Goal: Task Accomplishment & Management: Use online tool/utility

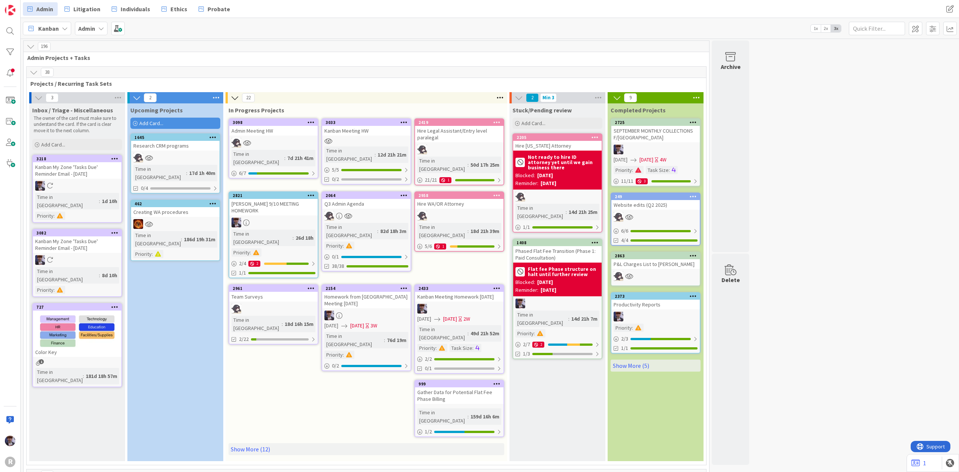
scroll to position [1563, 0]
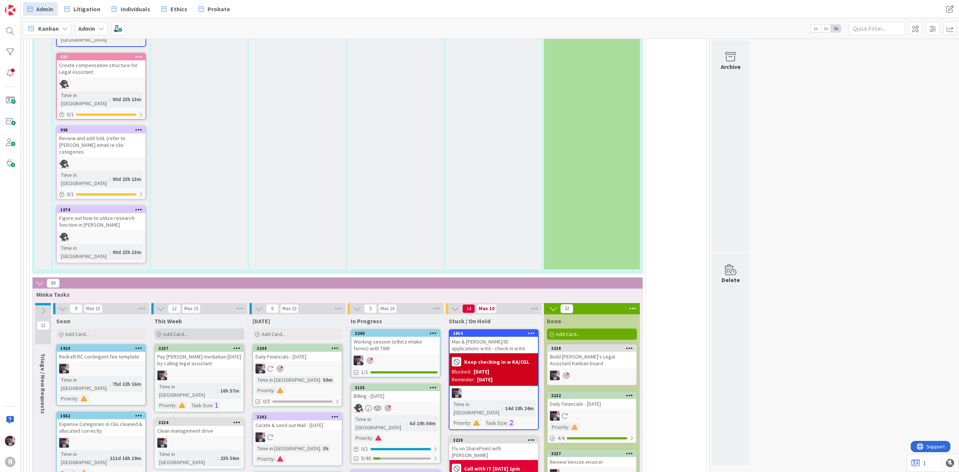
click at [190, 329] on div "Add Card..." at bounding box center [199, 334] width 90 height 11
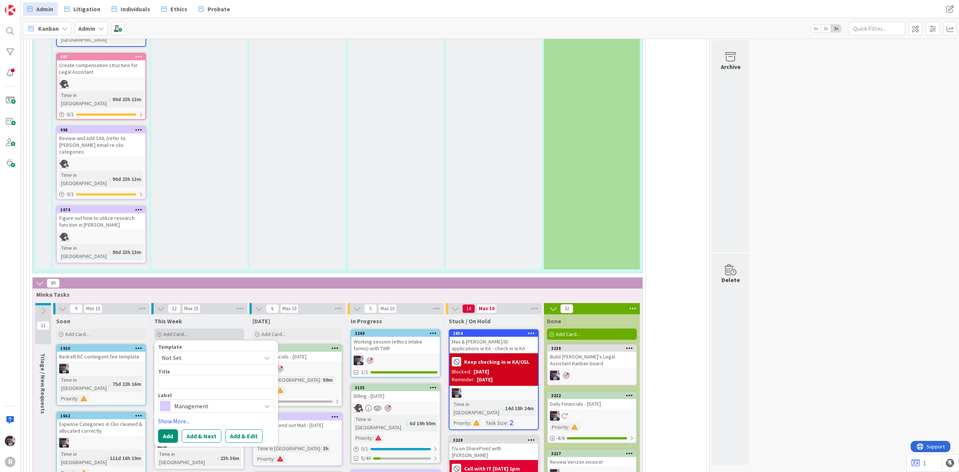
type textarea "x"
type textarea "F"
type textarea "x"
type textarea "Fi"
type textarea "x"
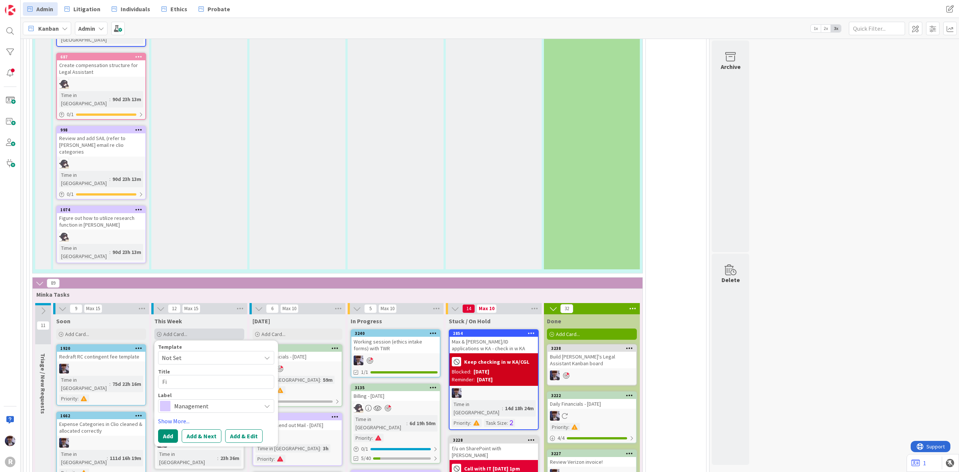
type textarea "Fix"
type textarea "x"
type textarea "Fix"
type textarea "x"
type textarea "Fix of"
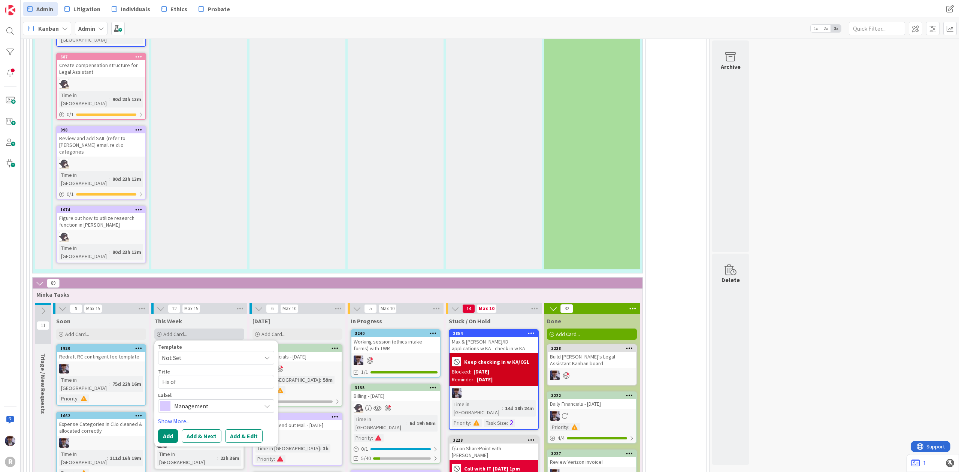
type textarea "x"
type textarea "Fix off"
type textarea "x"
type textarea "Fix offi"
type textarea "x"
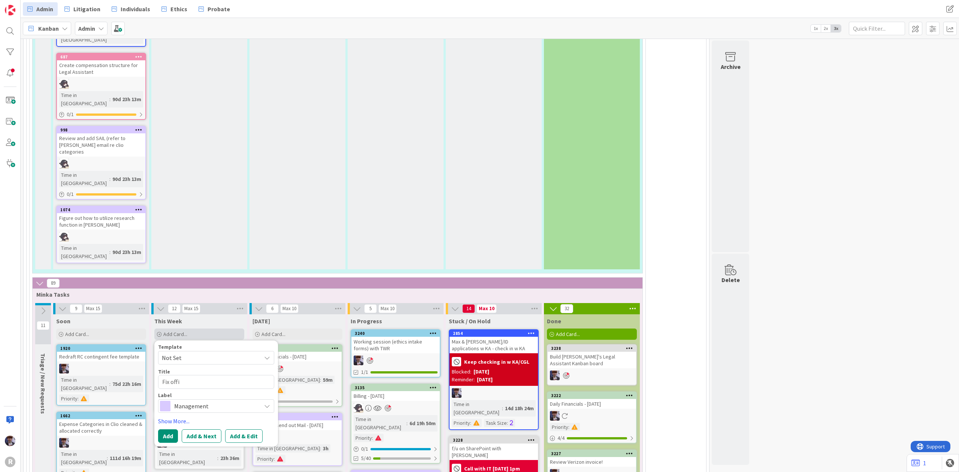
type textarea "Fix offic"
type textarea "x"
type textarea "Fix office"
type textarea "x"
type textarea "Fix office"
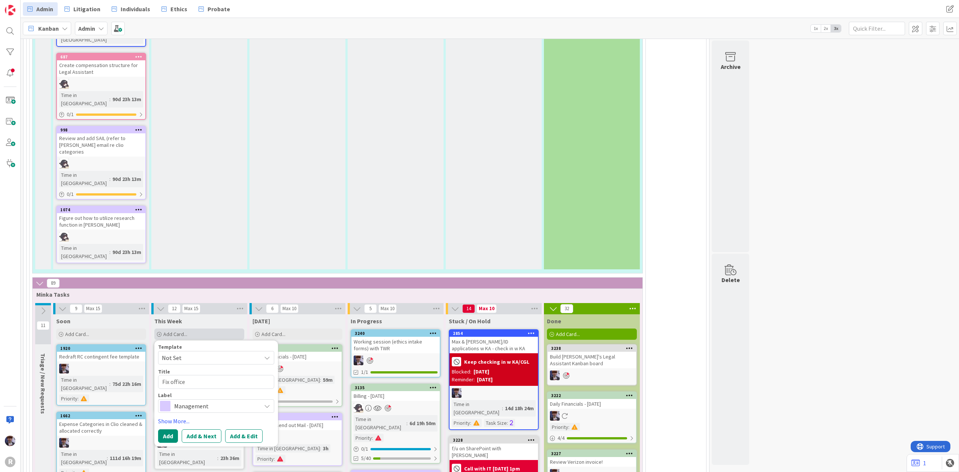
type textarea "x"
type textarea "Fix office -"
type textarea "x"
type textarea "Fix office -"
type textarea "x"
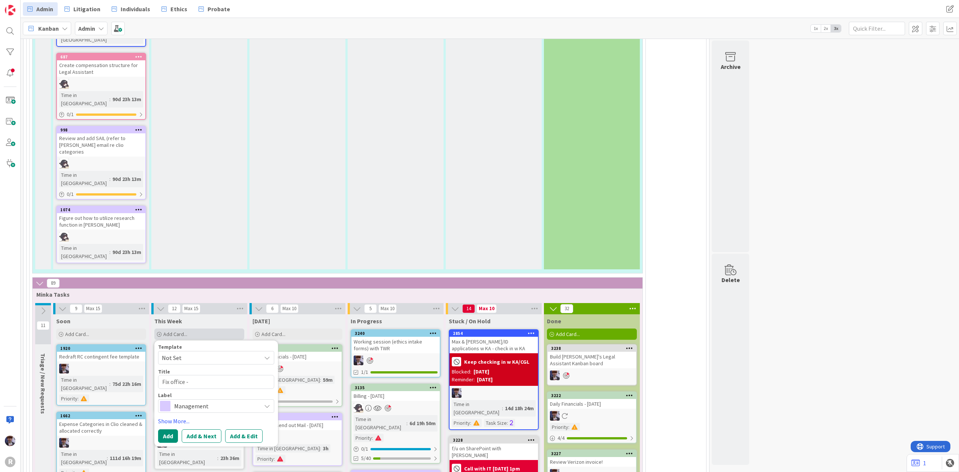
type textarea "Fix office - m"
type textarea "x"
type textarea "Fix office - mo"
type textarea "x"
type textarea "Fix office - mov"
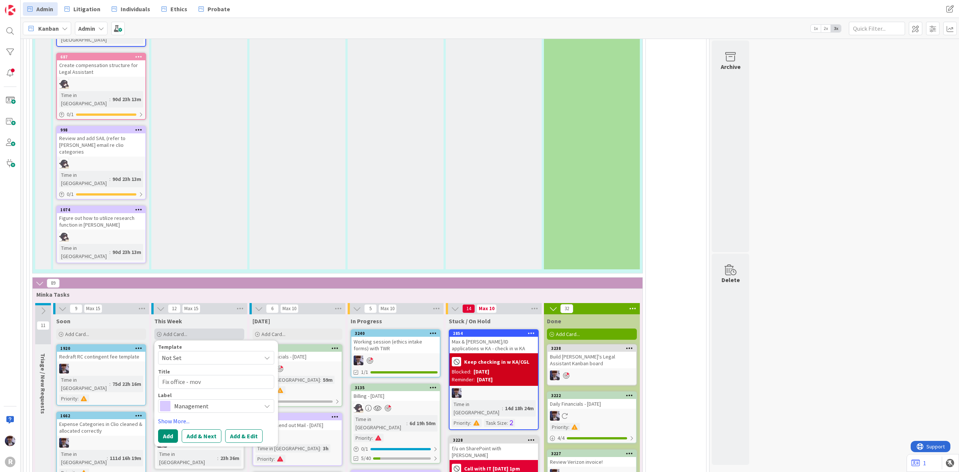
type textarea "x"
type textarea "Fix office - move"
type textarea "x"
type textarea "Fix office - move f"
type textarea "x"
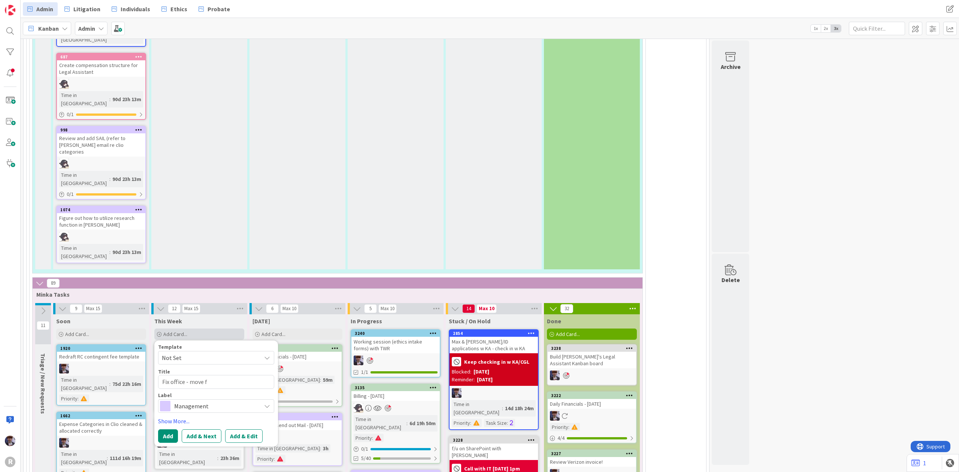
type textarea "Fix office - move fu"
type textarea "x"
type textarea "Fix office - move furn"
type textarea "x"
type textarea "Fix office - move furnit"
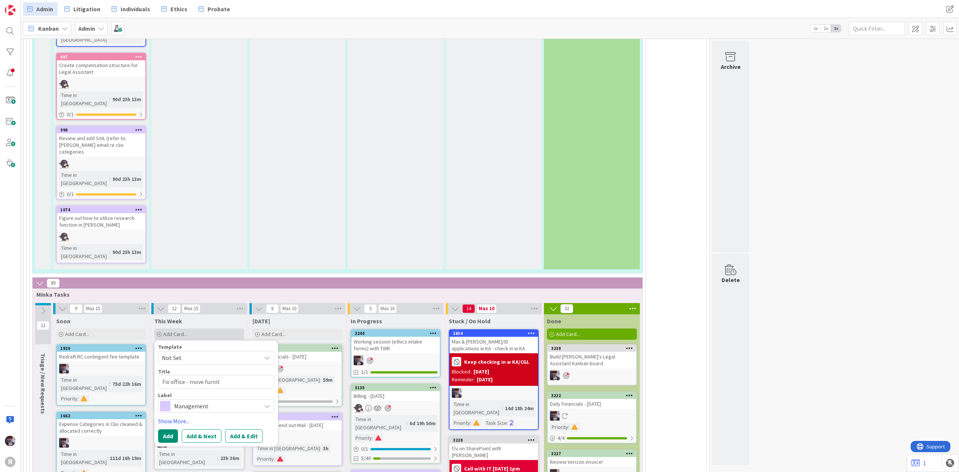
type textarea "x"
type textarea "Fix office - move furnitu"
type textarea "x"
type textarea "Fix office - move furnitur"
type textarea "x"
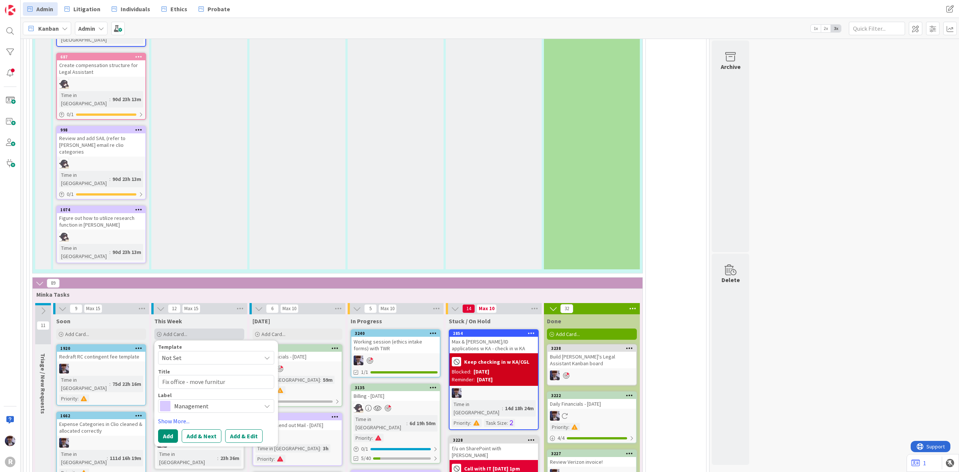
type textarea "Fix office - move furniture"
type textarea "x"
type textarea "Fix office - move furniture"
type textarea "x"
type textarea "Fix office - move furniture a"
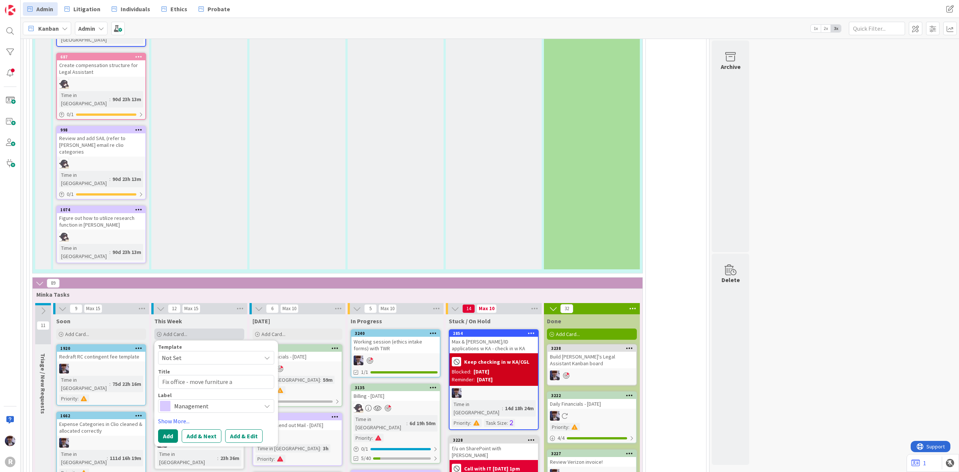
type textarea "x"
type textarea "Fix office - move furniture an"
type textarea "x"
type textarea "Fix office - move furniture and"
type textarea "x"
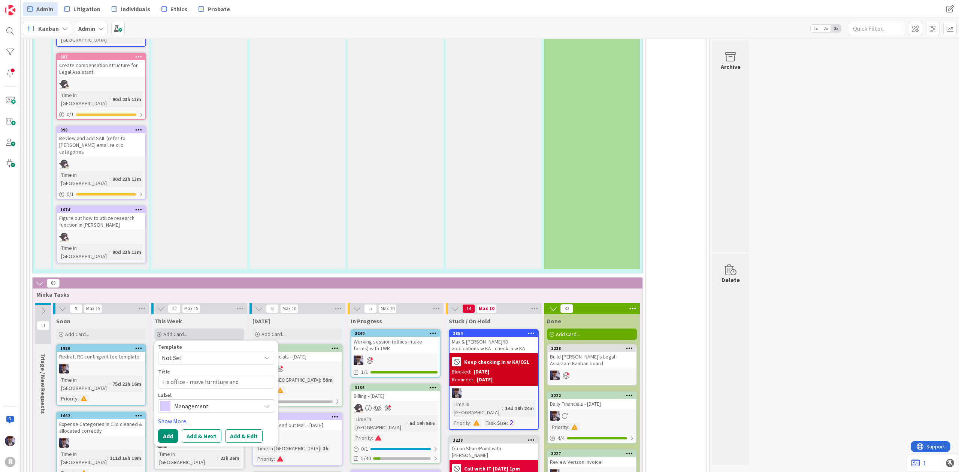
type textarea "Fix office - move furniture and"
type textarea "x"
type textarea "Fix office - move furniture and o"
type textarea "x"
type textarea "Fix office - move furniture and or"
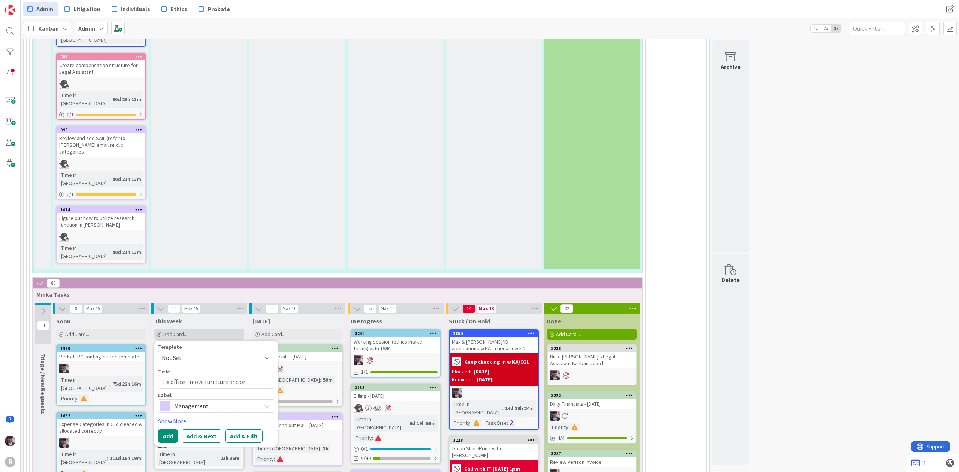
type textarea "x"
type textarea "Fix office - move furniture and ord"
type textarea "x"
type textarea "Fix office - move furniture and orde"
type textarea "x"
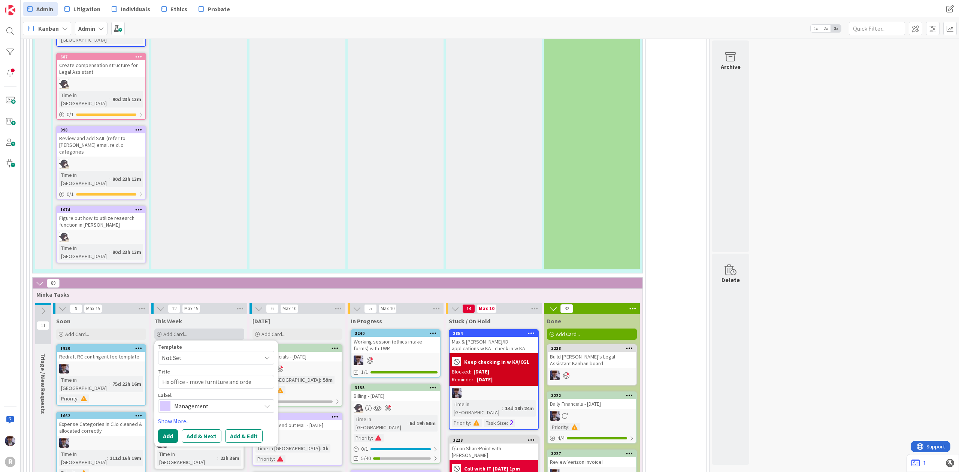
type textarea "Fix office - move furniture and order"
type textarea "x"
type textarea "Fix office - move furniture and order"
type textarea "x"
type textarea "Fix office - move furniture and order b"
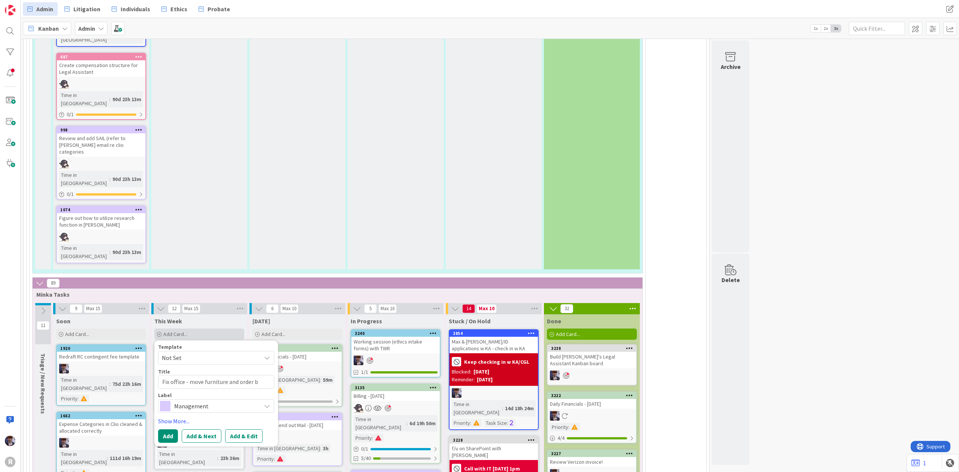
type textarea "x"
type textarea "Fix office - move furniture and order bo"
type textarea "x"
type textarea "Fix office - move furniture and order boa"
type textarea "x"
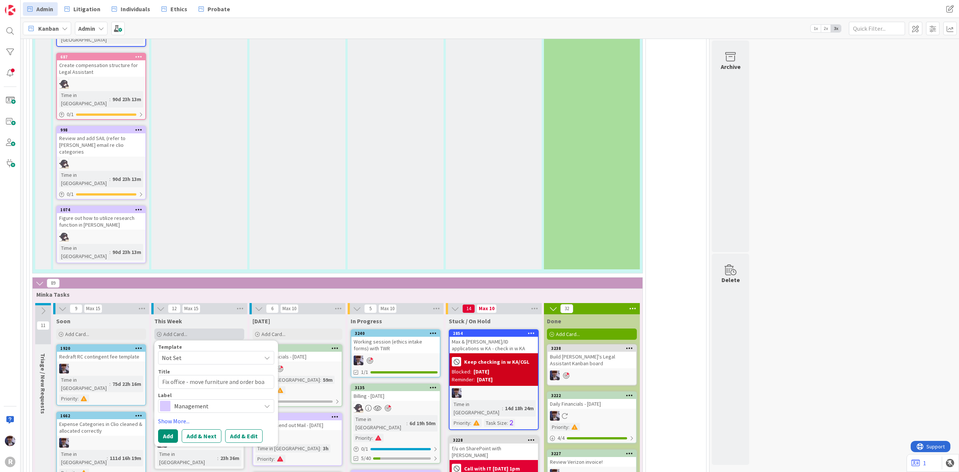
type textarea "Fix office - move furniture and order boar"
type textarea "x"
type textarea "Fix office - move furniture and order board"
click at [180, 401] on span "Management" at bounding box center [215, 406] width 83 height 10
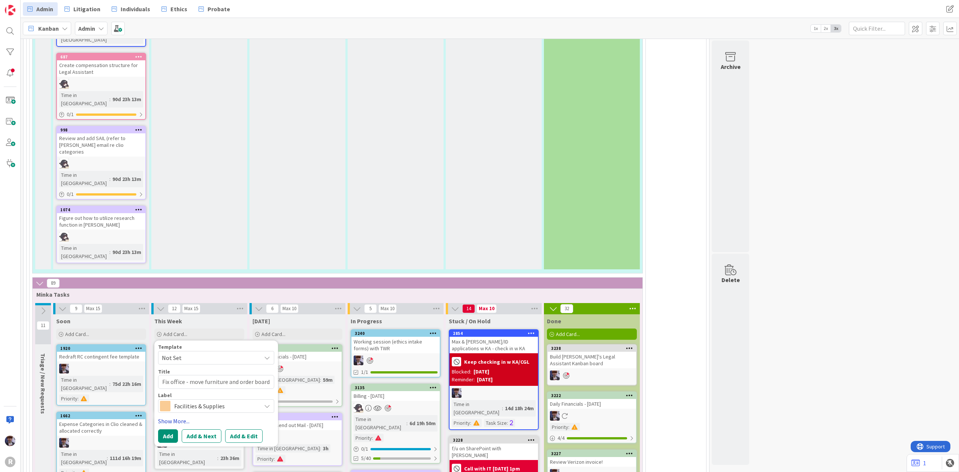
click at [176, 417] on link "Show More..." at bounding box center [216, 421] width 116 height 9
click at [179, 438] on span "Select..." at bounding box center [171, 442] width 19 height 9
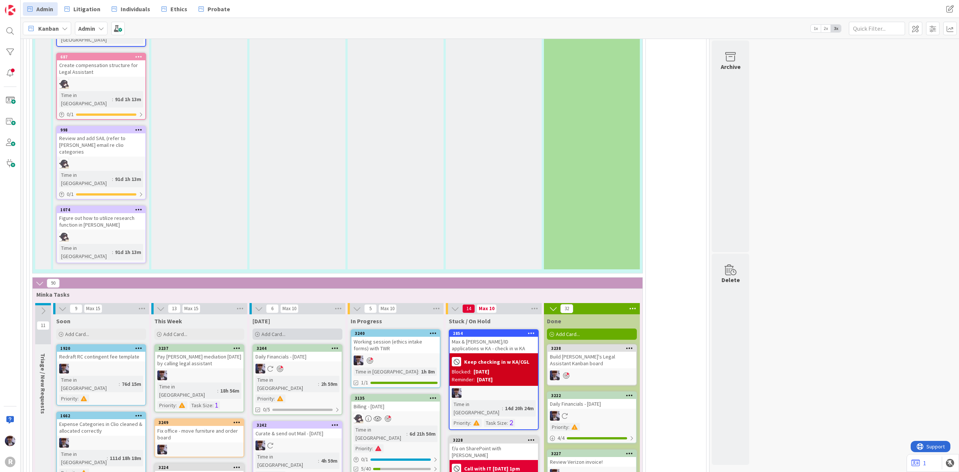
click at [308, 329] on div "Add Card..." at bounding box center [298, 334] width 90 height 11
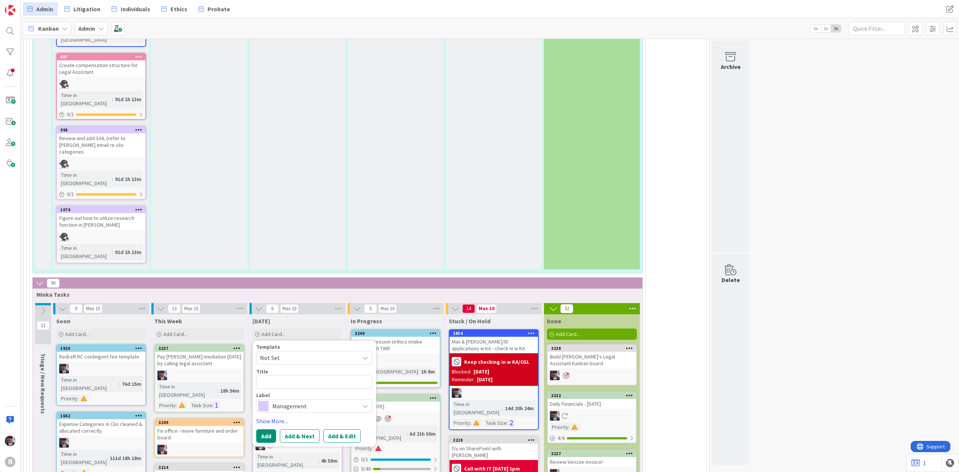
type textarea "x"
type textarea "I"
type textarea "x"
type textarea "In"
type textarea "x"
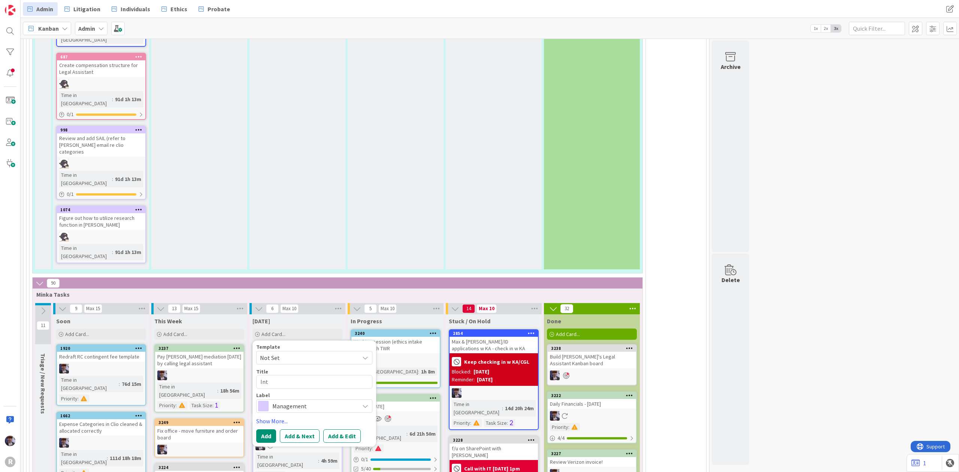
type textarea "Inta"
type textarea "x"
type textarea "Intak"
type textarea "x"
type textarea "Intake"
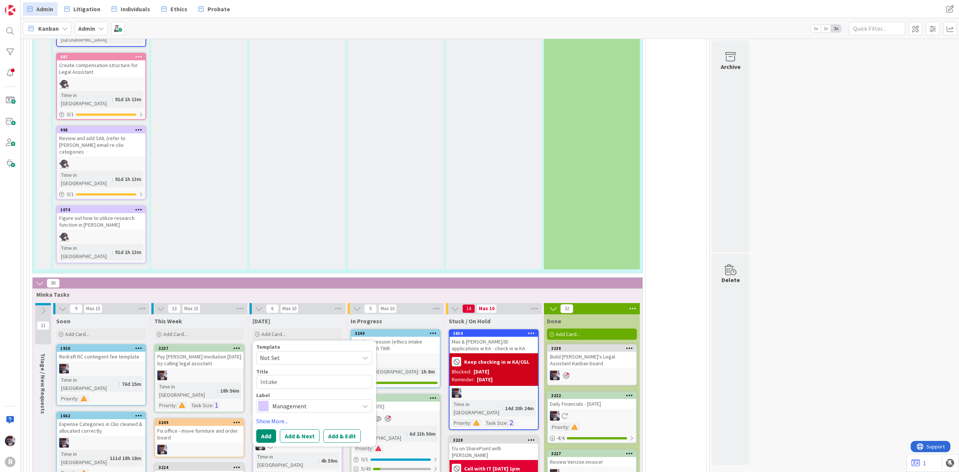
type textarea "x"
type textarea "Intake m"
type textarea "x"
type textarea "Intake me"
type textarea "x"
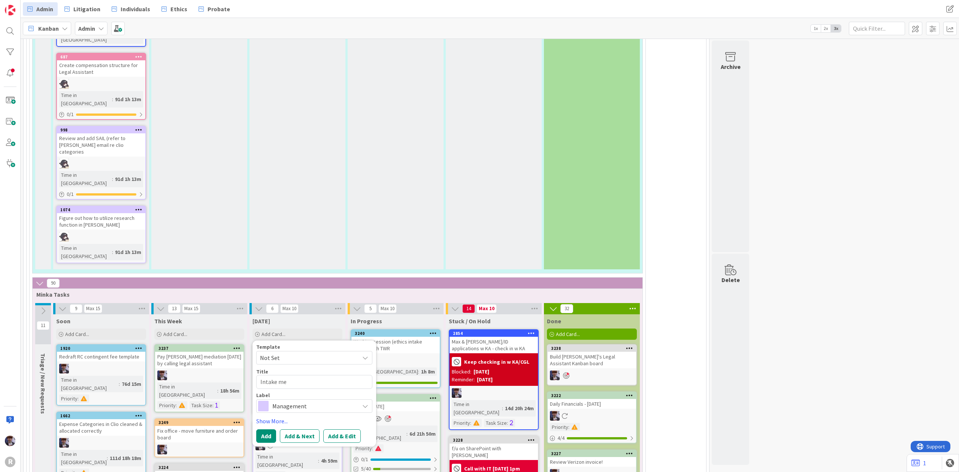
type textarea "Intake mee"
type textarea "x"
type textarea "Intake meet"
type textarea "x"
type textarea "Intake meeti"
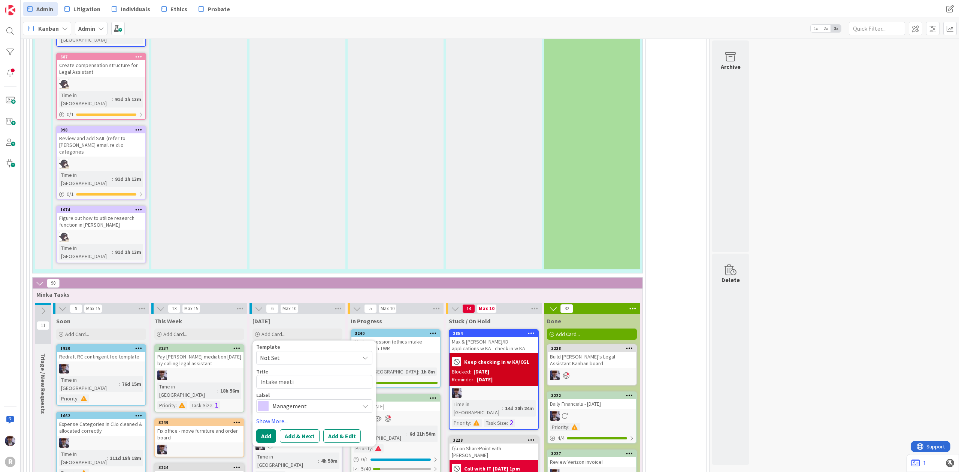
type textarea "x"
type textarea "Intake meetin"
type textarea "x"
type textarea "Intake meeting"
type textarea "x"
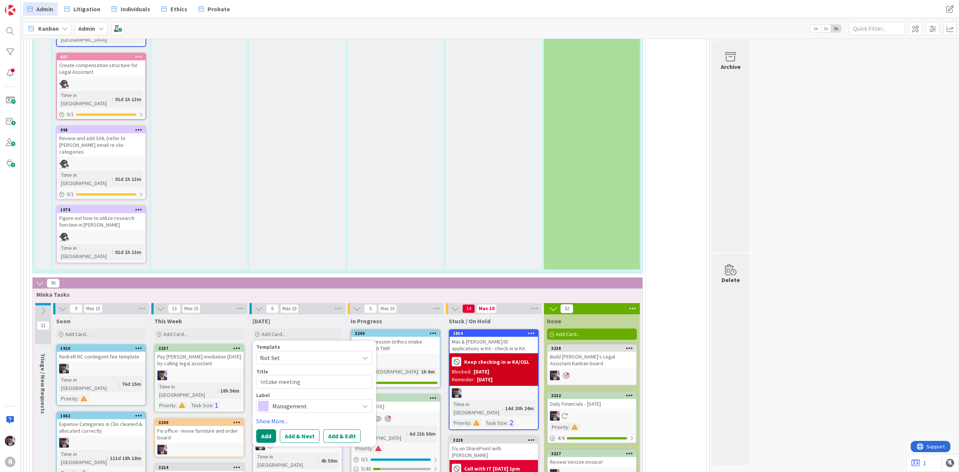
type textarea "Intake meeting"
click at [320, 401] on span "Management" at bounding box center [313, 406] width 83 height 10
click at [303, 439] on span "Management" at bounding box center [329, 444] width 91 height 11
click at [275, 417] on link "Show More..." at bounding box center [314, 421] width 116 height 9
click at [282, 438] on div "Select..." at bounding box center [309, 442] width 99 height 9
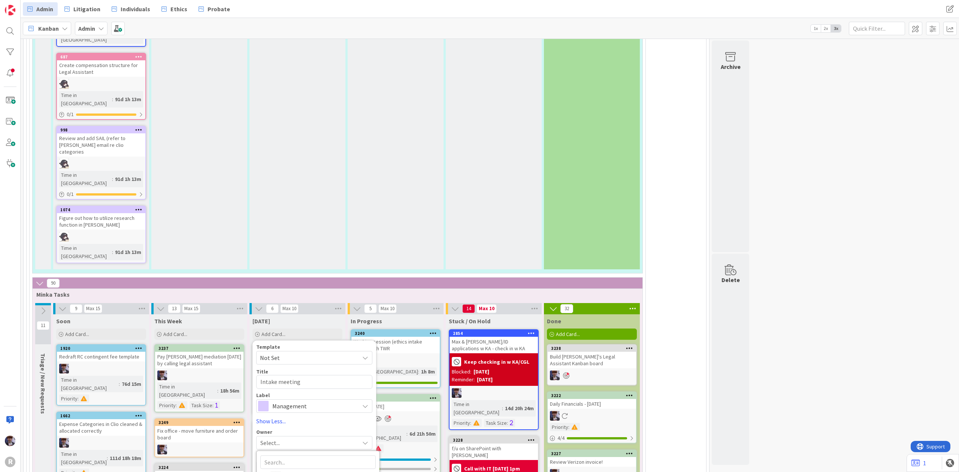
type textarea "x"
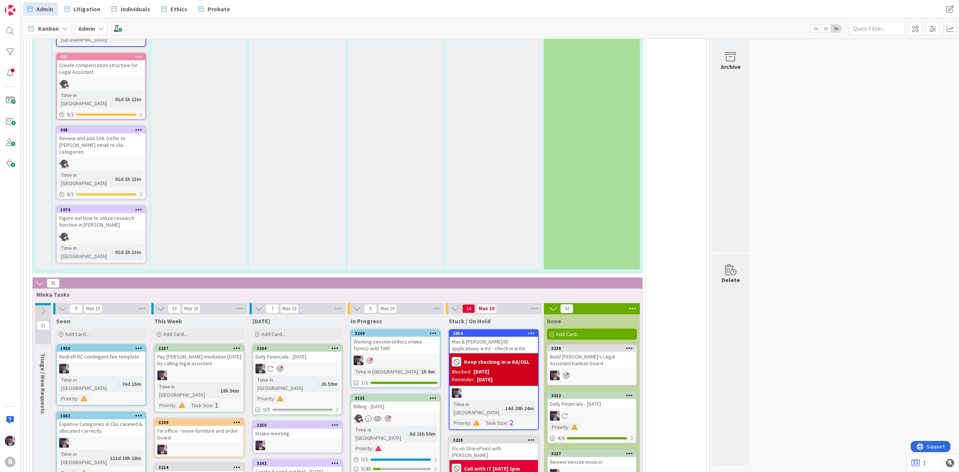
click at [323, 429] on div "Intake meeting" at bounding box center [297, 434] width 88 height 10
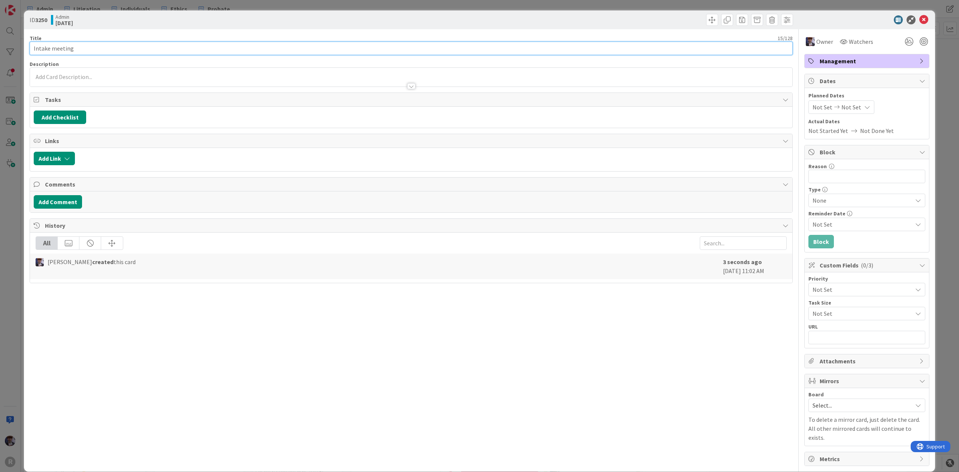
click at [128, 51] on input "Intake meeting" at bounding box center [411, 48] width 763 height 13
type input "Intake meeting @1 pm"
click at [13, 191] on div "ID 3250 Admin [DATE] Title 20 / 128 Intake meeting @1 pm Description [PERSON_NA…" at bounding box center [479, 236] width 959 height 472
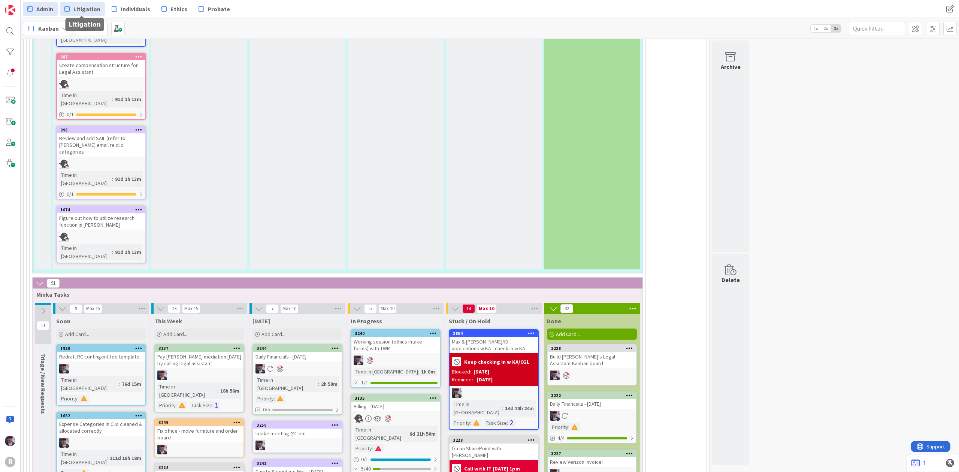
click at [81, 3] on link "Litigation" at bounding box center [82, 8] width 45 height 13
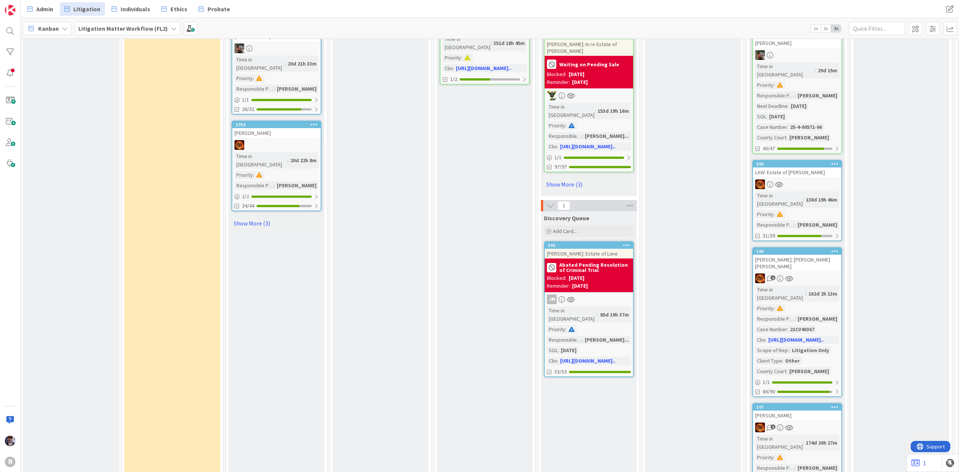
scroll to position [1198, 0]
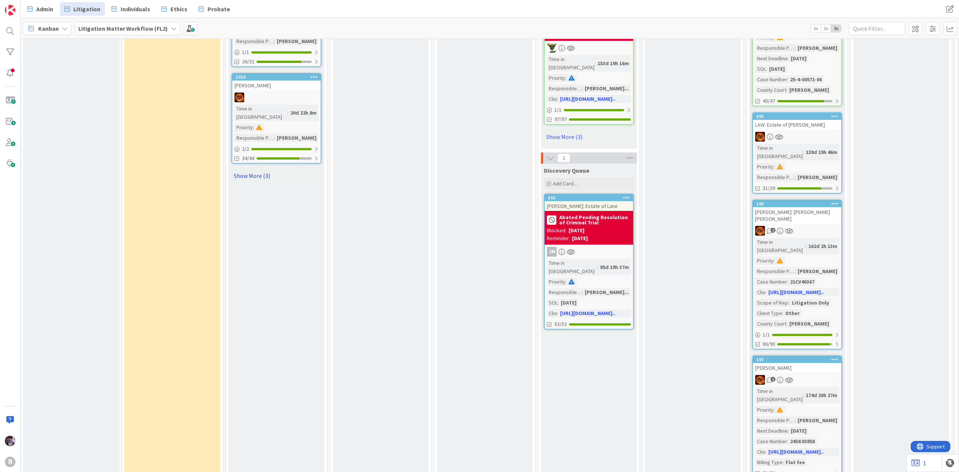
click at [237, 170] on link "Show More (3)" at bounding box center [277, 176] width 90 height 12
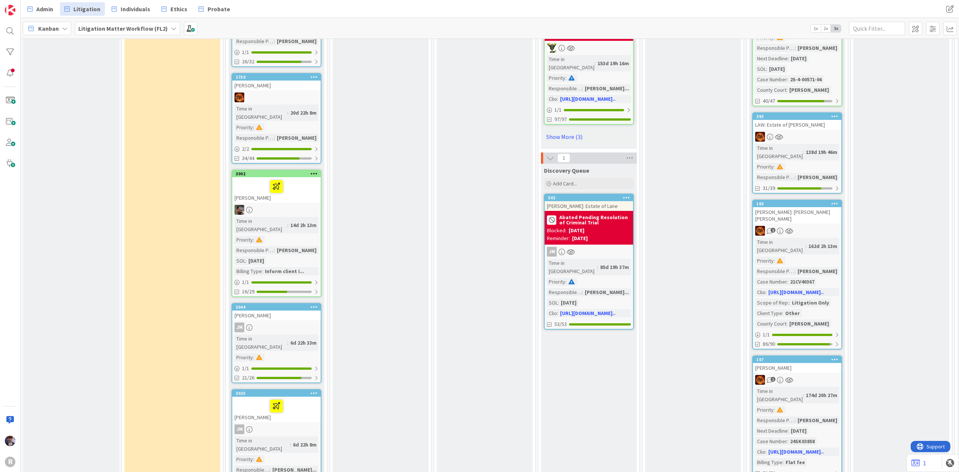
click at [255, 398] on div at bounding box center [277, 406] width 84 height 16
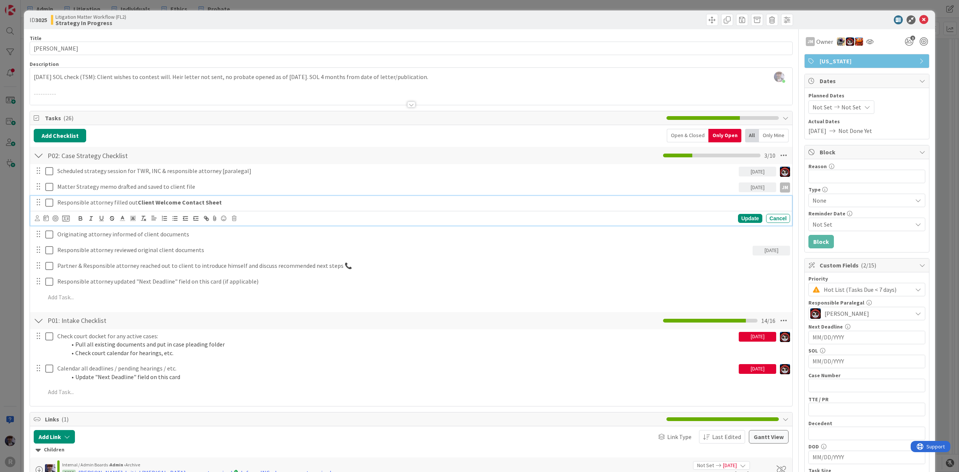
click at [81, 203] on p "Responsible attorney filled out Client Welcome Contact Sheet" at bounding box center [422, 202] width 730 height 9
click at [39, 219] on icon at bounding box center [37, 218] width 5 height 6
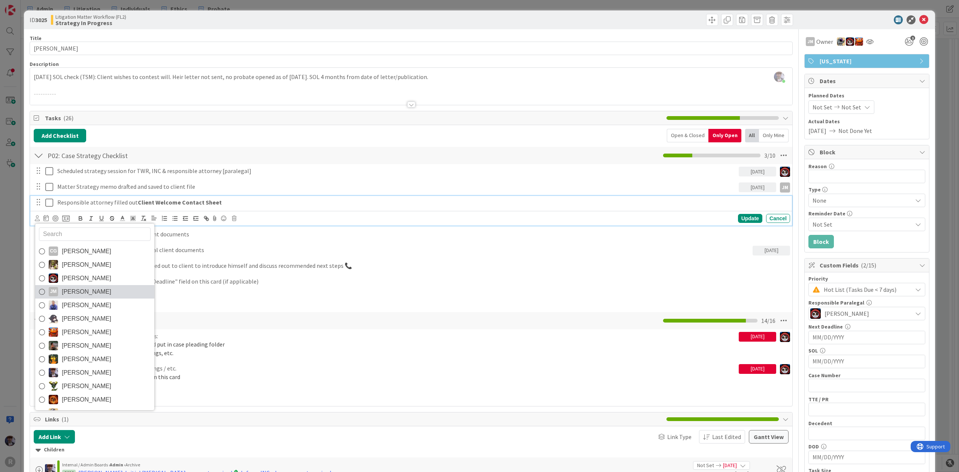
click at [71, 294] on span "[PERSON_NAME]" at bounding box center [86, 291] width 49 height 11
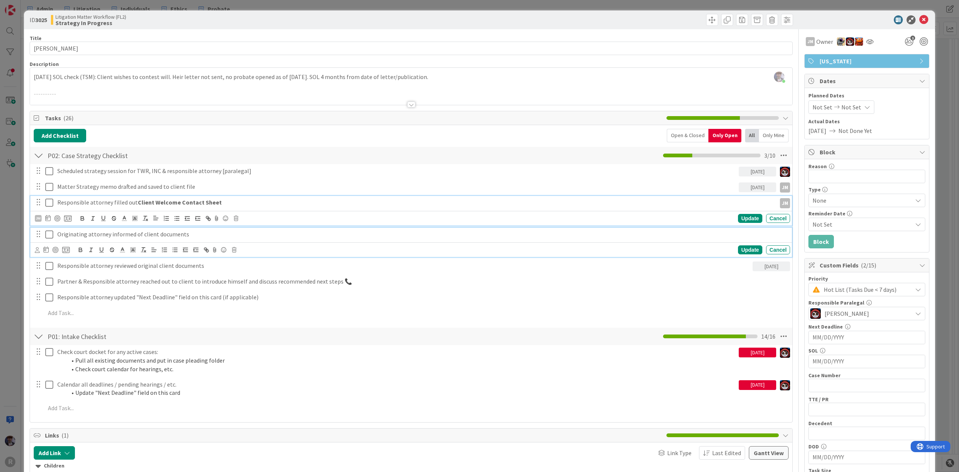
click at [66, 237] on p "Originating attorney informed of client documents" at bounding box center [422, 234] width 730 height 9
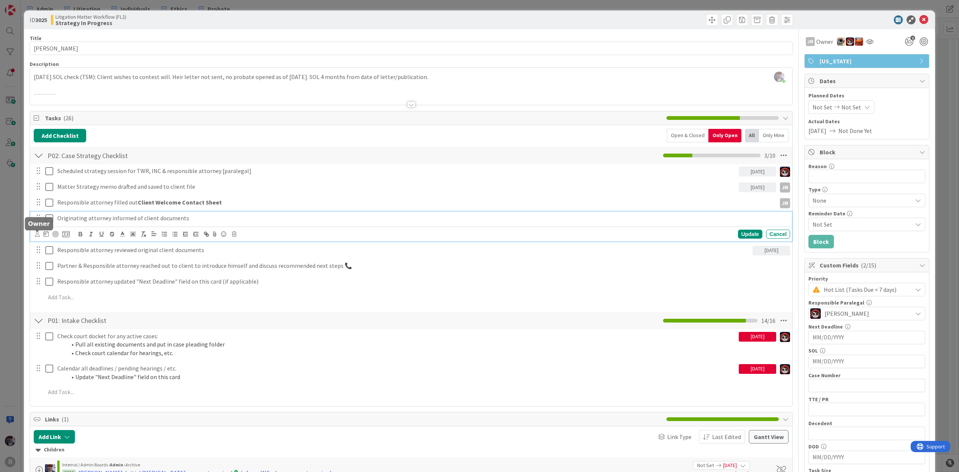
click at [36, 234] on icon at bounding box center [37, 234] width 5 height 6
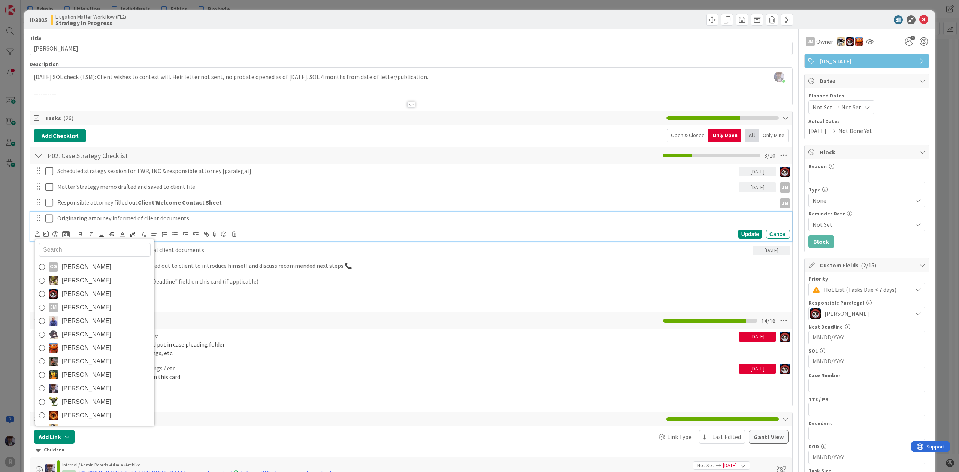
click at [146, 219] on p "Originating attorney informed of client documents" at bounding box center [422, 218] width 730 height 9
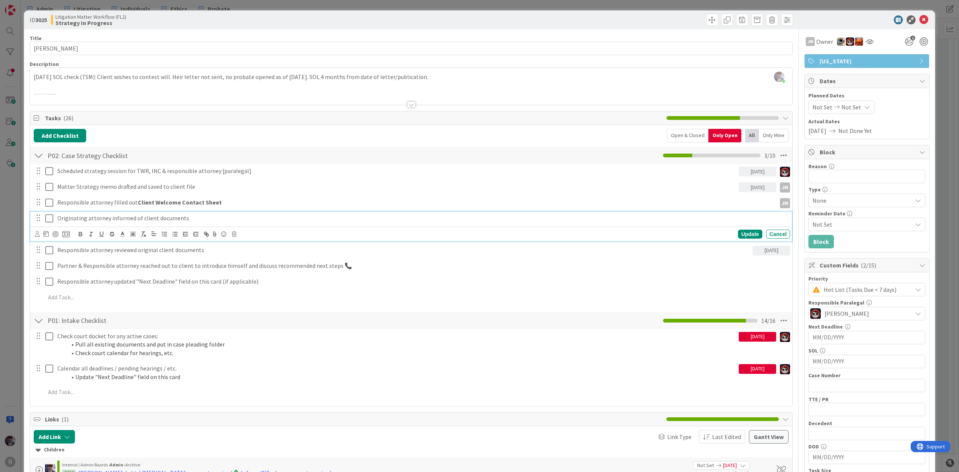
click at [106, 90] on div at bounding box center [411, 95] width 763 height 19
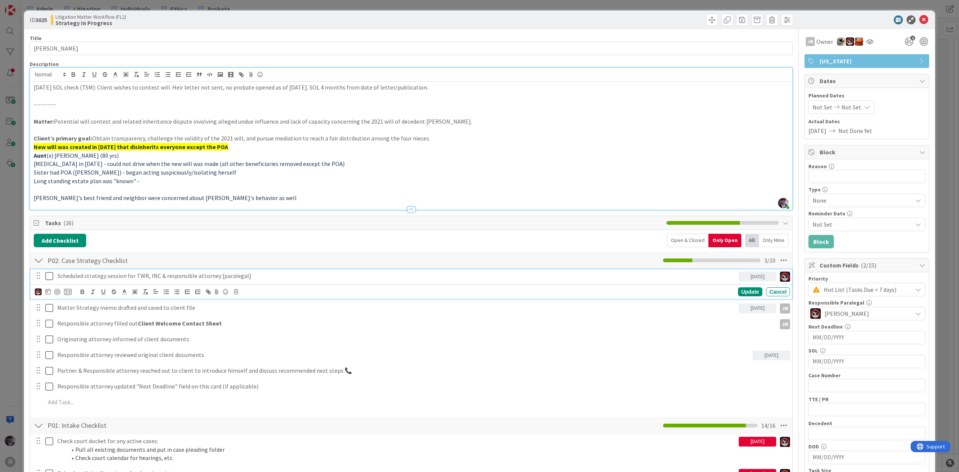
click at [97, 280] on p "Scheduled strategy session for TWR, INC & responsible attorney [paralegal]" at bounding box center [396, 276] width 679 height 9
click at [49, 294] on icon at bounding box center [47, 292] width 5 height 6
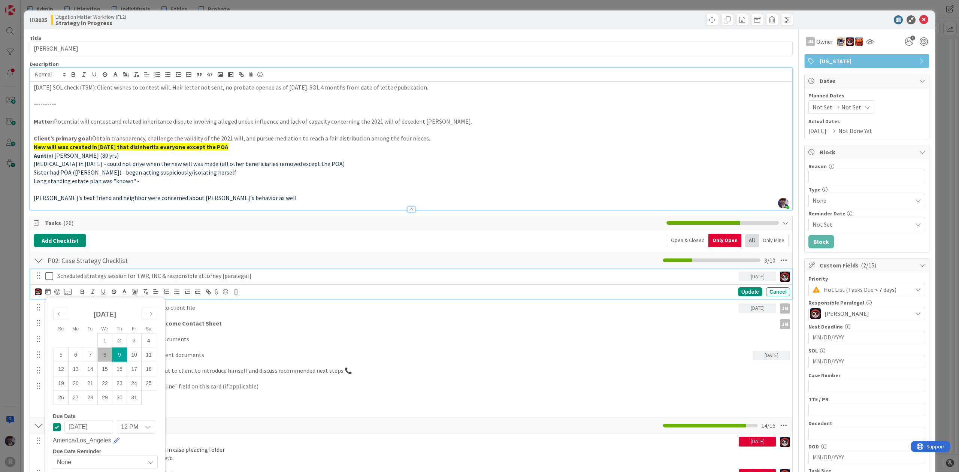
click at [117, 357] on td "9" at bounding box center [119, 355] width 15 height 14
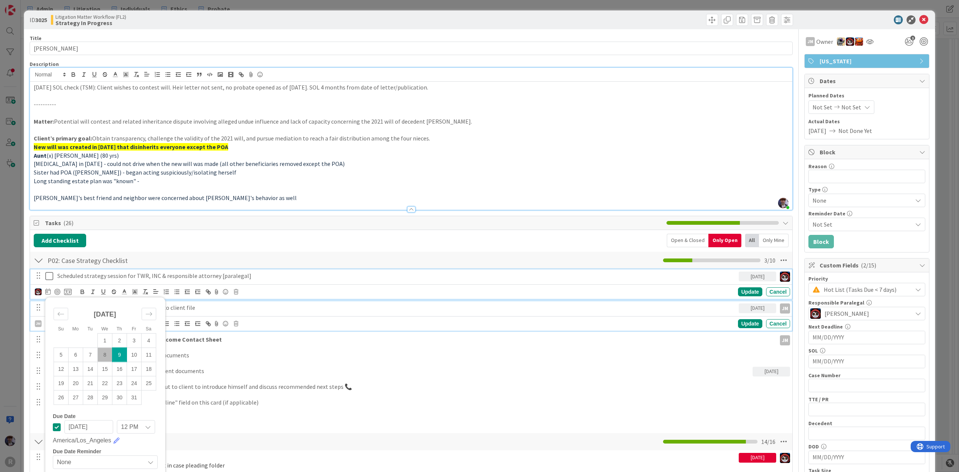
click at [240, 310] on p "Matter Strategy memo drafted and saved to client file" at bounding box center [396, 308] width 679 height 9
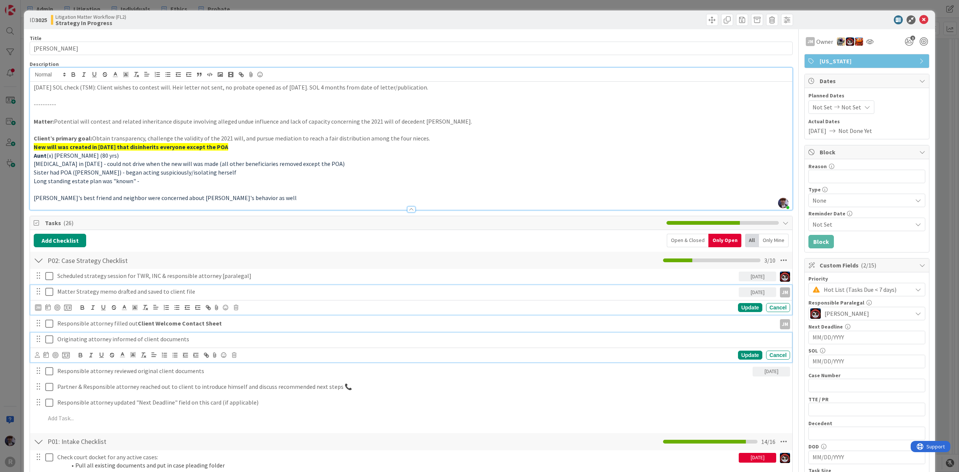
click at [72, 340] on p "Originating attorney informed of client documents" at bounding box center [422, 339] width 730 height 9
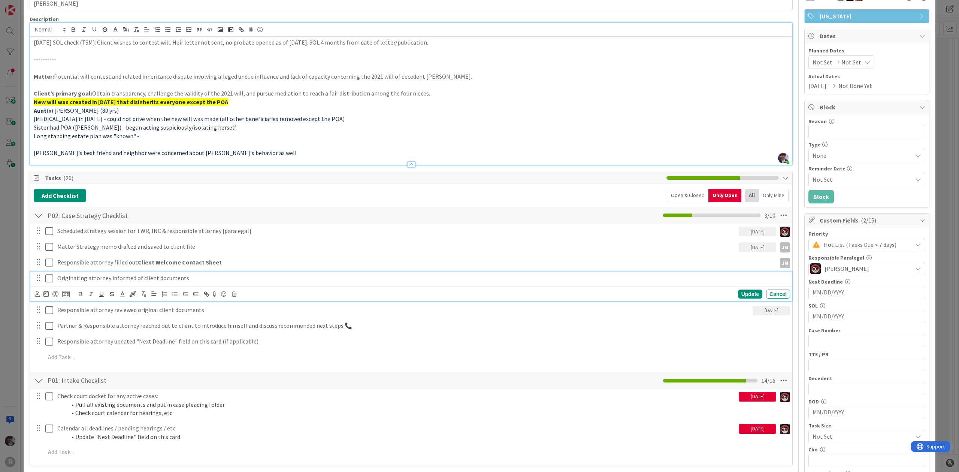
scroll to position [100, 0]
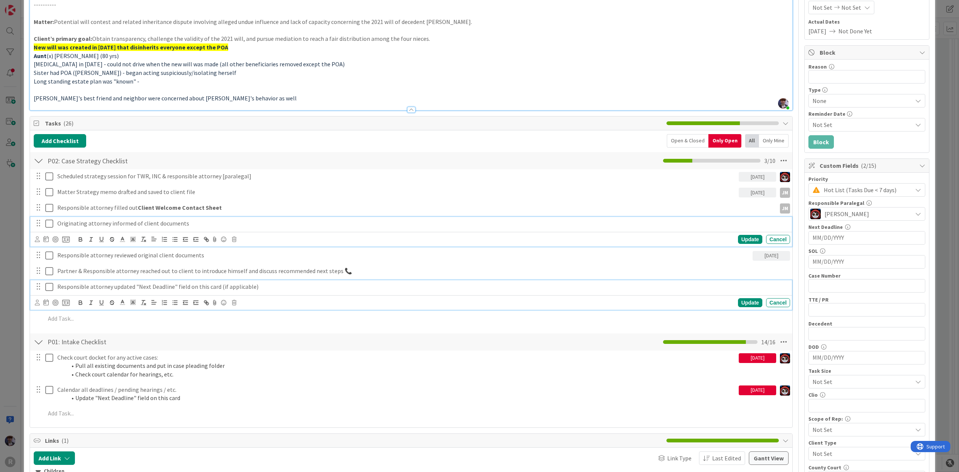
click at [114, 290] on p "Responsible attorney updated "Next Deadline" field on this card (if applicable)" at bounding box center [422, 287] width 730 height 9
click at [77, 259] on div "Responsible attorney reviewed original client documents [DATE] Update Cancel" at bounding box center [411, 248] width 762 height 30
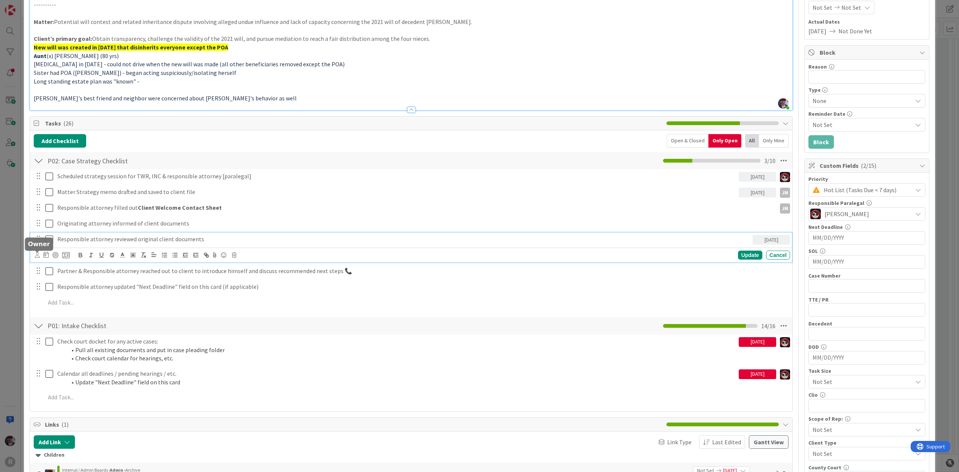
click at [38, 256] on icon at bounding box center [37, 255] width 5 height 6
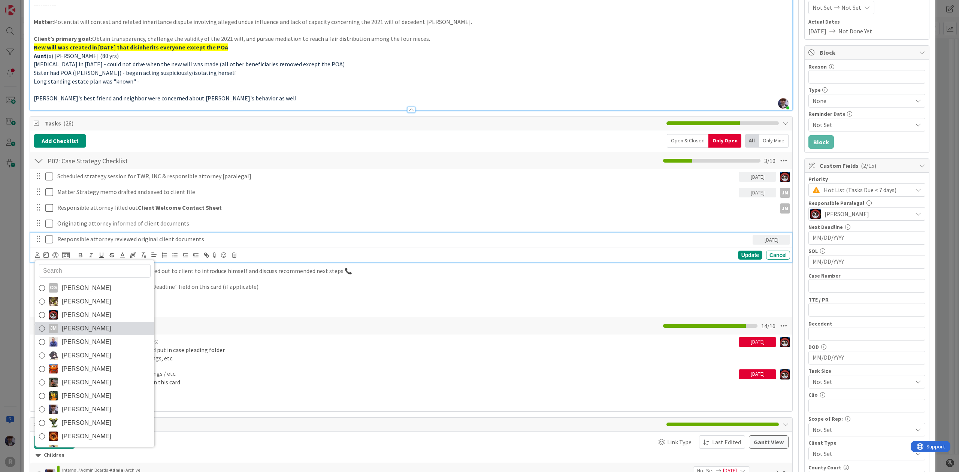
click at [64, 324] on span "[PERSON_NAME]" at bounding box center [86, 328] width 49 height 11
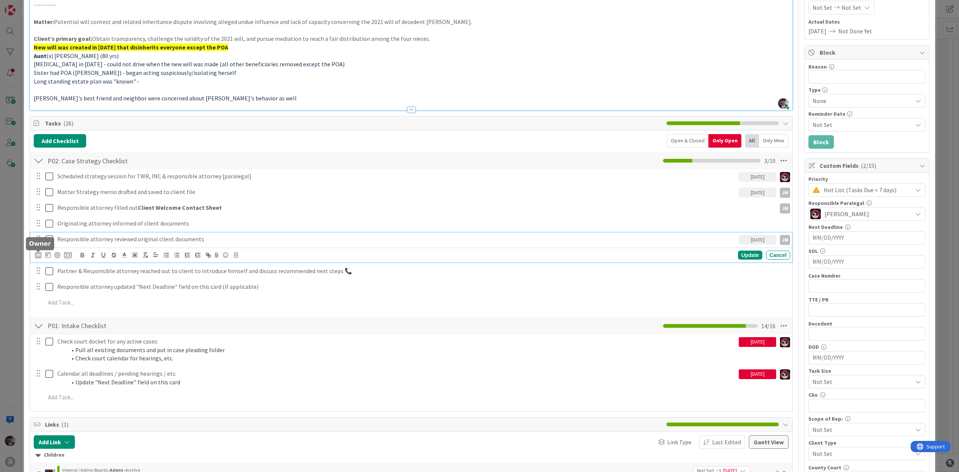
click at [39, 258] on div "JM" at bounding box center [38, 255] width 7 height 7
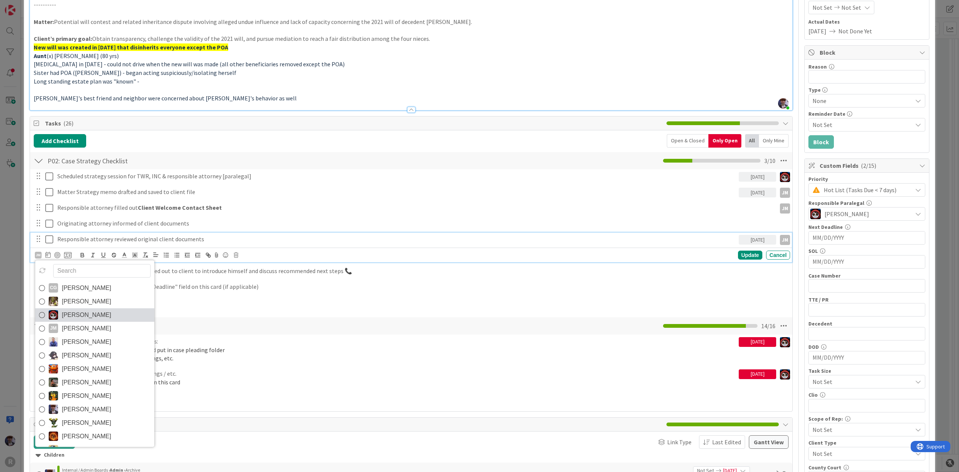
click at [72, 320] on span "[PERSON_NAME]" at bounding box center [86, 315] width 49 height 11
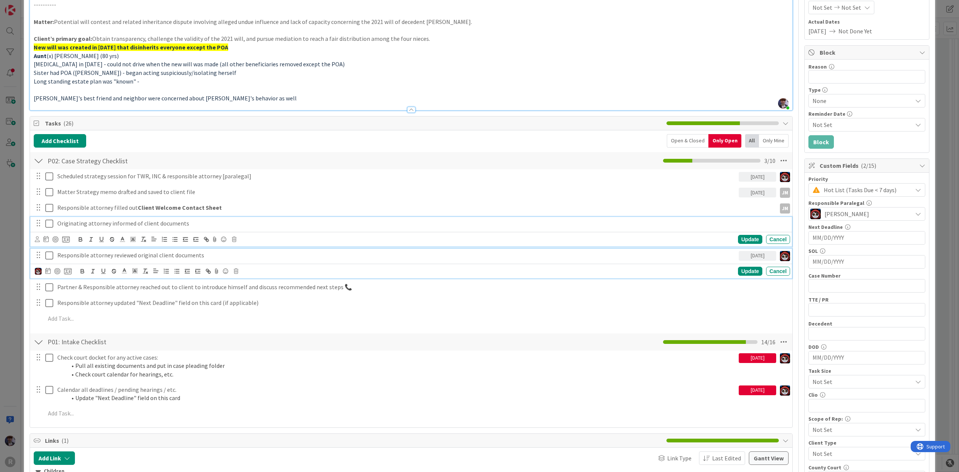
click at [89, 226] on p "Originating attorney informed of client documents" at bounding box center [422, 223] width 730 height 9
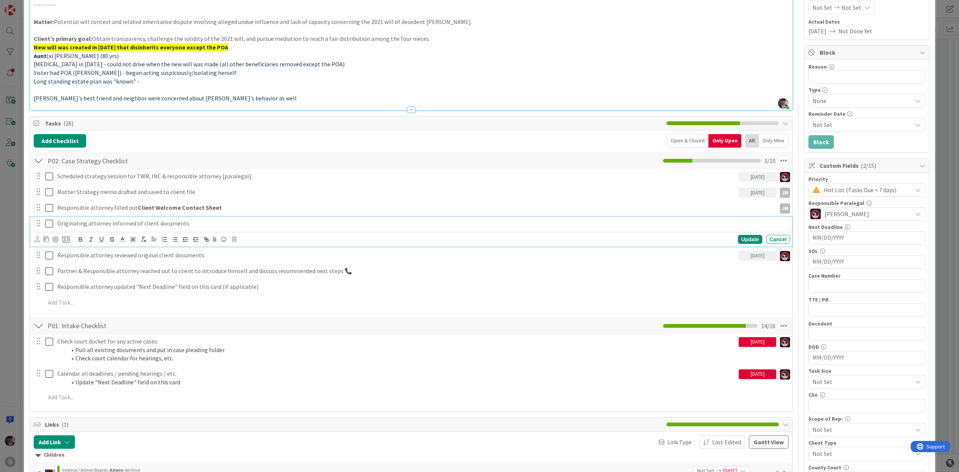
click at [159, 126] on span "Tasks ( 26 )" at bounding box center [354, 123] width 618 height 9
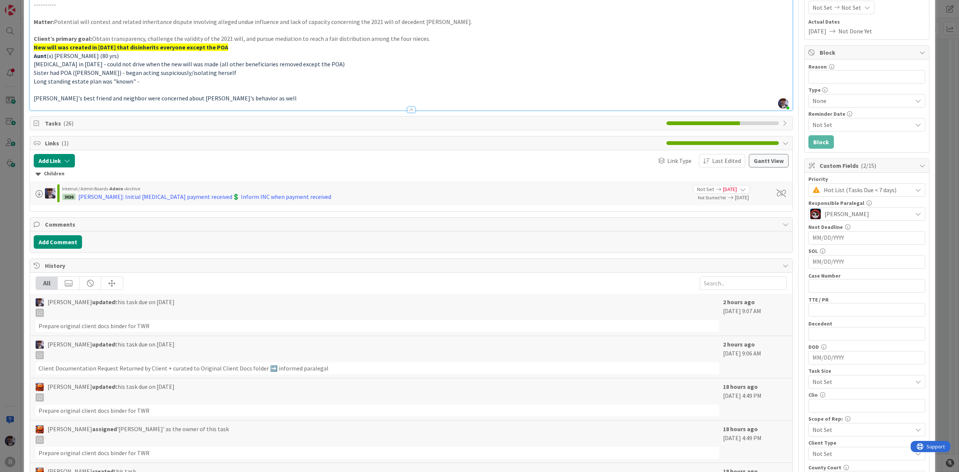
click at [57, 123] on span "Tasks ( 26 )" at bounding box center [354, 123] width 618 height 9
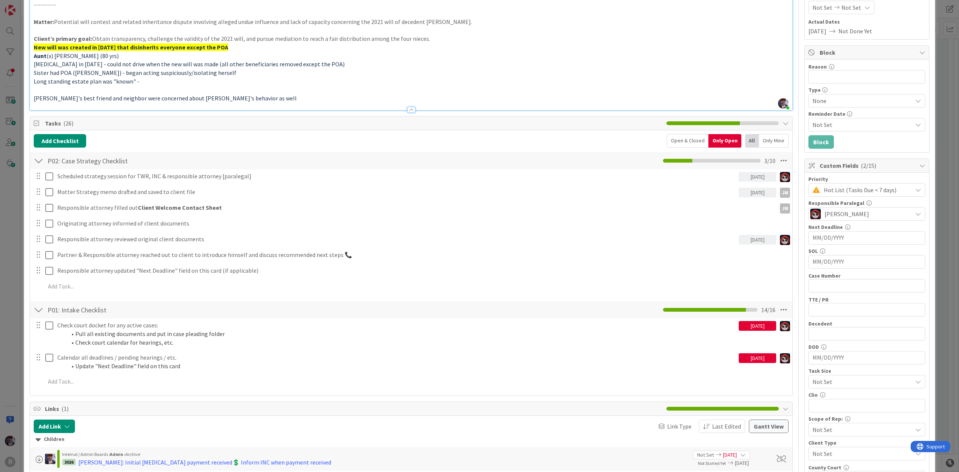
click at [15, 213] on div "ID 3025 Litigation Matter Workflow (FL2) Strategy In Progress Title 14 / 128 [P…" at bounding box center [479, 236] width 959 height 472
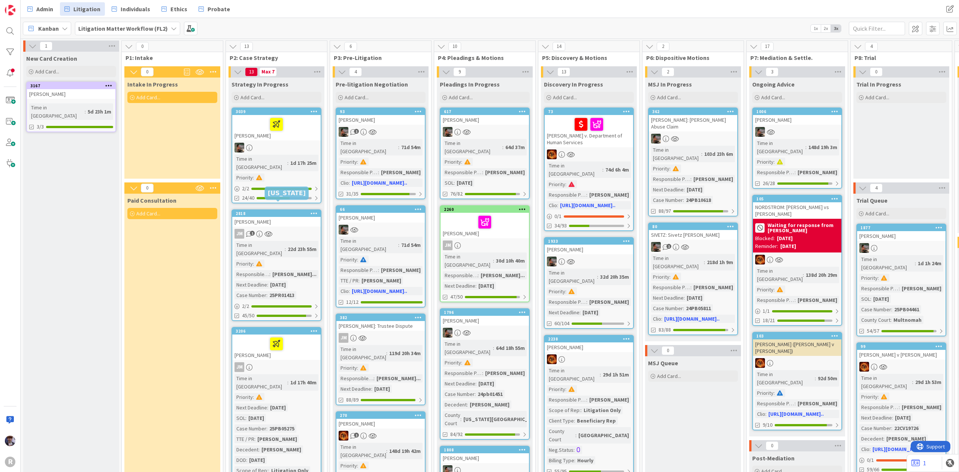
click at [292, 218] on div "2818 [PERSON_NAME] 1 Time in Column : 22d 23h 55m Priority : Responsible Parale…" at bounding box center [277, 265] width 90 height 112
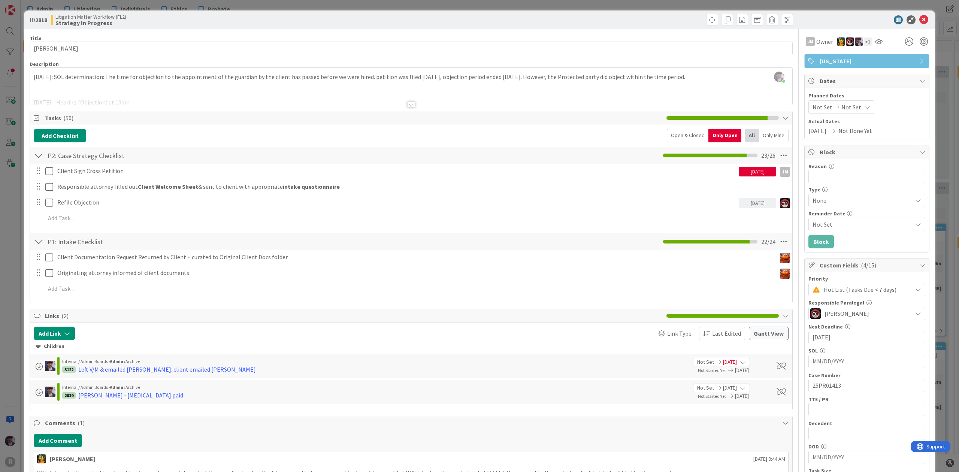
click at [22, 228] on div "ID 2818 Litigation Matter Workflow (FL2) Strategy In Progress Title 15 / 128 [P…" at bounding box center [479, 236] width 959 height 472
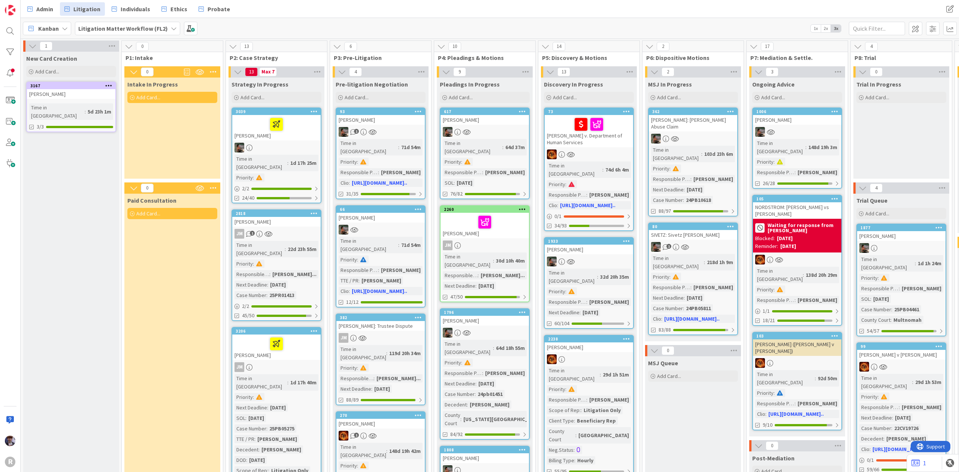
click at [293, 129] on div at bounding box center [277, 125] width 84 height 16
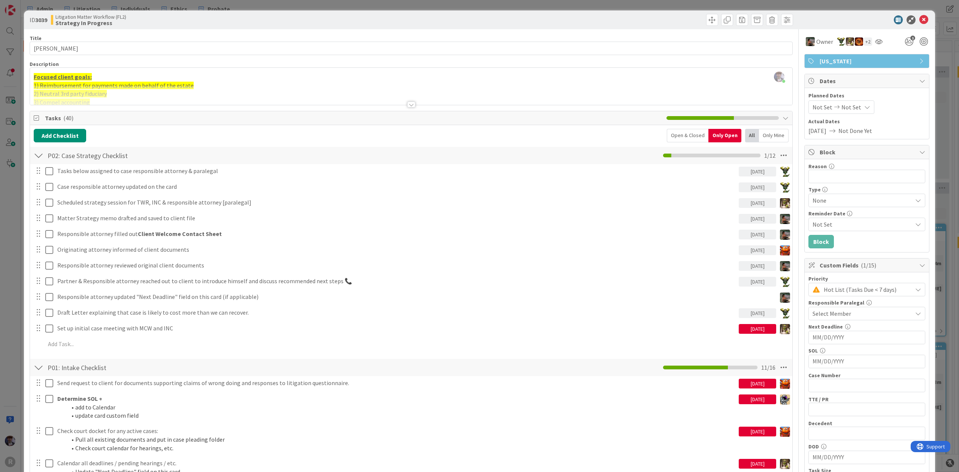
scroll to position [200, 0]
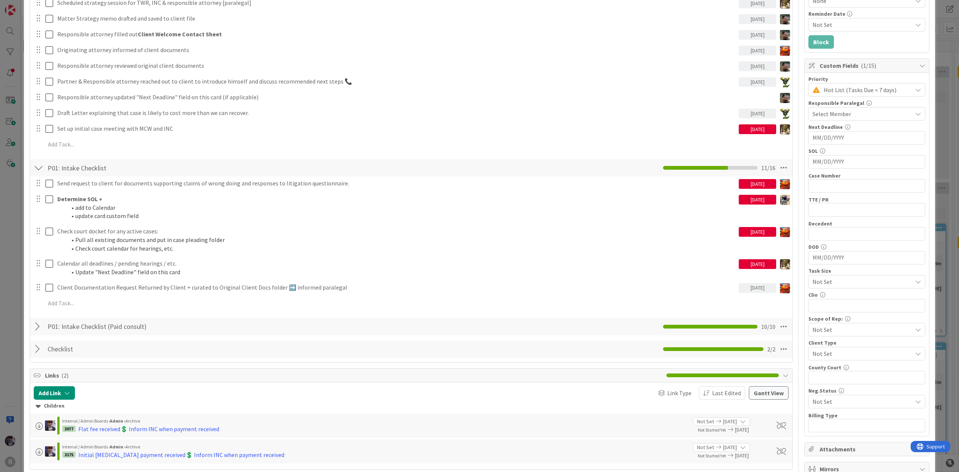
click at [16, 269] on div "ID 3039 Litigation Matter Workflow (FL2) Strategy In Progress Title 16 / 128 [P…" at bounding box center [479, 236] width 959 height 472
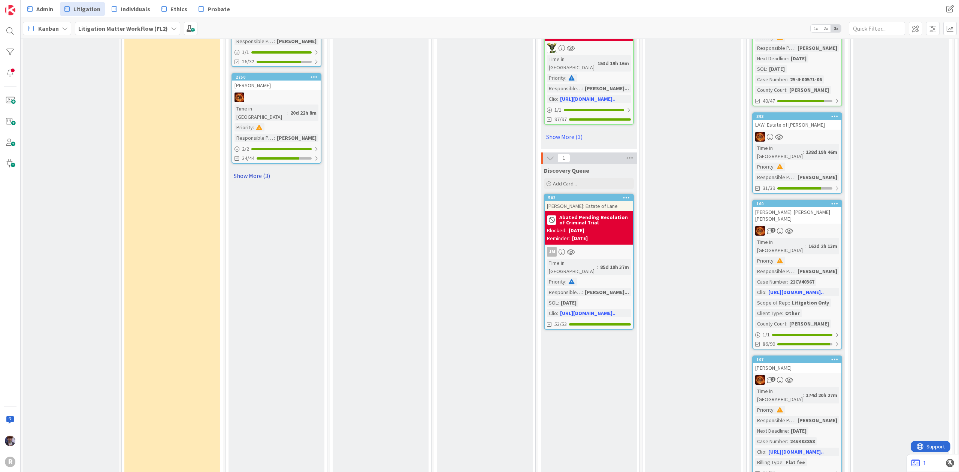
click at [255, 170] on link "Show More (3)" at bounding box center [277, 176] width 90 height 12
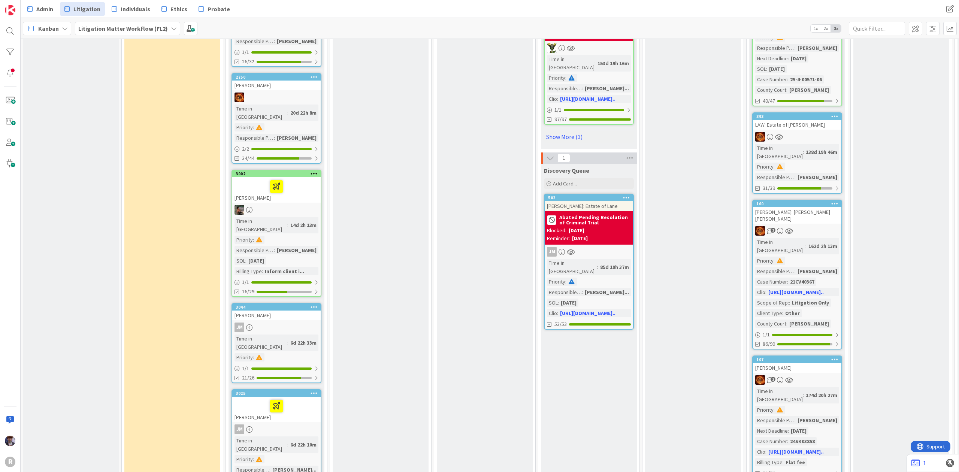
click at [258, 398] on div at bounding box center [277, 406] width 84 height 16
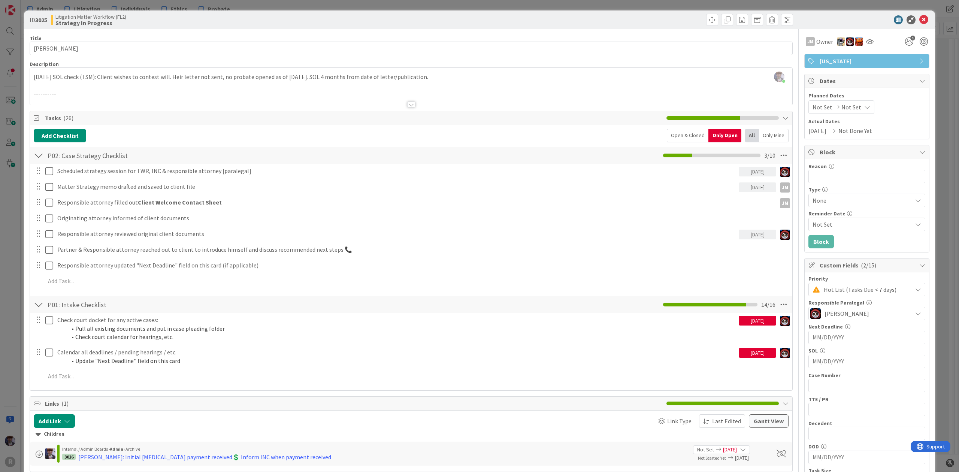
click at [935, 137] on div "ID 3025 Litigation Matter Workflow (FL2) Strategy In Progress Title 14 / 128 [P…" at bounding box center [479, 236] width 959 height 472
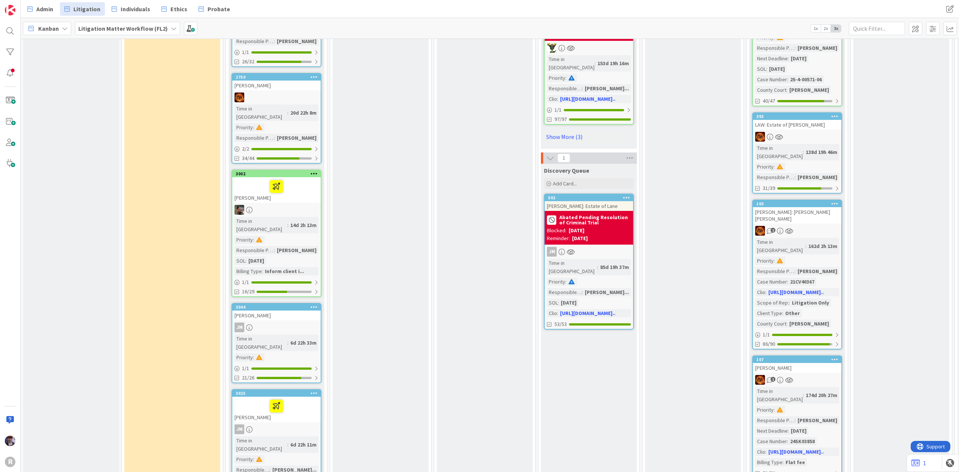
click at [265, 205] on div at bounding box center [276, 210] width 88 height 10
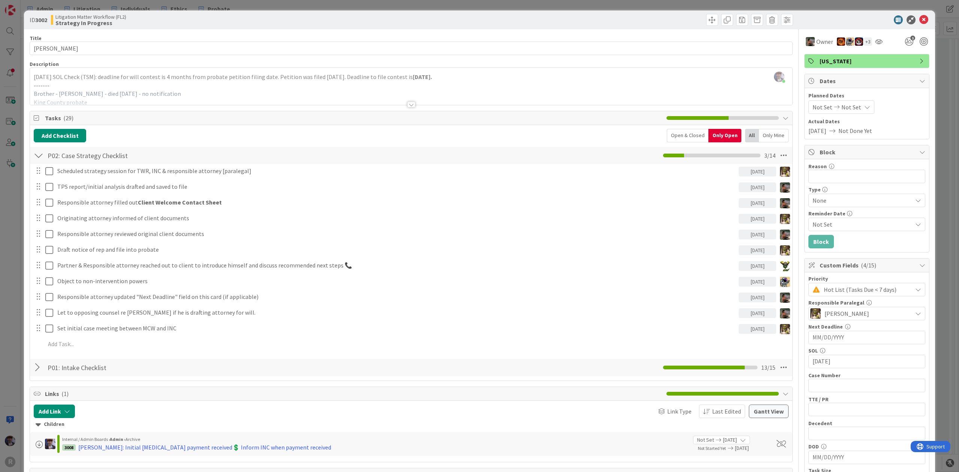
click at [16, 191] on div "ID 3002 Litigation Matter Workflow (FL2) Strategy In Progress Title 13 / 128 [P…" at bounding box center [479, 236] width 959 height 472
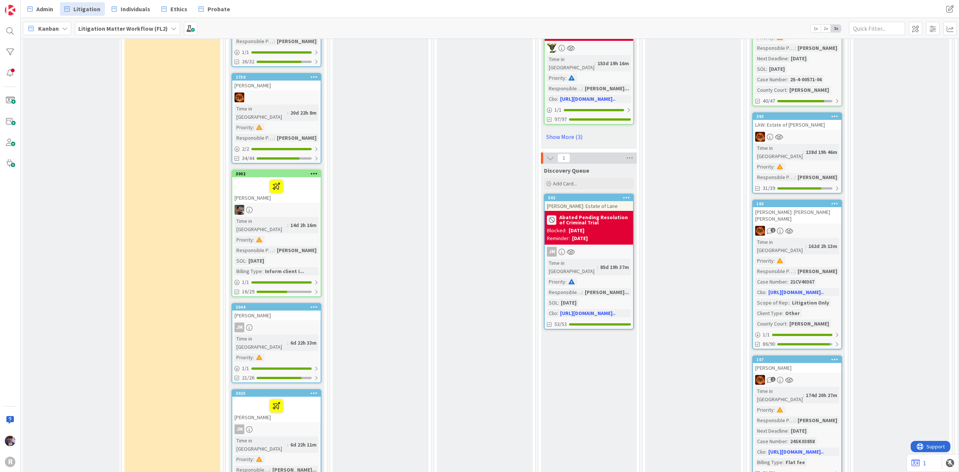
click at [195, 26] on div "Kanban Litigation Matter Workflow (FL2) 1x 2x 3x" at bounding box center [490, 28] width 939 height 21
click at [188, 30] on span at bounding box center [190, 28] width 13 height 13
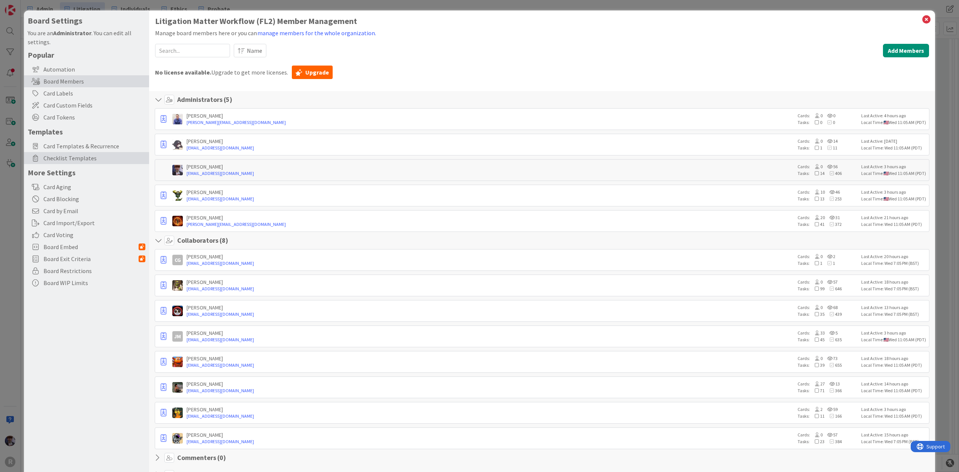
click at [77, 152] on div "Checklist Templates" at bounding box center [86, 158] width 125 height 12
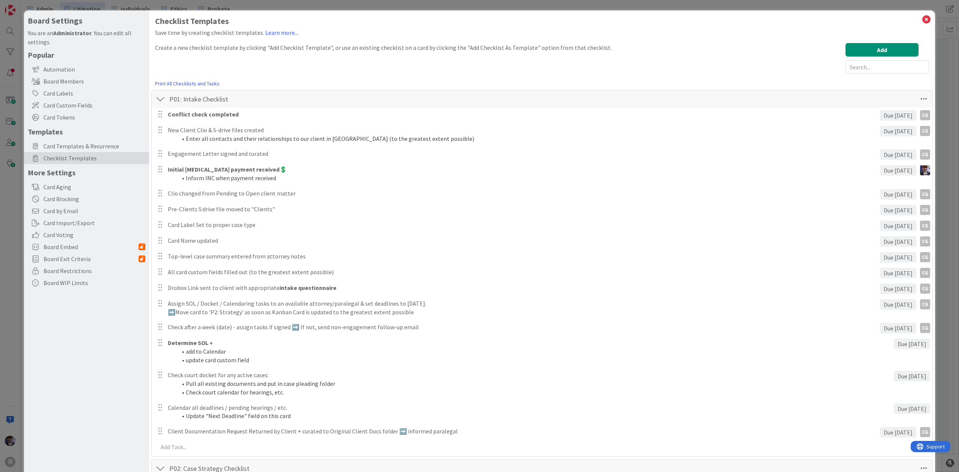
click at [162, 98] on div at bounding box center [161, 98] width 10 height 13
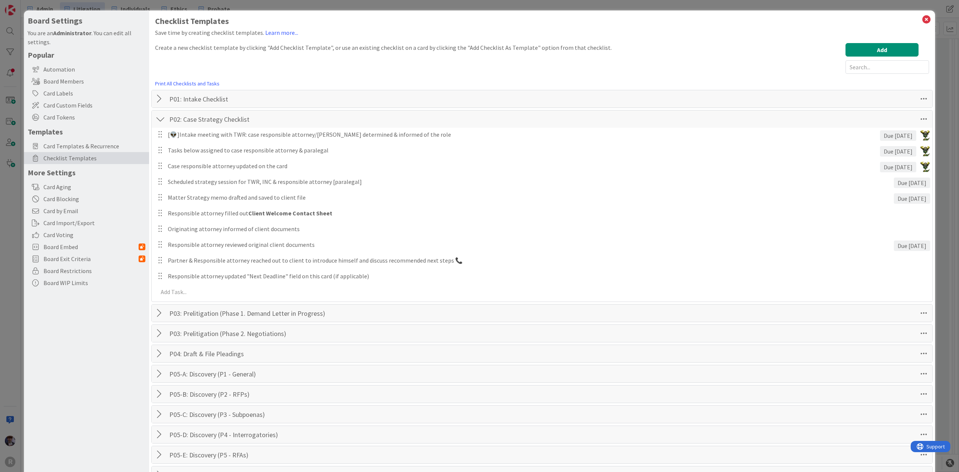
click at [160, 314] on div at bounding box center [161, 313] width 10 height 13
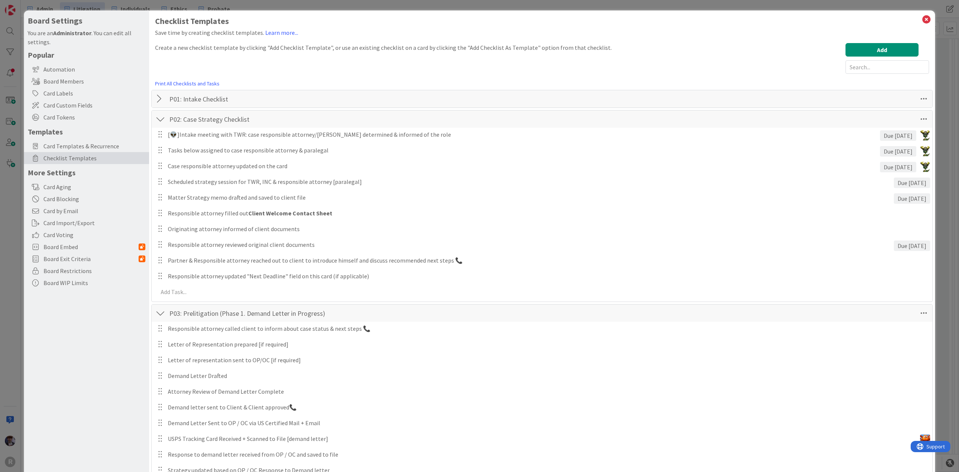
click at [158, 311] on div at bounding box center [161, 313] width 10 height 13
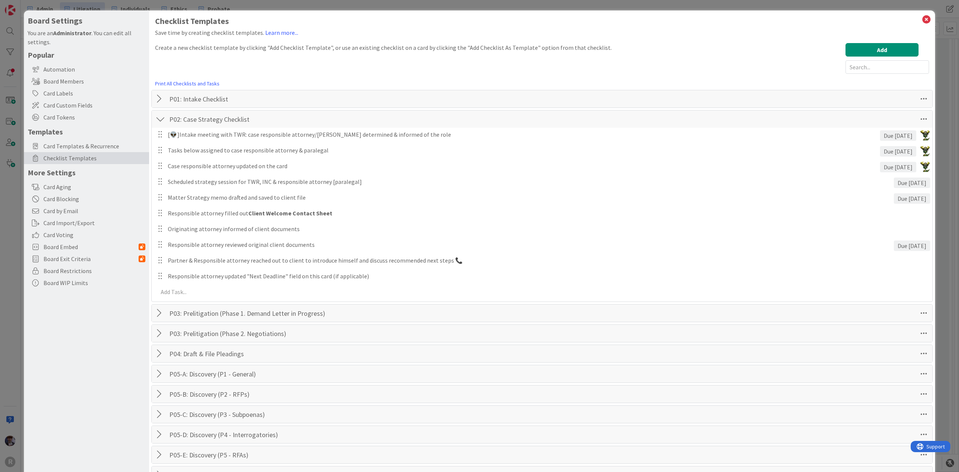
click at [16, 217] on div "Board Settings You are an Administrator . You can edit all settings. Popular Au…" at bounding box center [479, 236] width 959 height 472
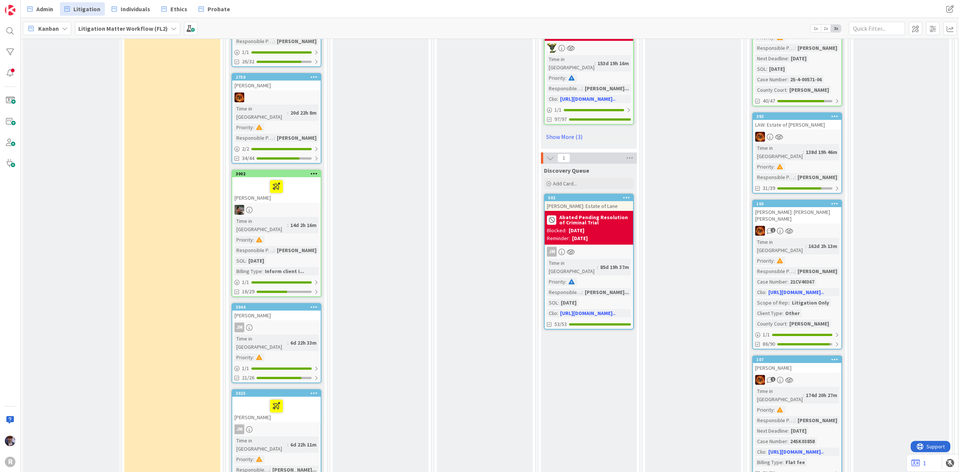
click at [251, 398] on div at bounding box center [277, 406] width 84 height 16
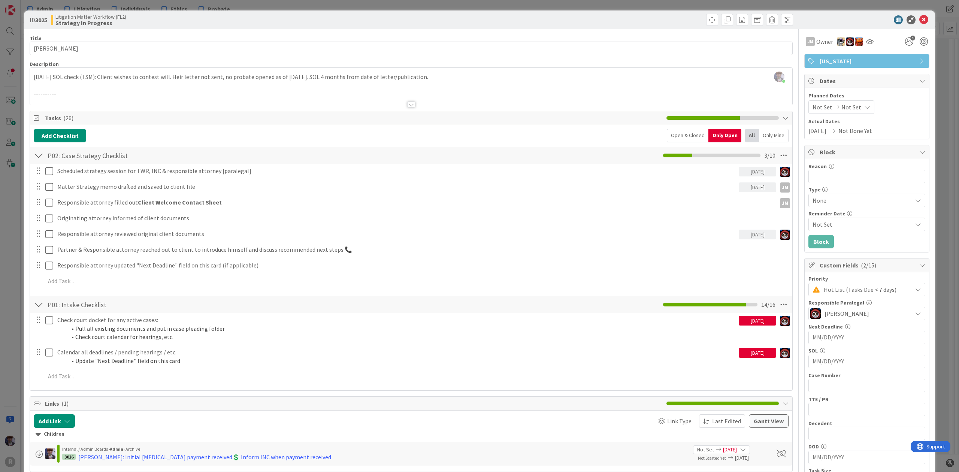
drag, startPoint x: 447, startPoint y: 112, endPoint x: 5, endPoint y: 225, distance: 455.7
click at [5, 225] on div "ID 3025 Litigation Matter Workflow (FL2) Strategy In Progress Title 14 / 128 [P…" at bounding box center [479, 236] width 959 height 472
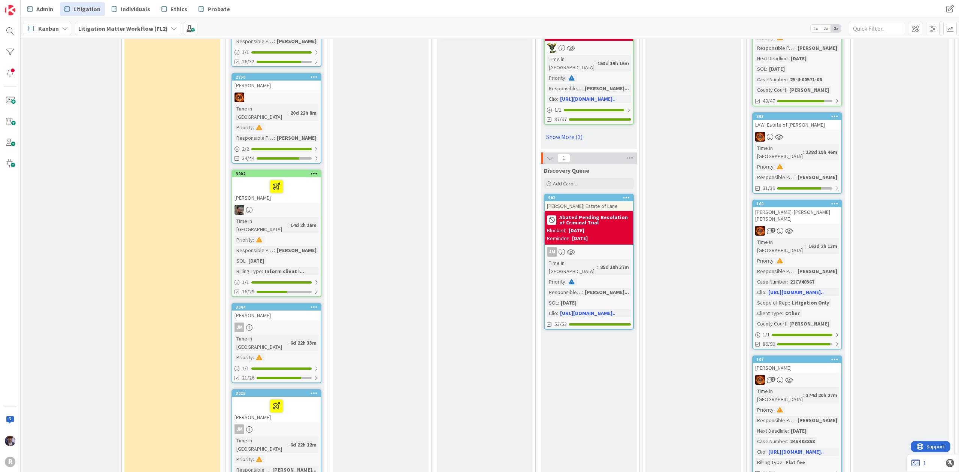
click at [310, 398] on div at bounding box center [277, 406] width 84 height 16
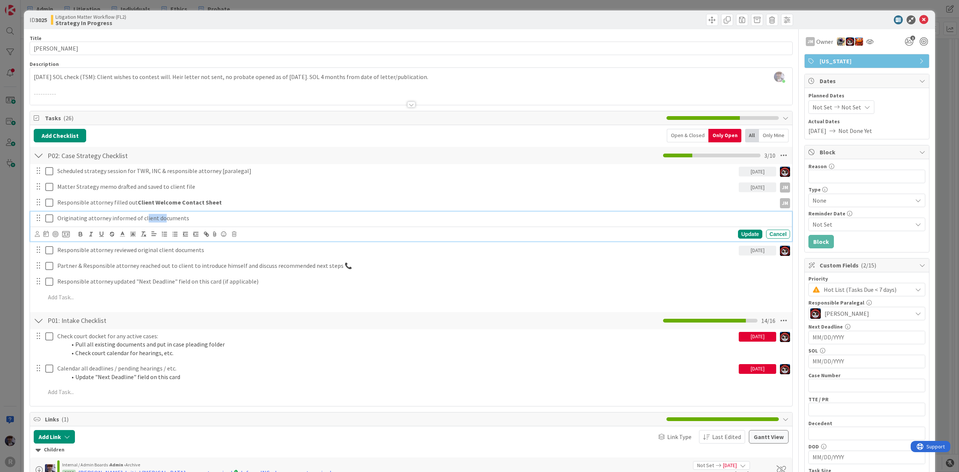
drag, startPoint x: 143, startPoint y: 220, endPoint x: 162, endPoint y: 218, distance: 18.9
click at [162, 218] on p "Originating attorney informed of client documents" at bounding box center [422, 218] width 730 height 9
click at [136, 220] on p "Originating attorney informed of client documents" at bounding box center [422, 218] width 730 height 9
click at [18, 256] on div "ID 3025 Litigation Matter Workflow (FL2) Strategy In Progress Title 14 / 128 [P…" at bounding box center [479, 236] width 959 height 472
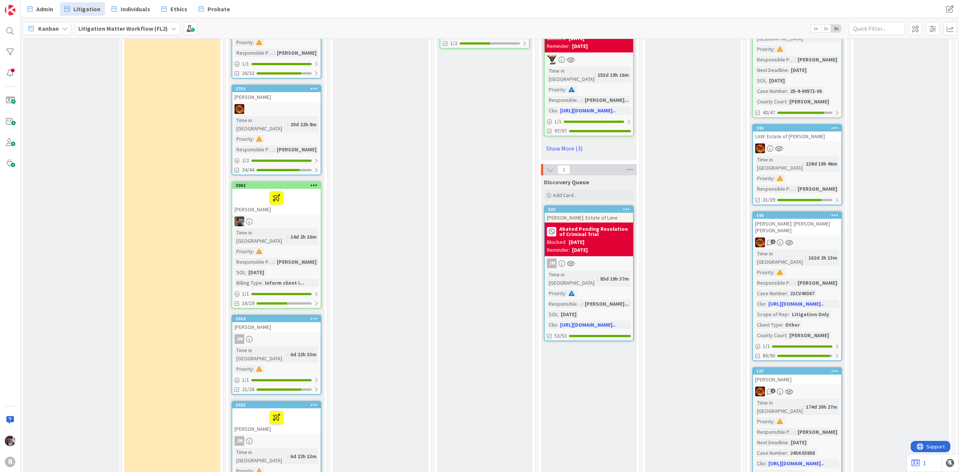
scroll to position [1198, 0]
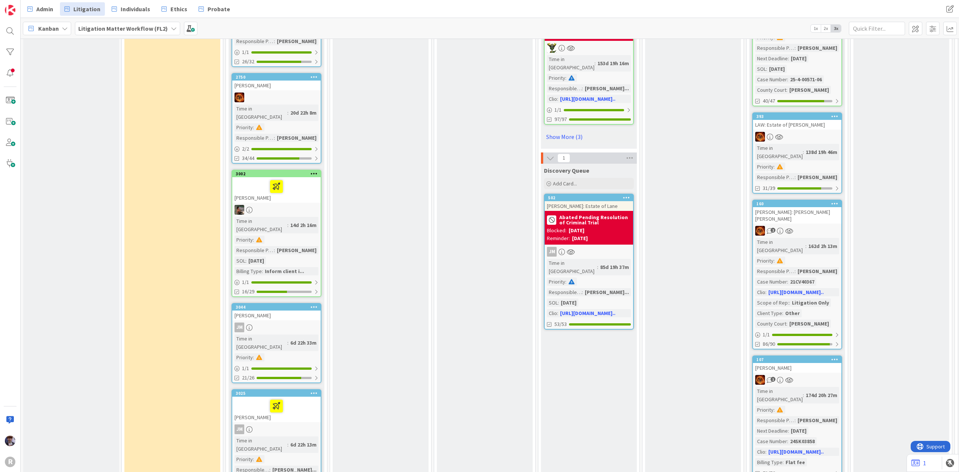
click at [296, 398] on div at bounding box center [277, 406] width 84 height 16
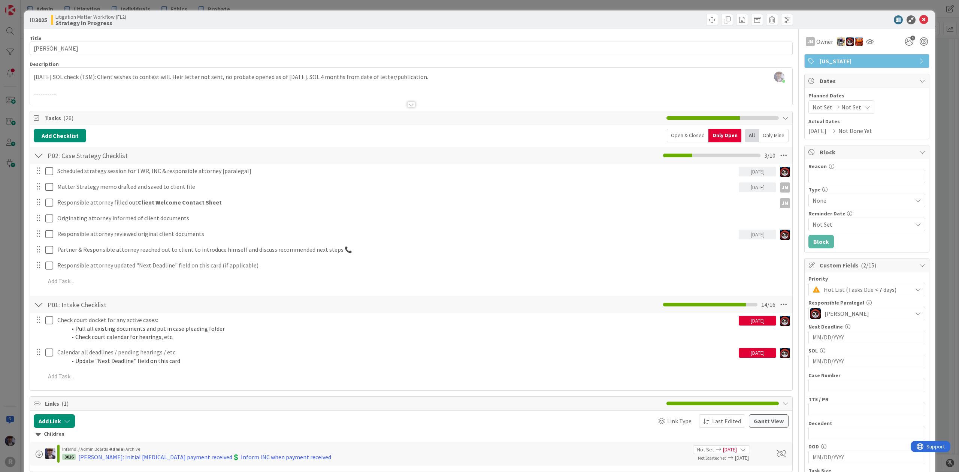
click at [14, 244] on div "ID 3025 Litigation Matter Workflow (FL2) Strategy In Progress Title 14 / 128 [P…" at bounding box center [479, 236] width 959 height 472
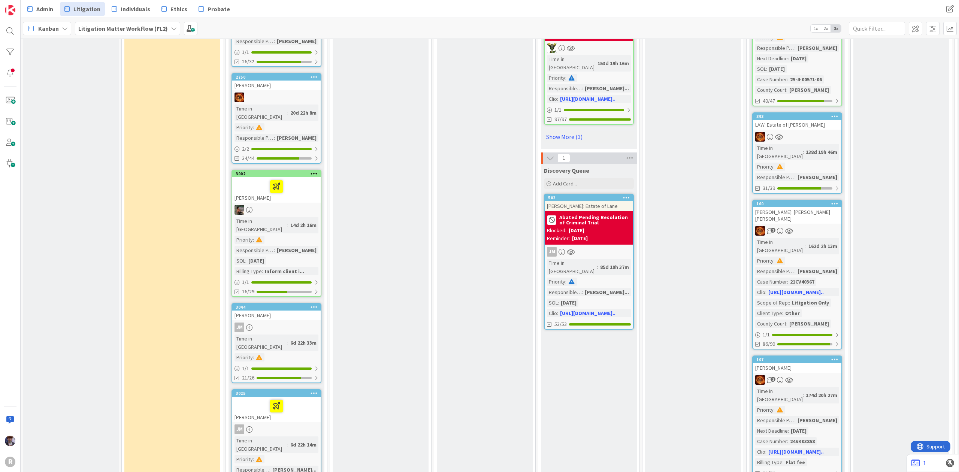
click at [292, 323] on div "JM" at bounding box center [276, 328] width 88 height 10
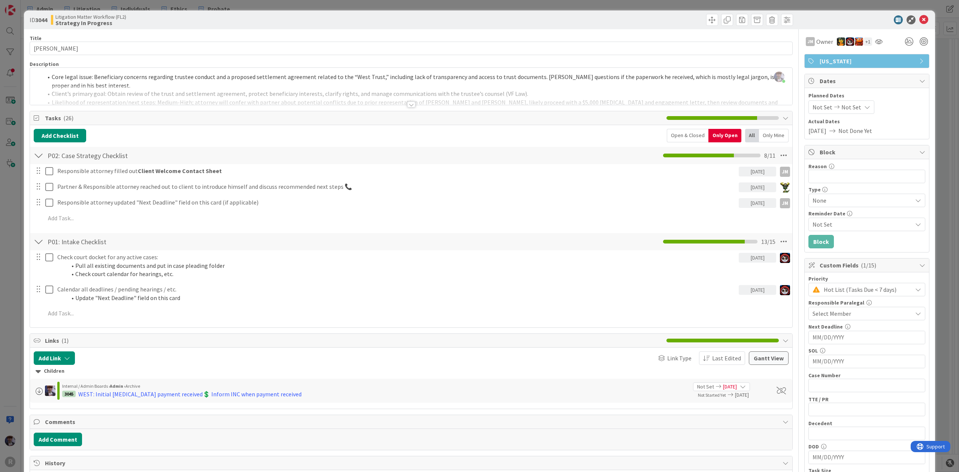
click at [21, 212] on div "ID 3044 Litigation Matter Workflow (FL2) Strategy In Progress Title 13 / 128 [P…" at bounding box center [479, 236] width 959 height 472
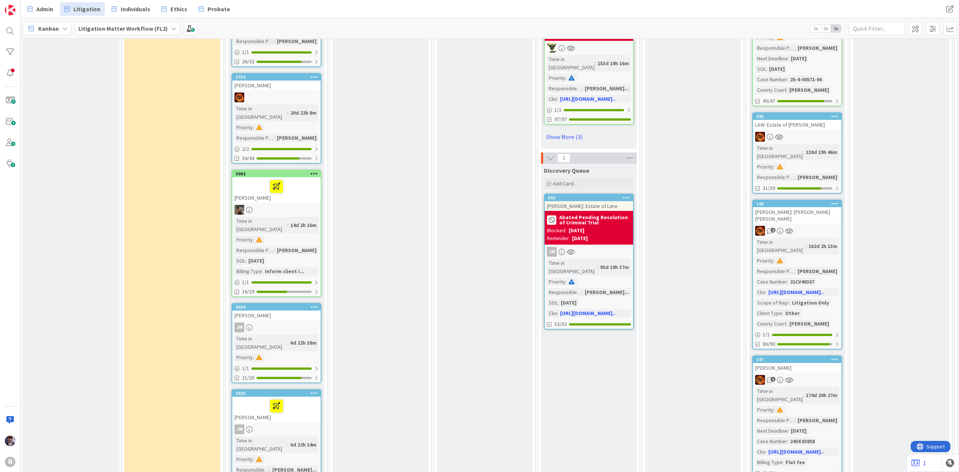
click at [285, 179] on div at bounding box center [277, 187] width 84 height 16
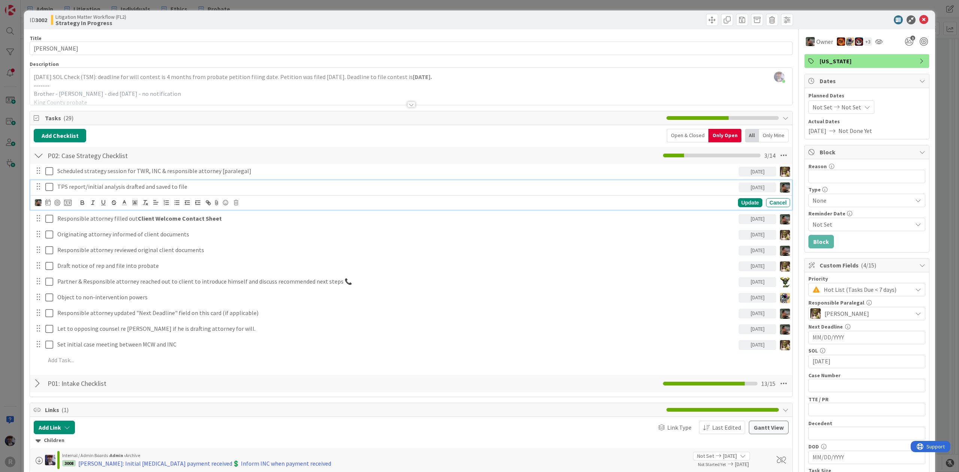
click at [64, 185] on p "TPS report/initial analysis drafted and saved to file" at bounding box center [396, 186] width 679 height 9
click at [26, 187] on div "ID 3002 Litigation Matter Workflow (FL2) Strategy In Progress Title 13 / 128 [P…" at bounding box center [479, 412] width 911 height 804
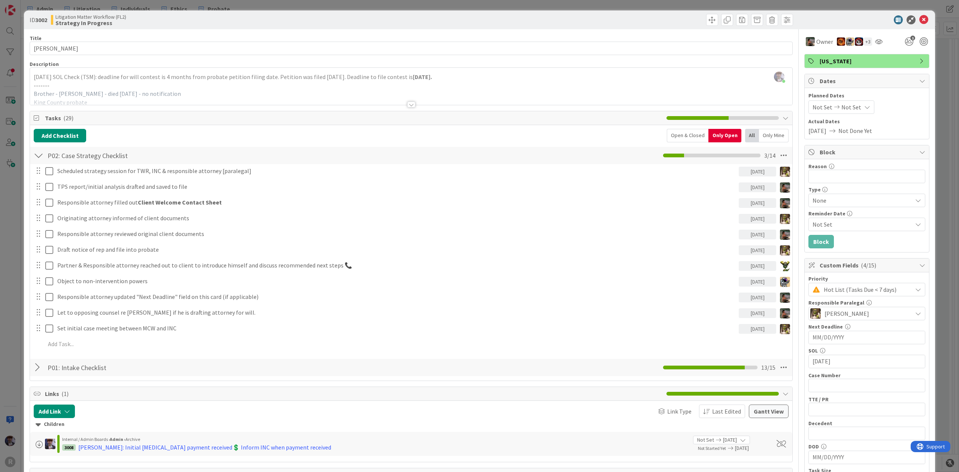
click at [15, 278] on div "ID 3002 Litigation Matter Workflow (FL2) Strategy In Progress Title 13 / 128 [P…" at bounding box center [479, 236] width 959 height 472
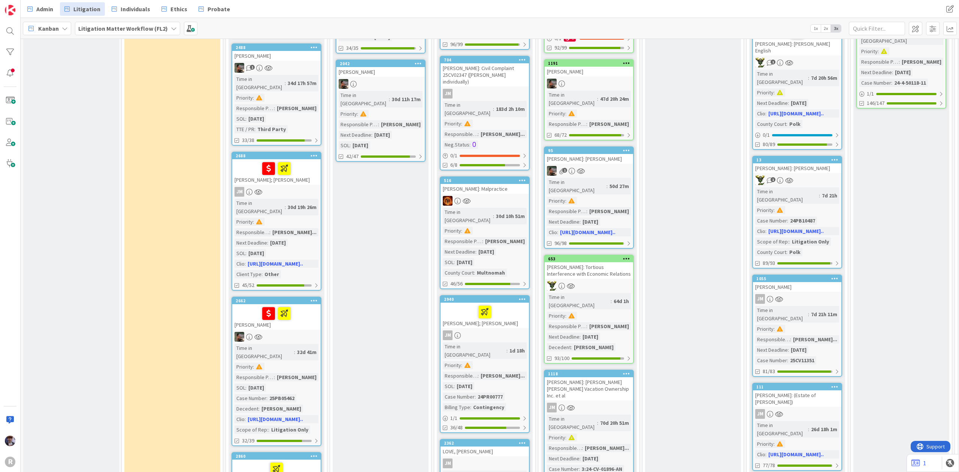
scroll to position [298, 0]
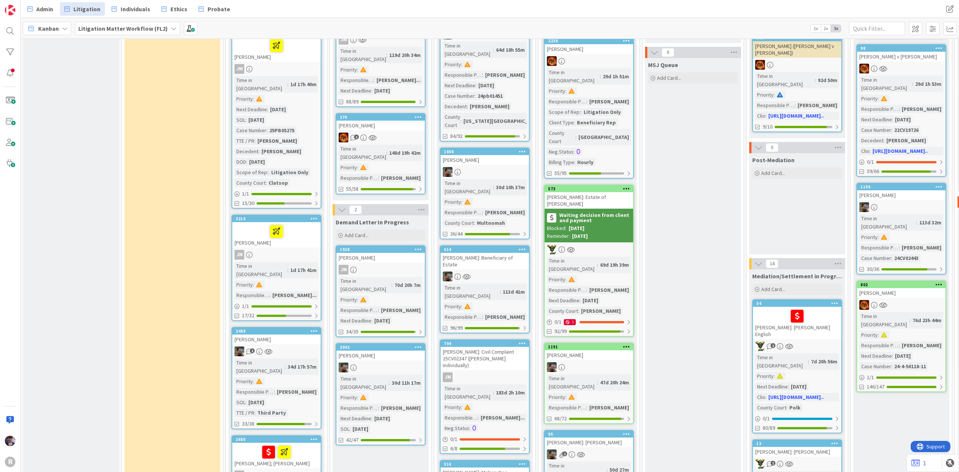
click at [256, 224] on div at bounding box center [277, 232] width 84 height 16
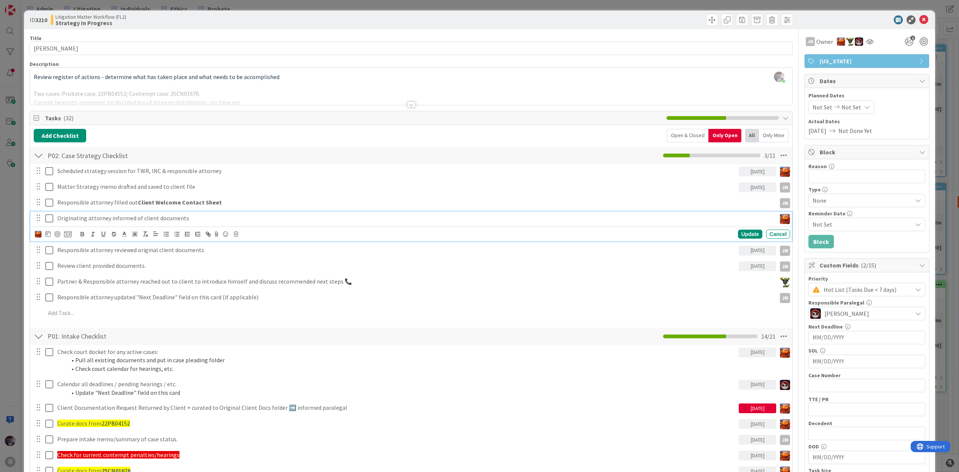
click at [76, 217] on p "Originating attorney informed of client documents" at bounding box center [415, 218] width 716 height 9
click at [14, 247] on div "ID 3210 Litigation Matter Workflow (FL2) Strategy In Progress Title 15 / 128 [P…" at bounding box center [479, 236] width 959 height 472
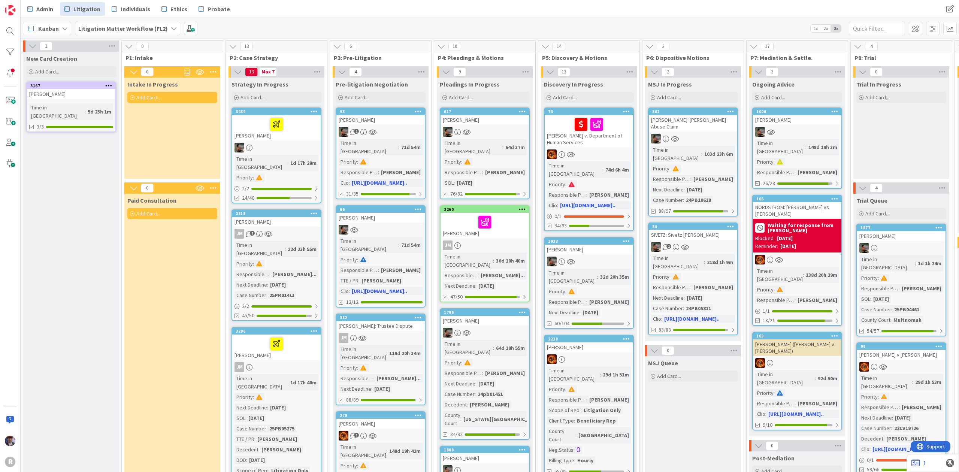
click at [299, 136] on div "[PERSON_NAME]" at bounding box center [276, 127] width 88 height 25
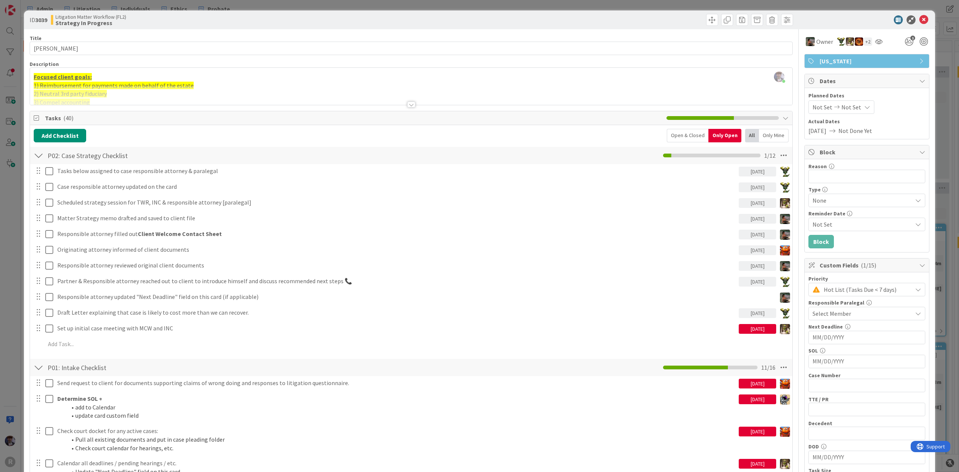
click at [17, 239] on div "ID 3039 Litigation Matter Workflow (FL2) Strategy In Progress Title 16 / 128 [P…" at bounding box center [479, 236] width 959 height 472
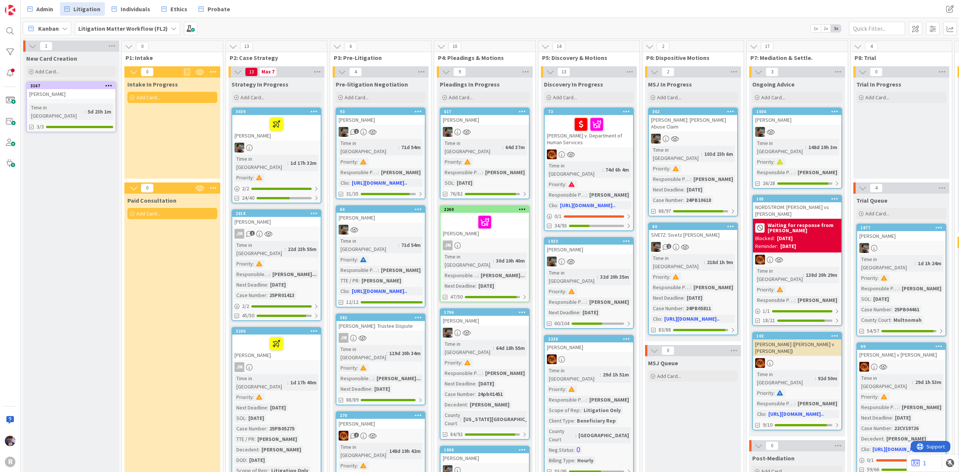
click at [49, 10] on span "Admin" at bounding box center [44, 8] width 17 height 9
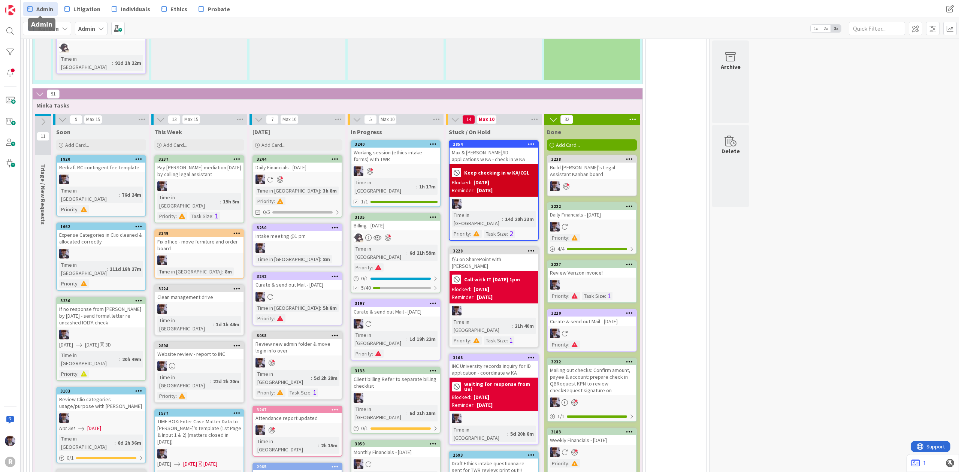
scroll to position [1599, 0]
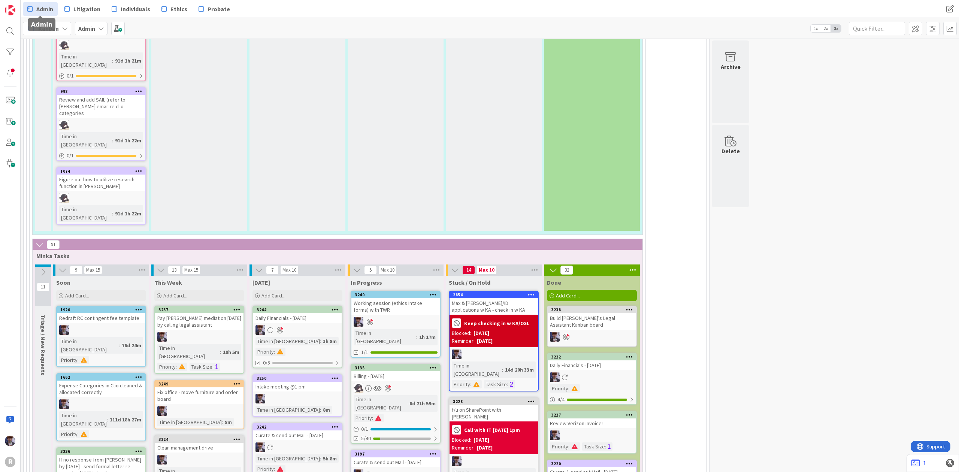
click at [399, 371] on div "Billing - [DATE]" at bounding box center [395, 376] width 88 height 10
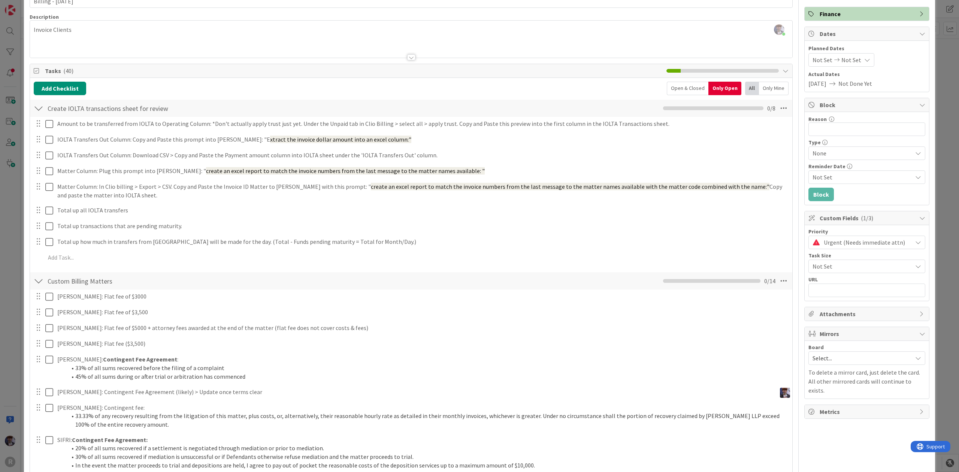
scroll to position [50, 0]
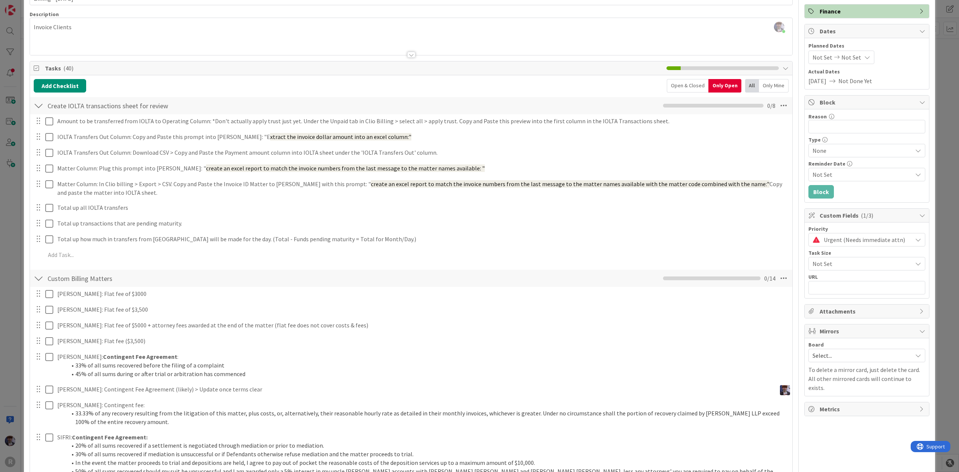
click at [41, 279] on div at bounding box center [39, 278] width 10 height 13
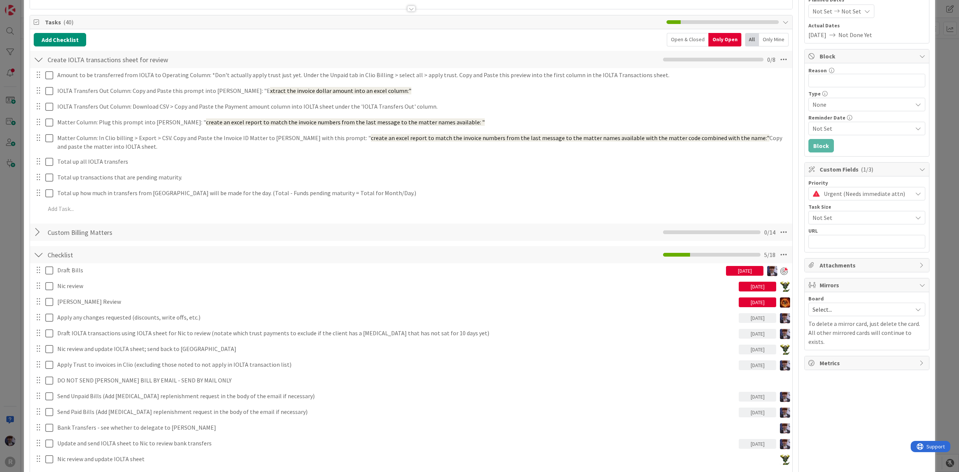
scroll to position [150, 0]
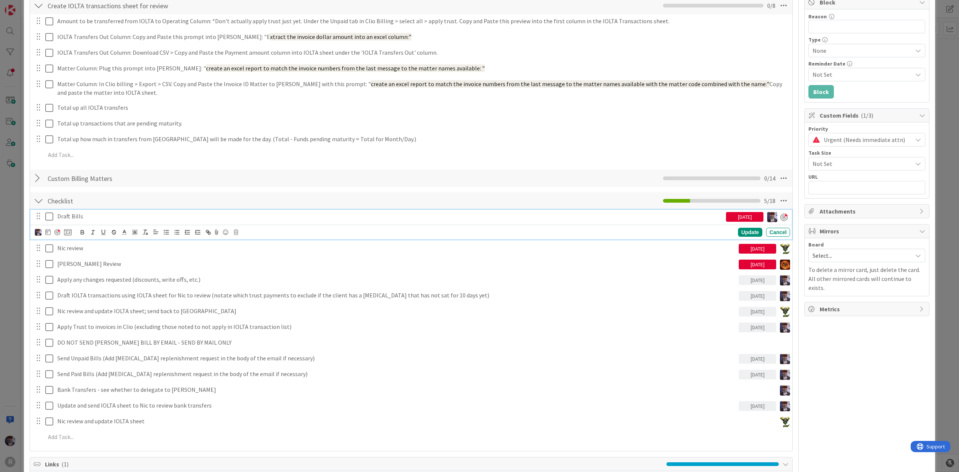
click at [48, 220] on icon at bounding box center [49, 216] width 8 height 9
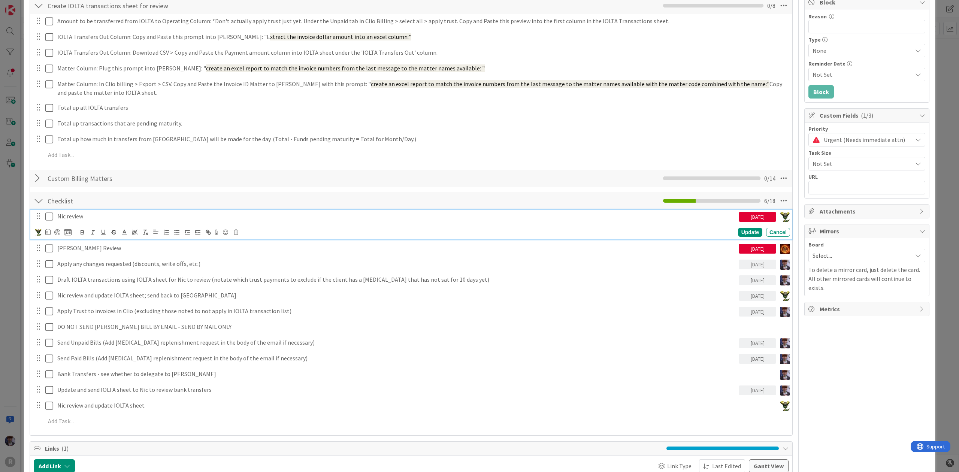
click at [50, 221] on icon at bounding box center [49, 216] width 8 height 9
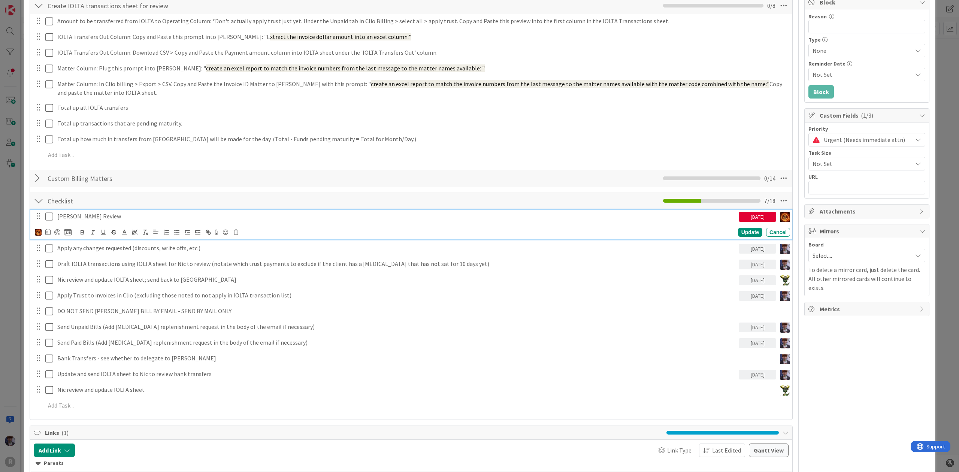
click at [50, 220] on icon at bounding box center [49, 216] width 8 height 9
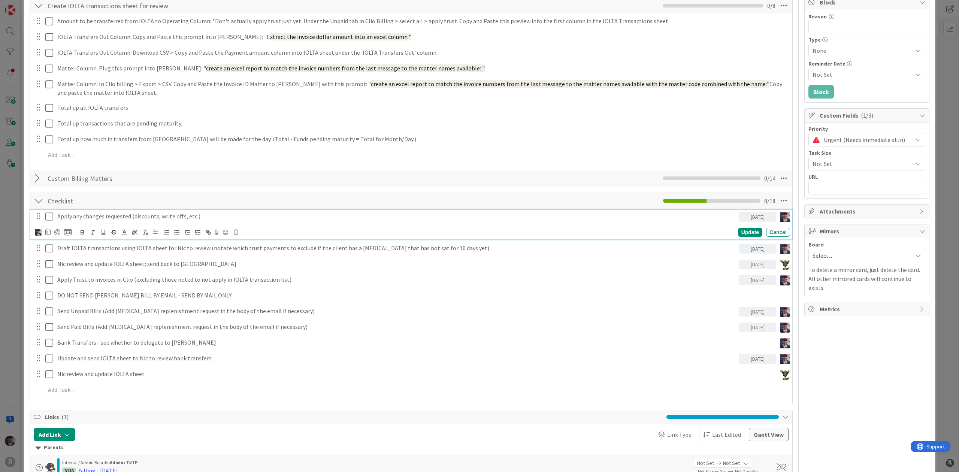
click at [49, 216] on icon at bounding box center [49, 216] width 8 height 9
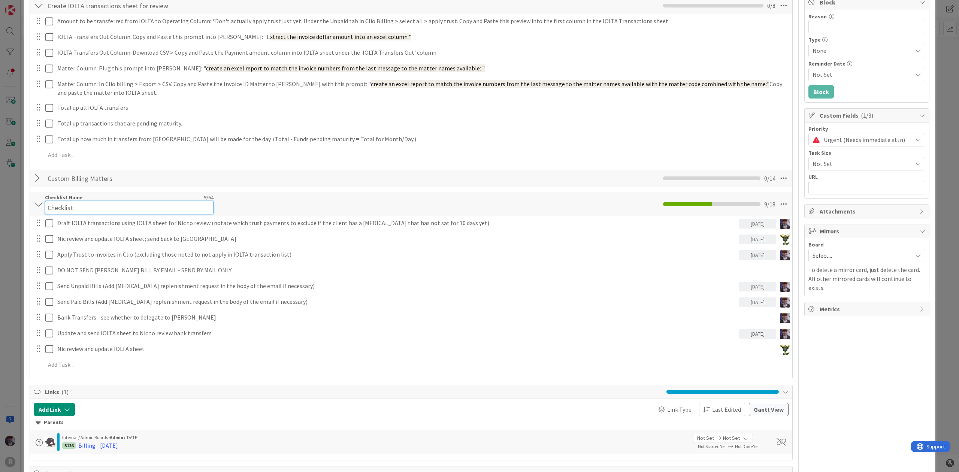
drag, startPoint x: 792, startPoint y: 14, endPoint x: 87, endPoint y: 207, distance: 730.9
click at [87, 207] on input "Checklist" at bounding box center [129, 207] width 169 height 13
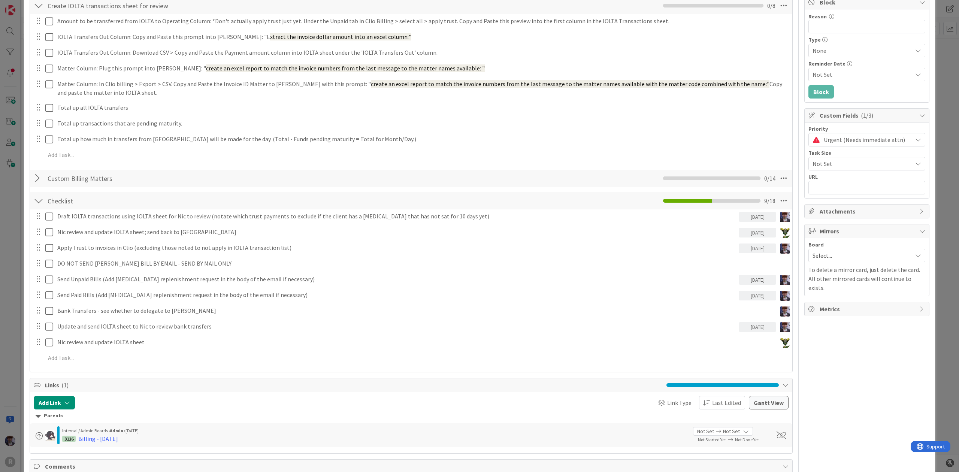
click at [234, 212] on div "Checklist Checklist Name 9 / 64 Checklist 9 / 18 Draft IOLTA transactions using…" at bounding box center [411, 279] width 763 height 177
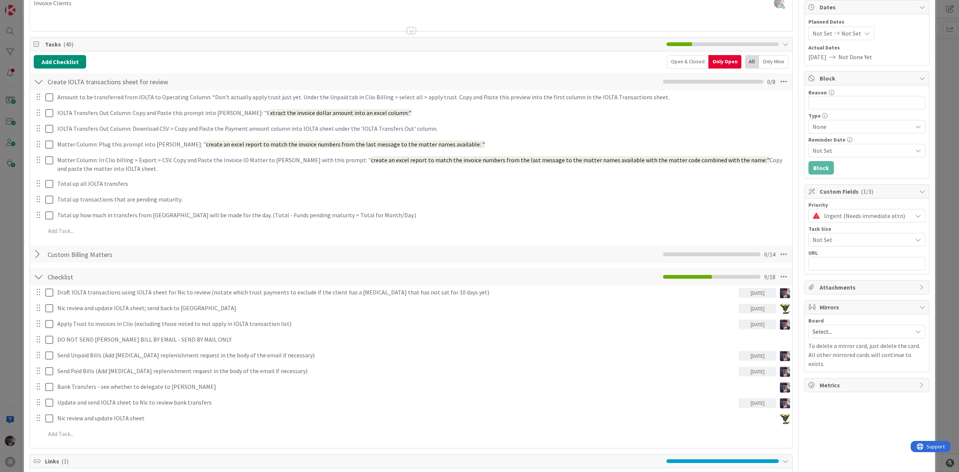
scroll to position [0, 0]
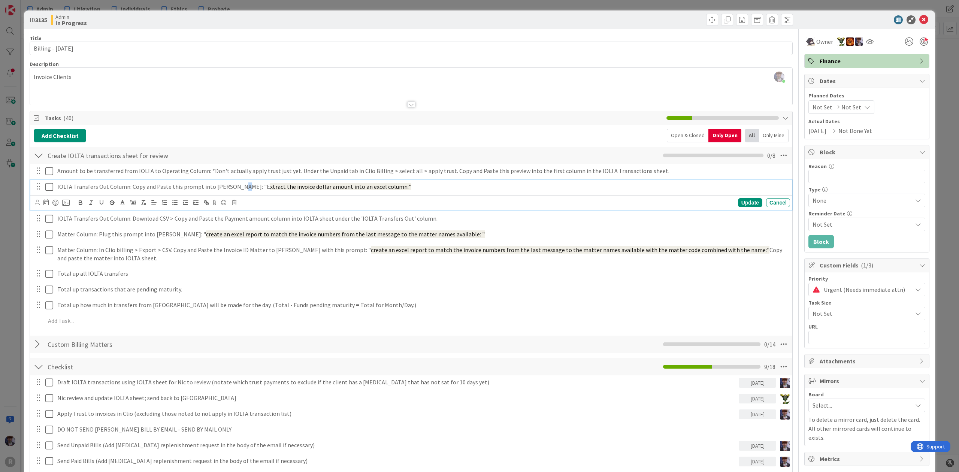
click at [233, 189] on p "IOLTA Transfers Out Column: Copy and Paste this prompt into [PERSON_NAME]: "E x…" at bounding box center [422, 186] width 730 height 9
click at [322, 160] on div "Create IOLTA transactions sheet for review Checklist Name 42 / 64 Create IOLTA …" at bounding box center [411, 155] width 763 height 17
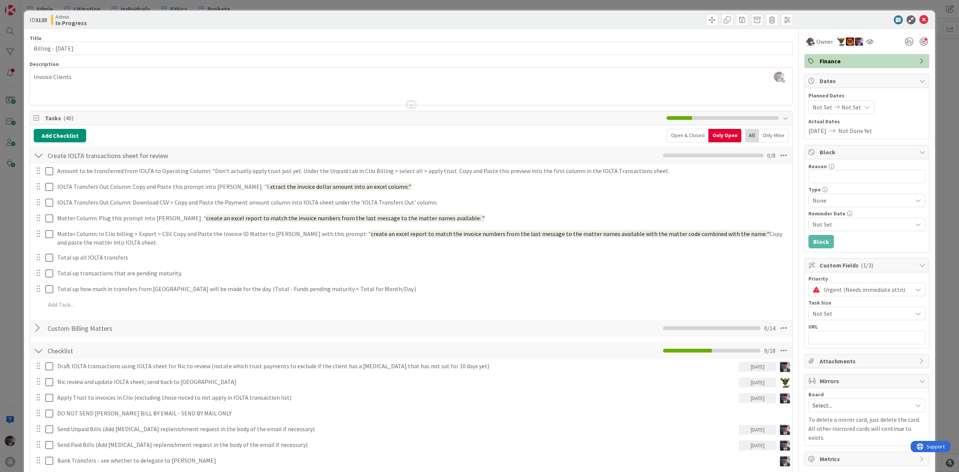
click at [5, 205] on div "ID 3135 Admin In Progress Title 20 / 128 Billing - [DATE] Description [PERSON_N…" at bounding box center [479, 236] width 959 height 472
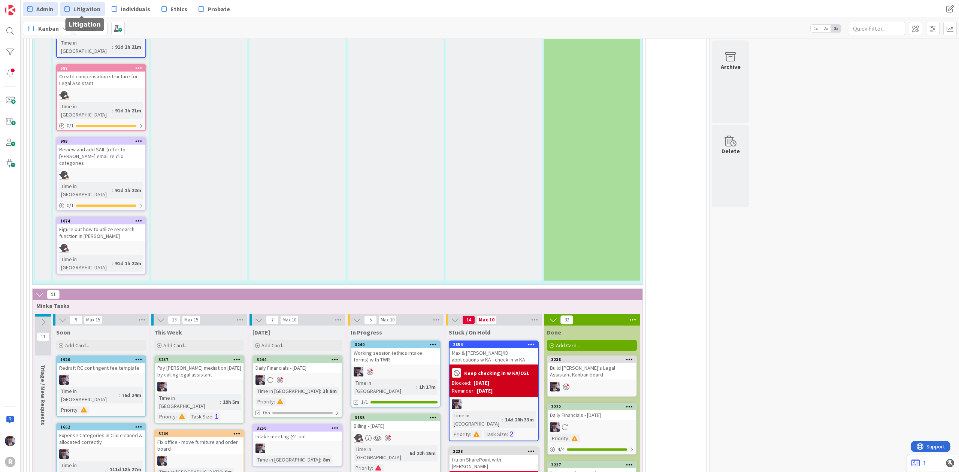
click at [77, 9] on span "Litigation" at bounding box center [86, 8] width 27 height 9
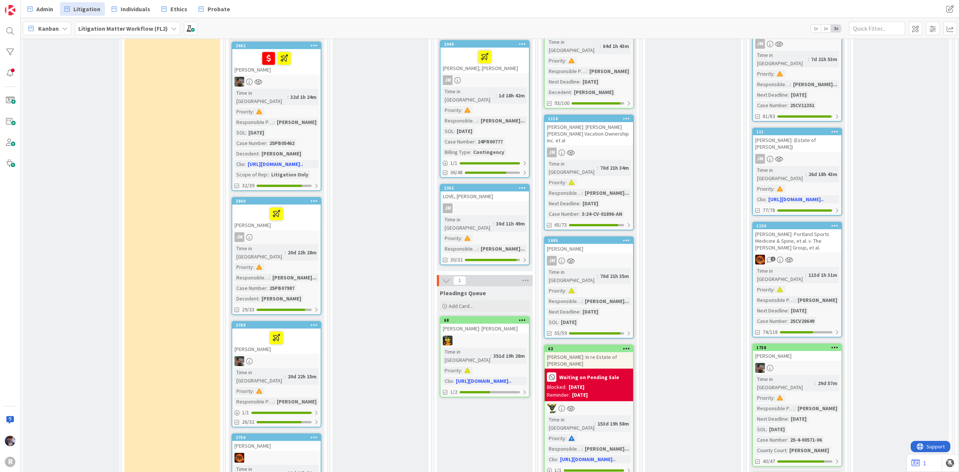
scroll to position [849, 0]
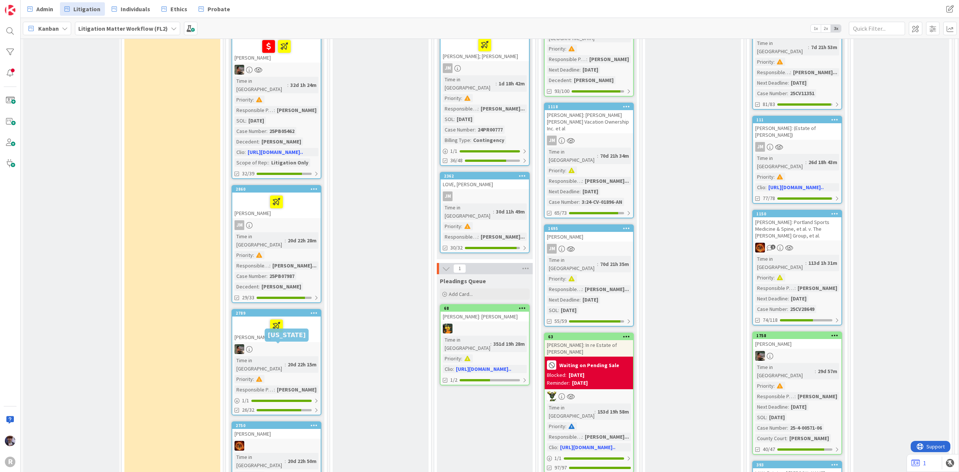
click at [298, 429] on div "[PERSON_NAME]" at bounding box center [276, 434] width 88 height 10
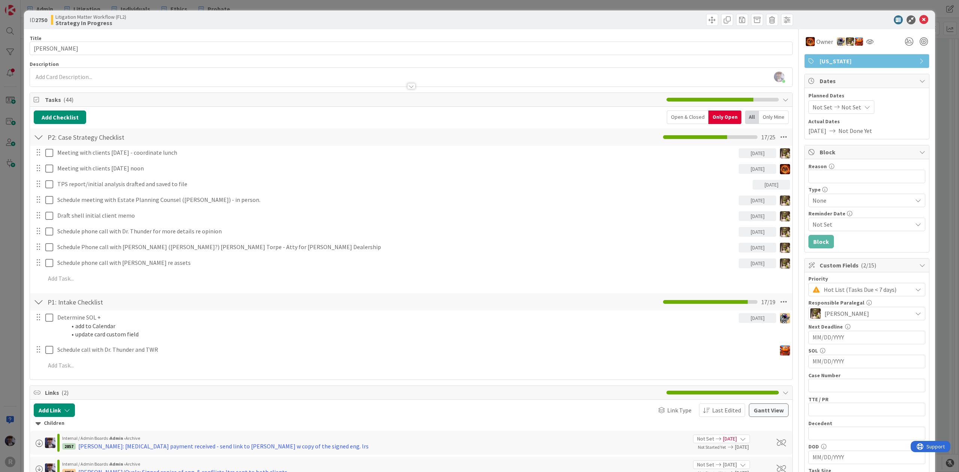
click at [9, 249] on div "ID 2750 Litigation Matter Workflow (FL2) Strategy In Progress Title 13 / 128 [P…" at bounding box center [479, 236] width 959 height 472
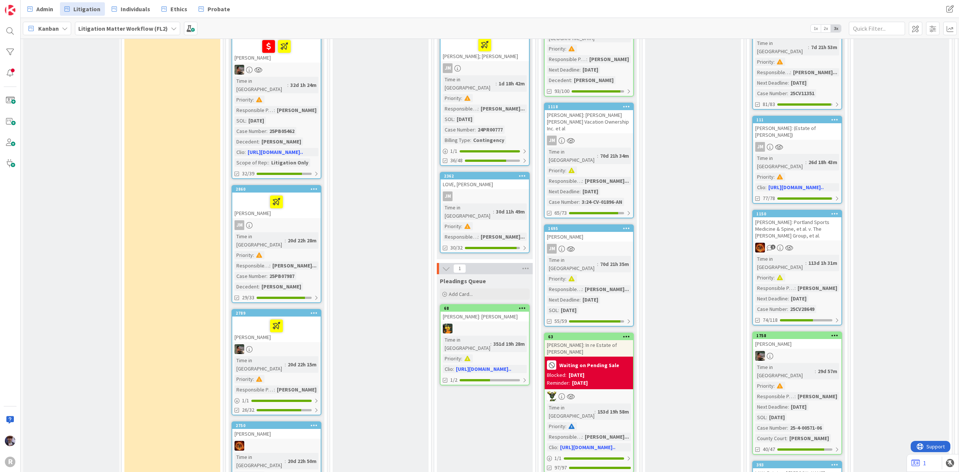
click at [258, 318] on div at bounding box center [277, 326] width 84 height 16
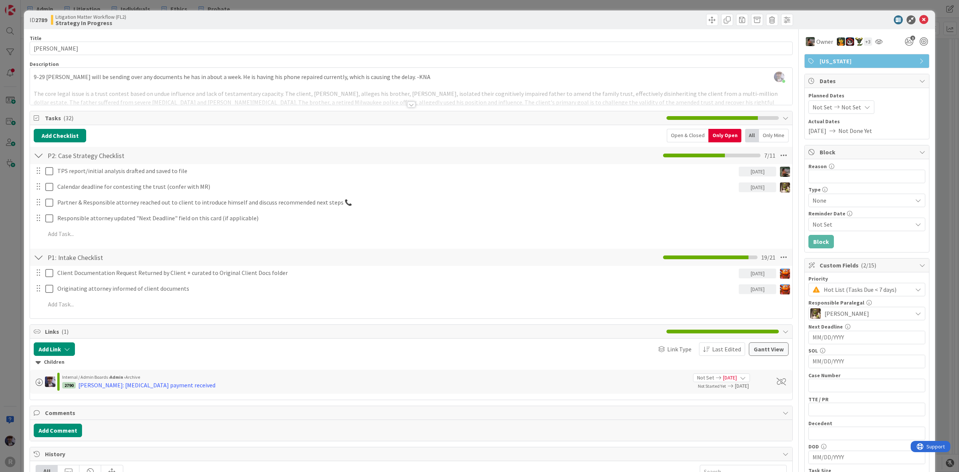
click at [8, 235] on div "ID 2789 Litigation Matter Workflow (FL2) Strategy In Progress Title 11 / 128 [P…" at bounding box center [479, 236] width 959 height 472
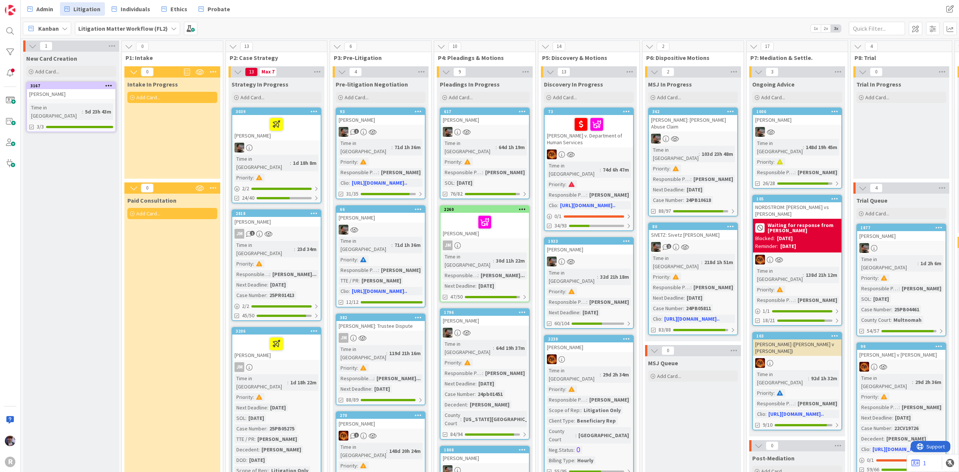
click at [302, 128] on div at bounding box center [277, 125] width 84 height 16
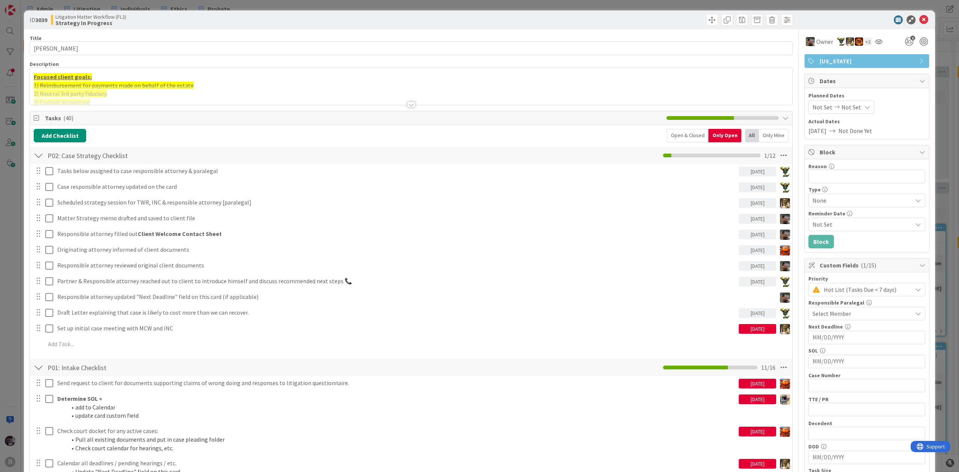
click at [18, 236] on div "ID 3039 Litigation Matter Workflow (FL2) Strategy In Progress Title 16 / 128 [P…" at bounding box center [479, 236] width 959 height 472
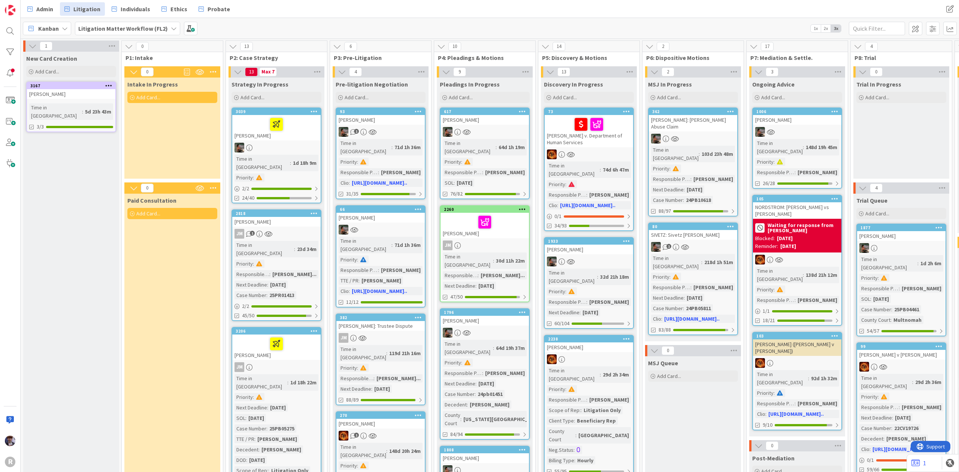
click at [298, 138] on div "[PERSON_NAME]" at bounding box center [276, 127] width 88 height 25
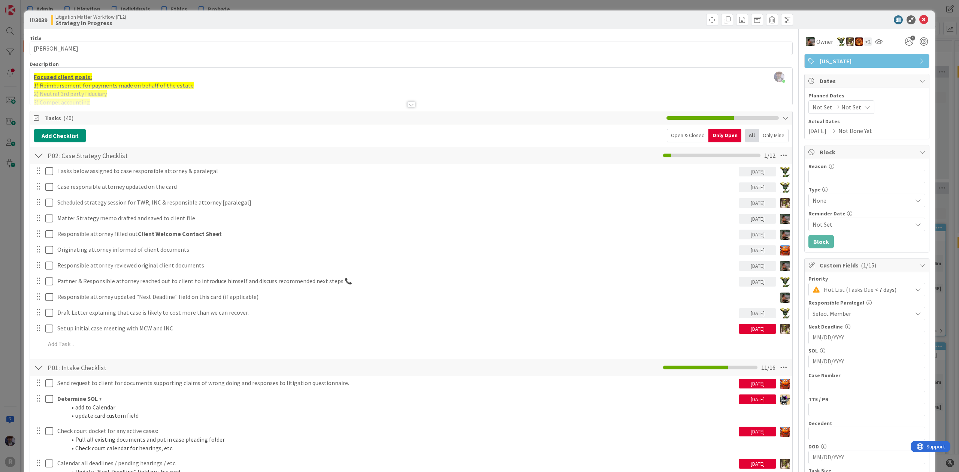
click at [15, 253] on div "ID 3039 Litigation Matter Workflow (FL2) Strategy In Progress Title 16 / 128 [P…" at bounding box center [479, 236] width 959 height 472
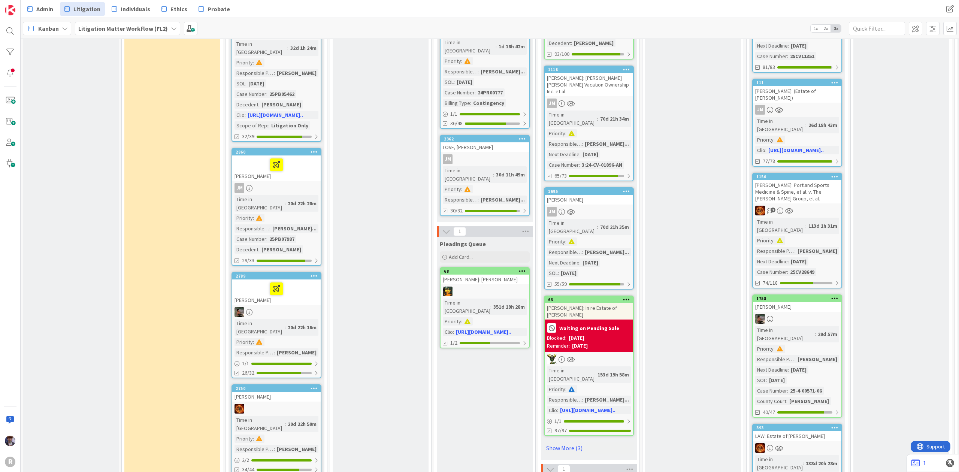
scroll to position [949, 0]
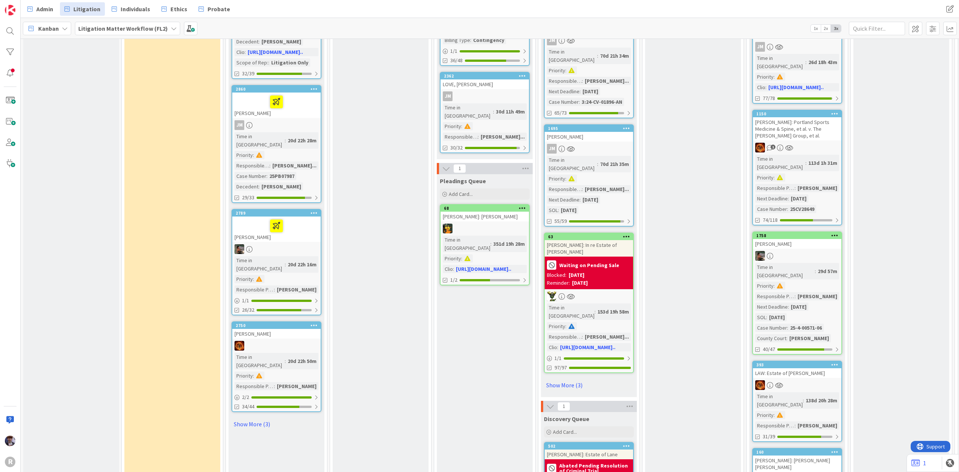
click at [205, 194] on div "Paid Consultation Add Card..." at bounding box center [172, 42] width 96 height 1594
click at [193, 211] on div "Paid Consultation Add Card..." at bounding box center [172, 42] width 96 height 1594
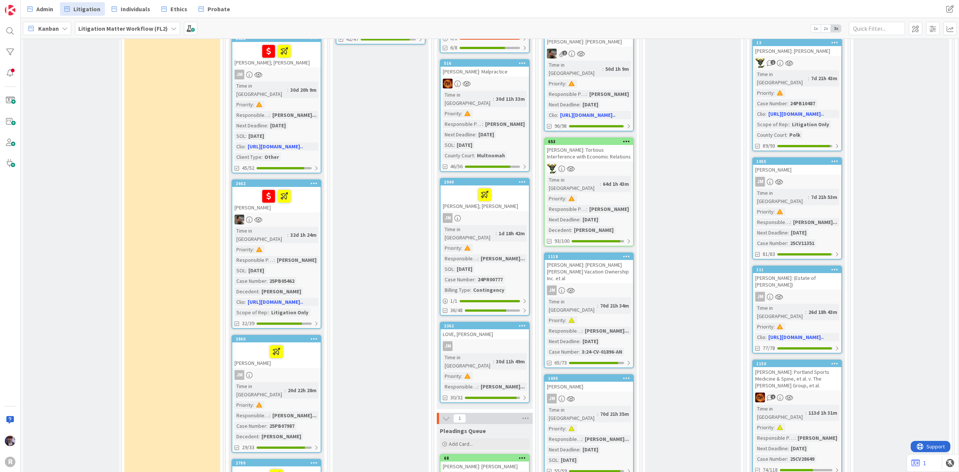
click at [195, 262] on div "Paid Consultation Add Card..." at bounding box center [172, 292] width 96 height 1594
click at [187, 285] on div "Paid Consultation Add Card..." at bounding box center [172, 292] width 96 height 1594
click at [181, 295] on div "Paid Consultation Add Card..." at bounding box center [172, 292] width 96 height 1594
click at [136, 298] on div "Paid Consultation Add Card..." at bounding box center [172, 292] width 96 height 1594
click at [86, 241] on div "New Card Creation Add Card... 3167 [PERSON_NAME] Time in [GEOGRAPHIC_DATA] : 5d…" at bounding box center [71, 223] width 96 height 1740
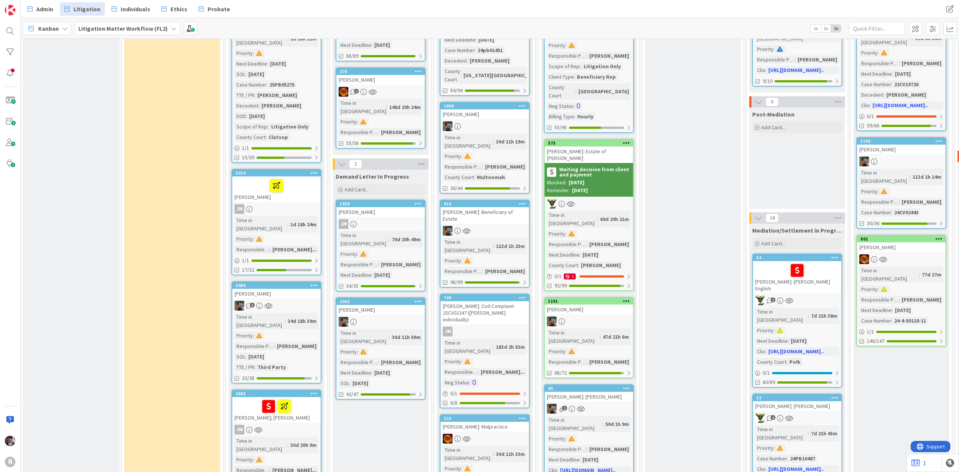
scroll to position [0, 0]
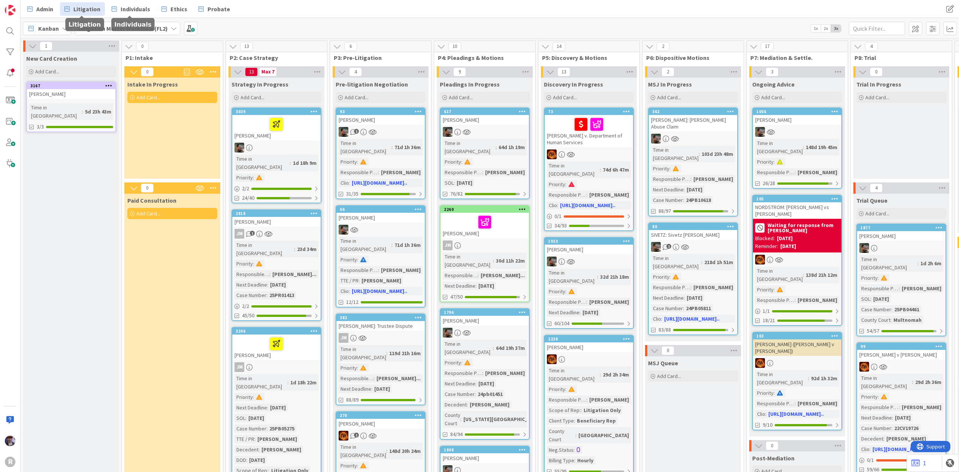
click at [93, 8] on span "Litigation" at bounding box center [86, 8] width 27 height 9
click at [42, 28] on span "Kanban" at bounding box center [48, 28] width 21 height 9
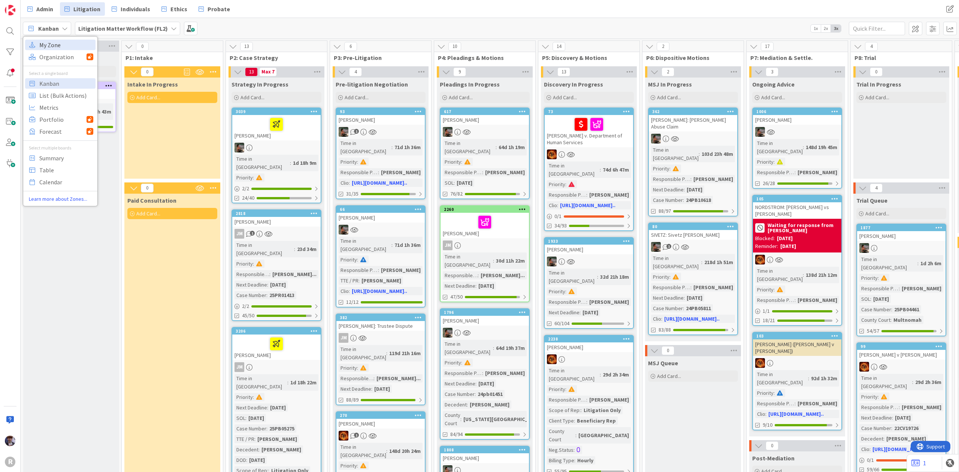
click at [56, 45] on span "My Zone" at bounding box center [66, 44] width 54 height 11
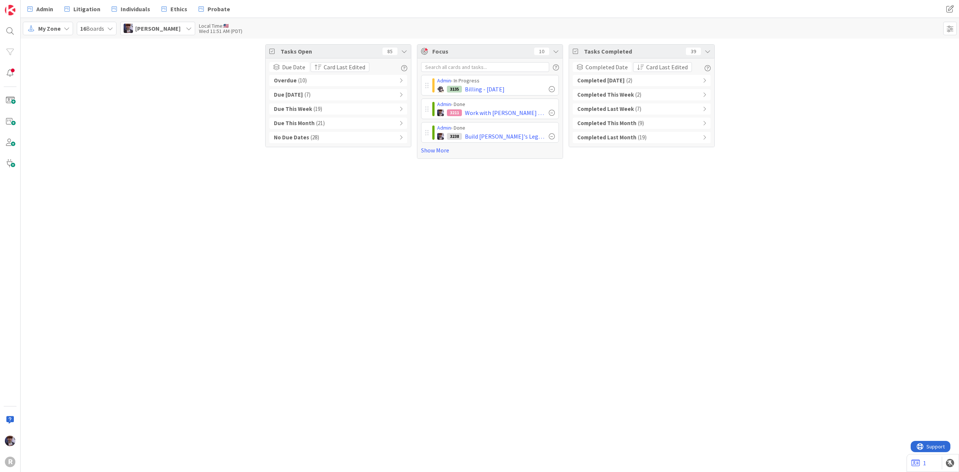
click at [651, 332] on div "Tasks Open 85 Due Date Card Last Edited Overdue ( 10 ) Due [DATE] ( 7 ) Due Thi…" at bounding box center [490, 256] width 939 height 434
click at [192, 31] on div "[PERSON_NAME]" at bounding box center [157, 28] width 75 height 13
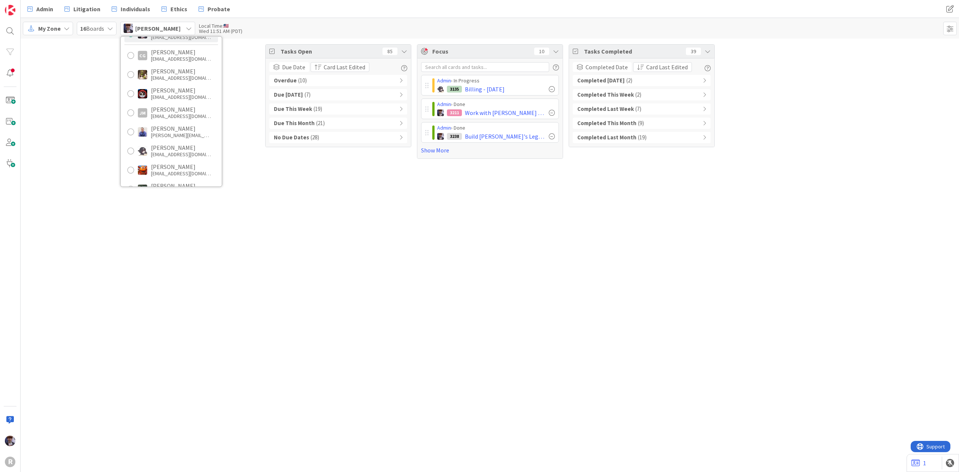
scroll to position [100, 0]
click at [182, 134] on div "[PERSON_NAME]" at bounding box center [181, 136] width 60 height 7
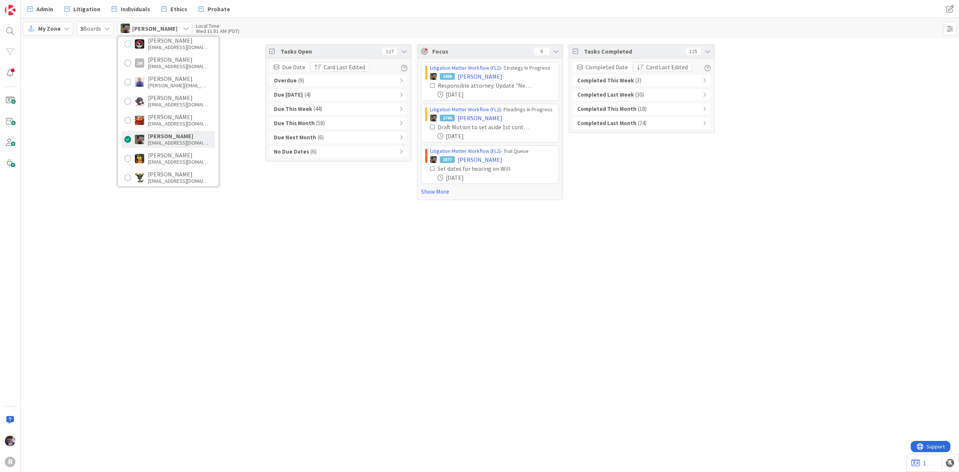
click at [902, 54] on div "Tasks Open 127 Due Date Card Last Edited Overdue ( 9 ) Due [DATE] ( 4 ) Due Thi…" at bounding box center [490, 122] width 939 height 167
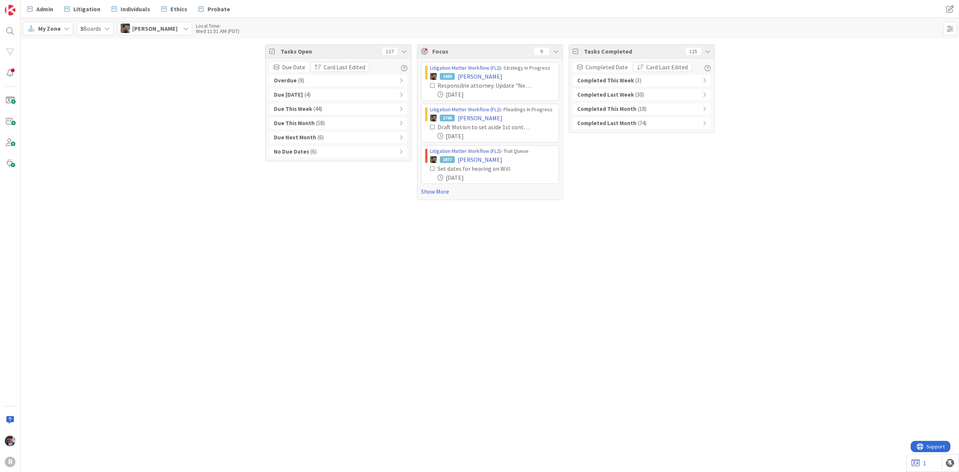
click at [351, 123] on div "Due This Month ( 58 )" at bounding box center [338, 123] width 138 height 11
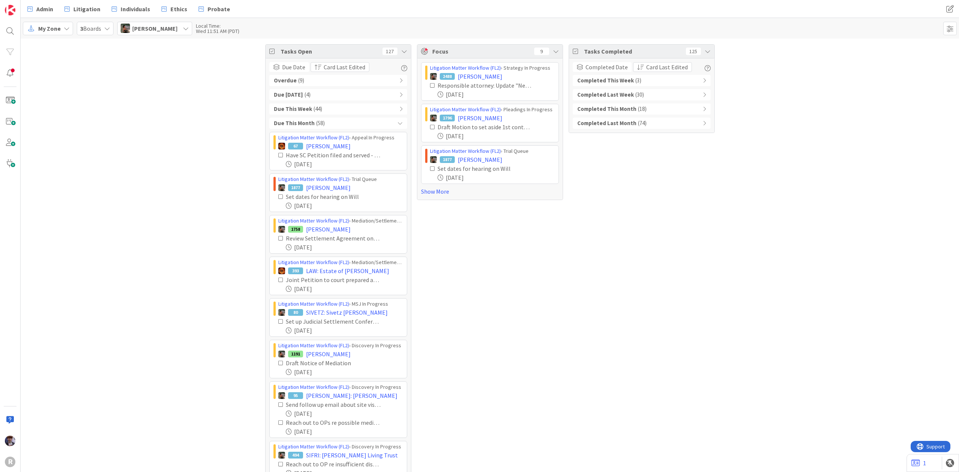
click at [170, 30] on span "[PERSON_NAME]" at bounding box center [154, 28] width 45 height 9
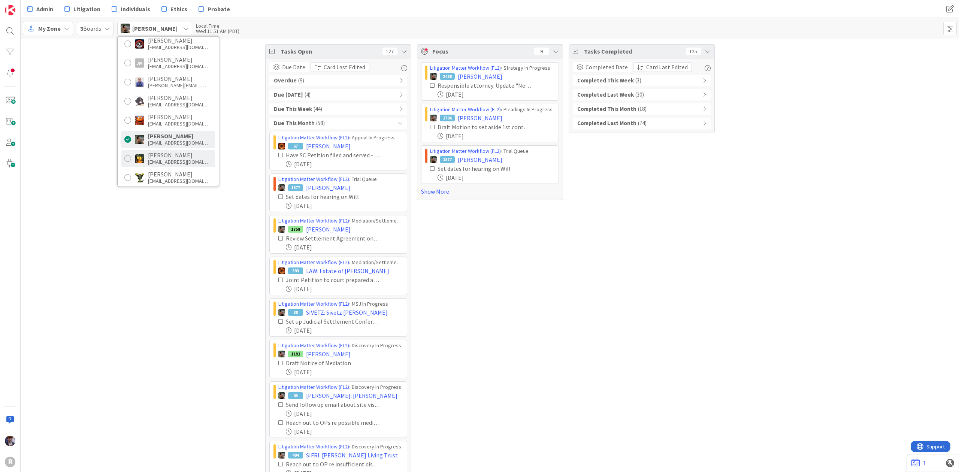
click at [184, 155] on div "[PERSON_NAME]" at bounding box center [178, 155] width 60 height 7
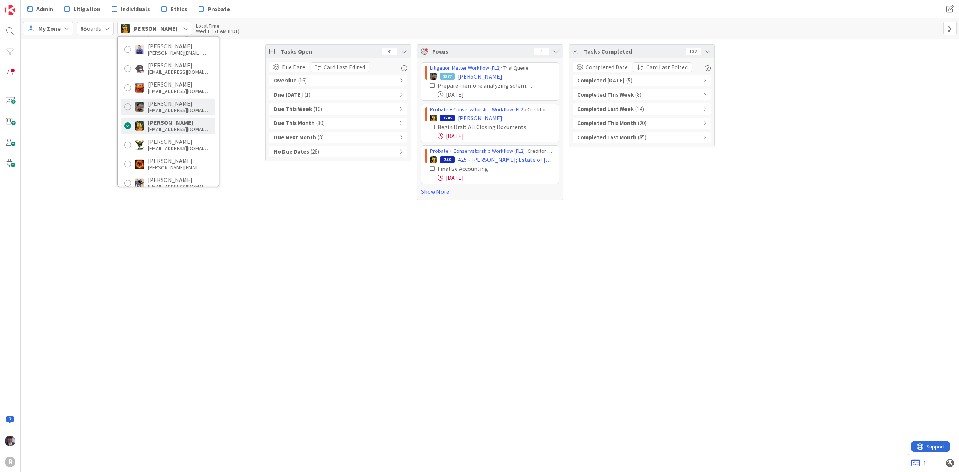
scroll to position [150, 0]
click at [173, 162] on div "[PERSON_NAME]" at bounding box center [178, 162] width 60 height 7
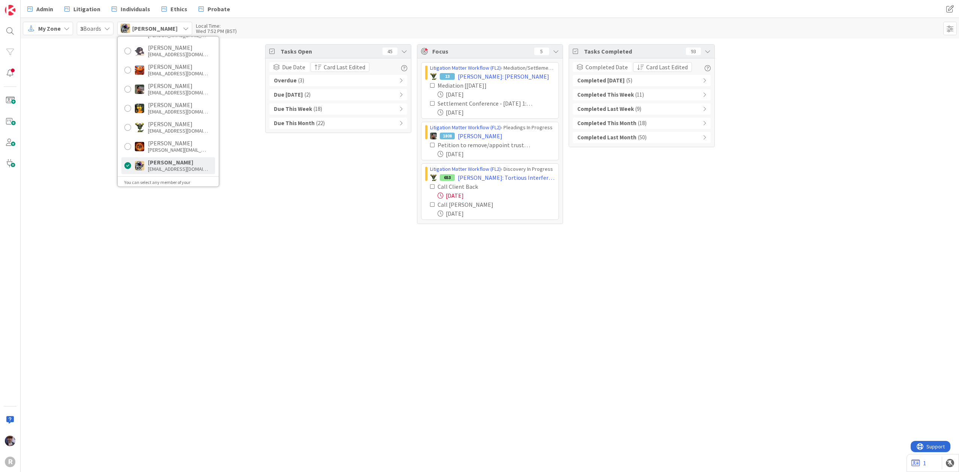
click at [251, 152] on div "Tasks Open 45 Due Date Card Last Edited Overdue ( 3 ) Due [DATE] ( 2 ) Due This…" at bounding box center [490, 134] width 939 height 191
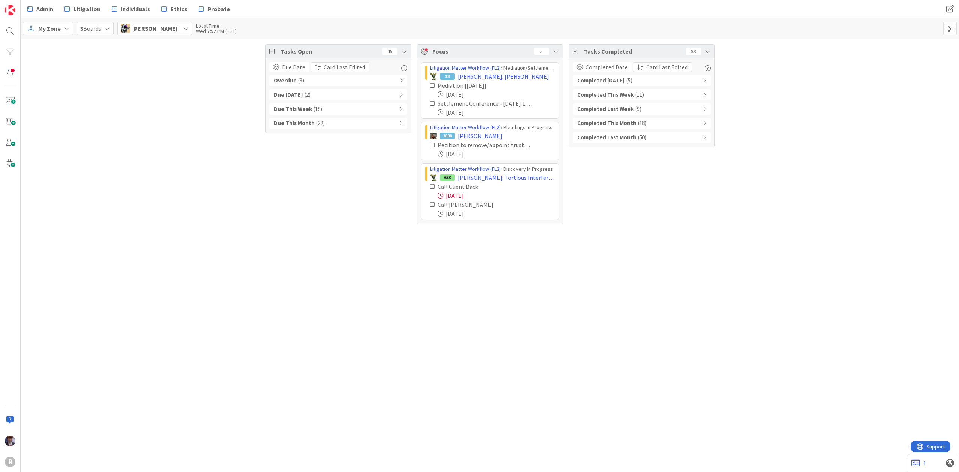
click at [152, 27] on span "[PERSON_NAME]" at bounding box center [154, 28] width 45 height 9
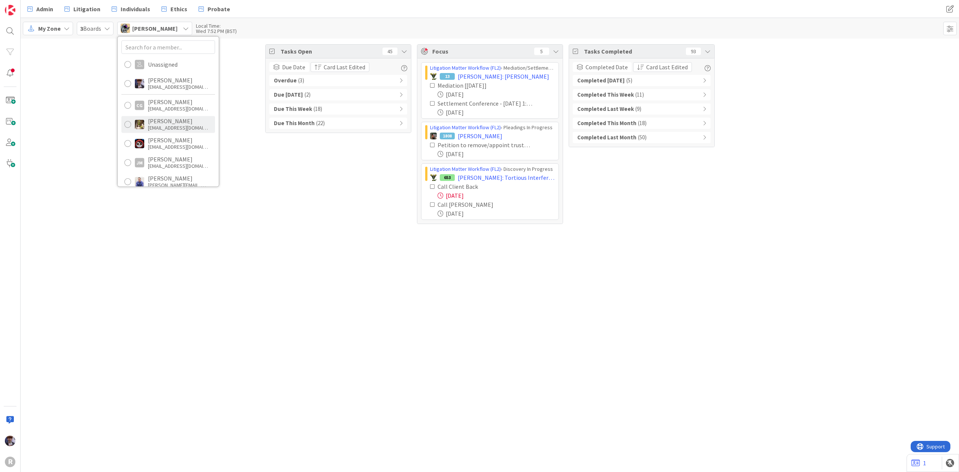
scroll to position [100, 0]
click at [168, 64] on div "[EMAIL_ADDRESS][DOMAIN_NAME]" at bounding box center [178, 66] width 60 height 7
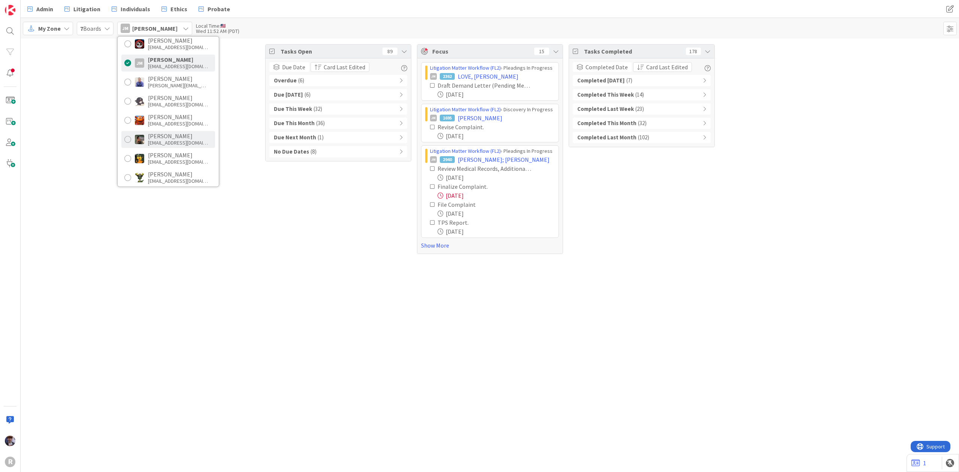
click at [184, 136] on div "[PERSON_NAME]" at bounding box center [178, 136] width 60 height 7
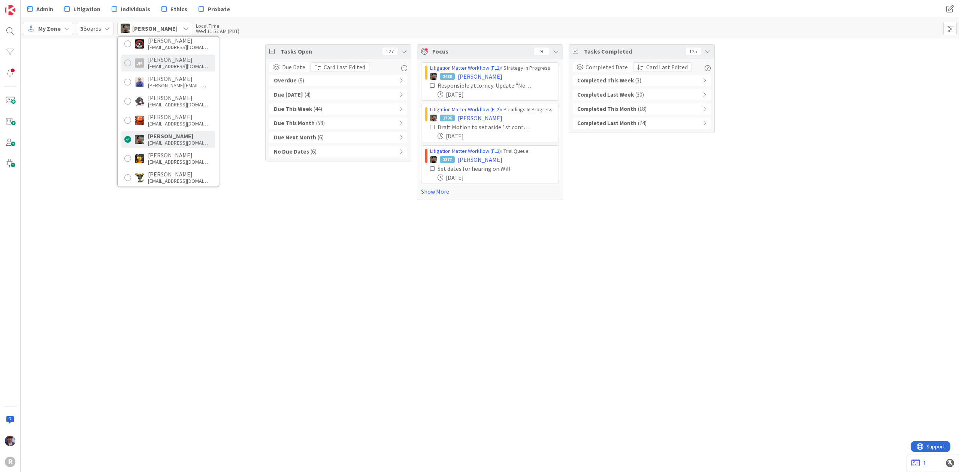
click at [174, 64] on div "[EMAIL_ADDRESS][DOMAIN_NAME]" at bounding box center [178, 66] width 60 height 7
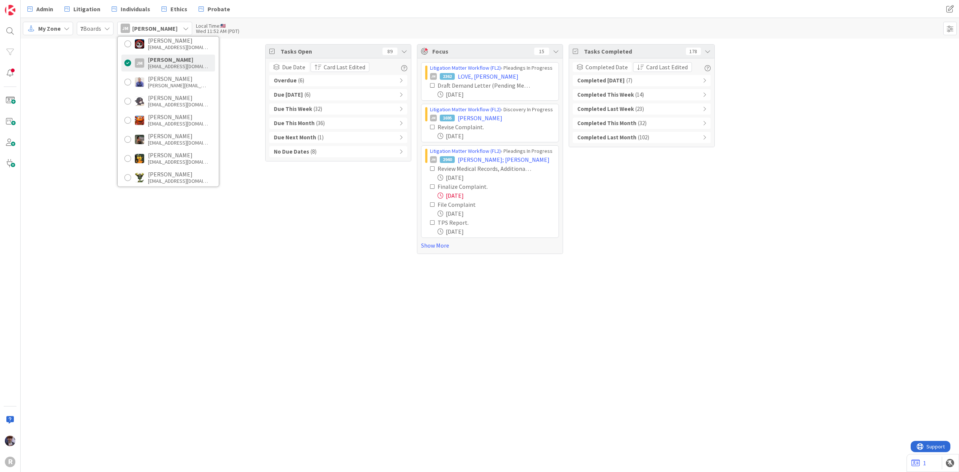
scroll to position [150, 0]
click at [176, 71] on div "[EMAIL_ADDRESS][DOMAIN_NAME]" at bounding box center [178, 73] width 60 height 7
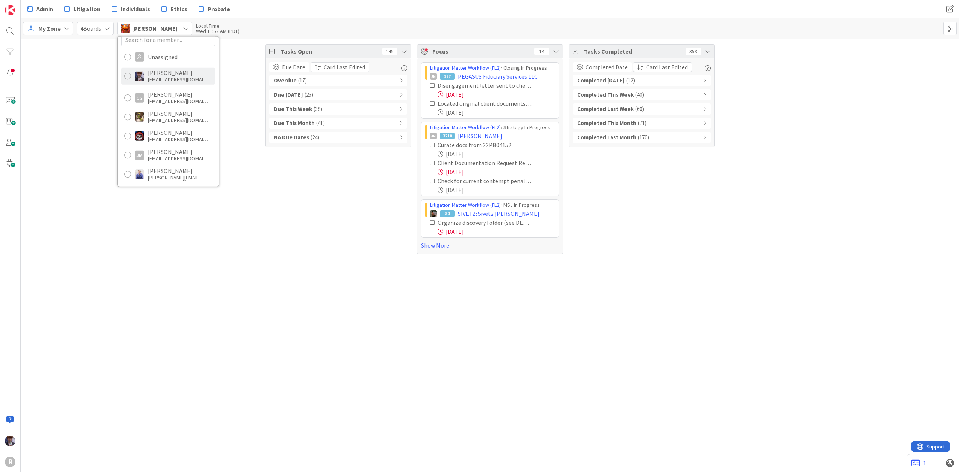
scroll to position [0, 0]
click at [181, 138] on div "[PERSON_NAME]" at bounding box center [178, 140] width 60 height 7
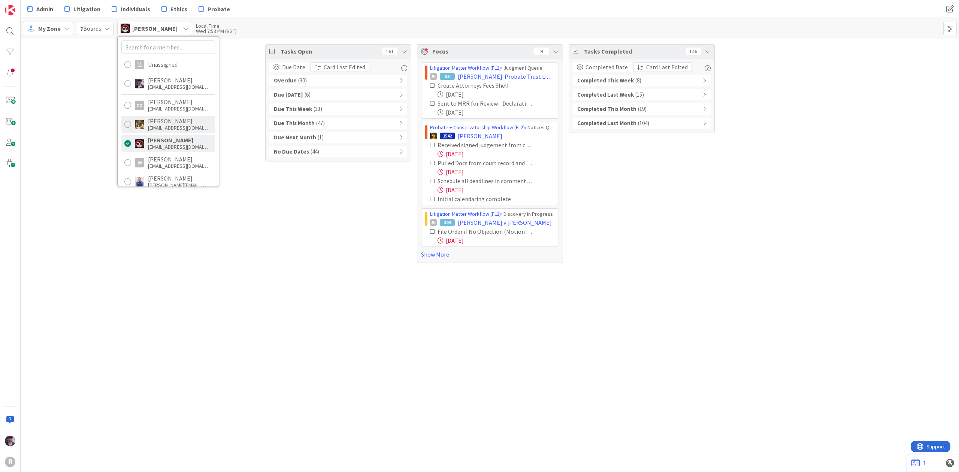
click at [173, 125] on div "[EMAIL_ADDRESS][DOMAIN_NAME]" at bounding box center [178, 127] width 60 height 7
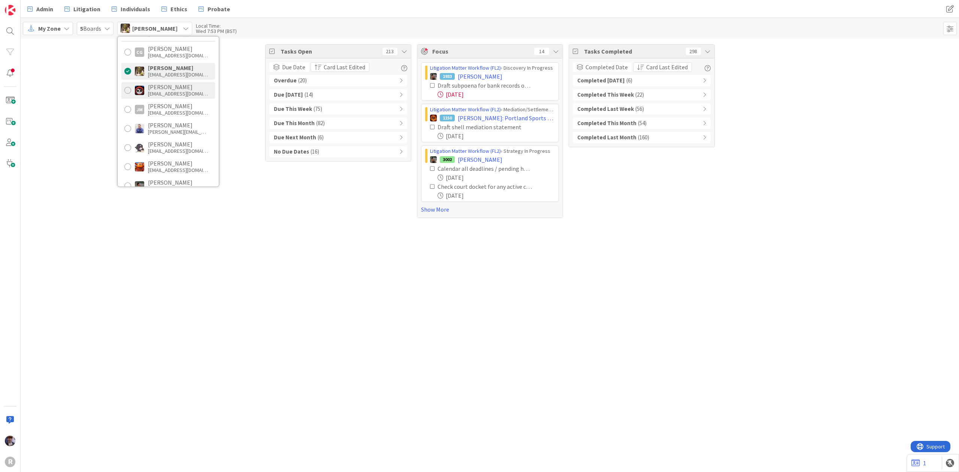
scroll to position [167, 0]
click at [149, 28] on span "[PERSON_NAME]" at bounding box center [154, 28] width 45 height 9
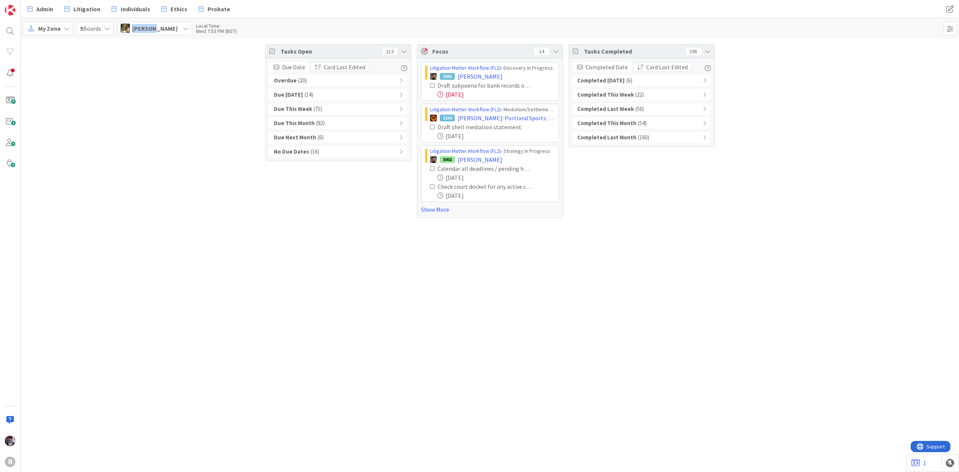
click at [149, 28] on span "[PERSON_NAME]" at bounding box center [154, 28] width 45 height 9
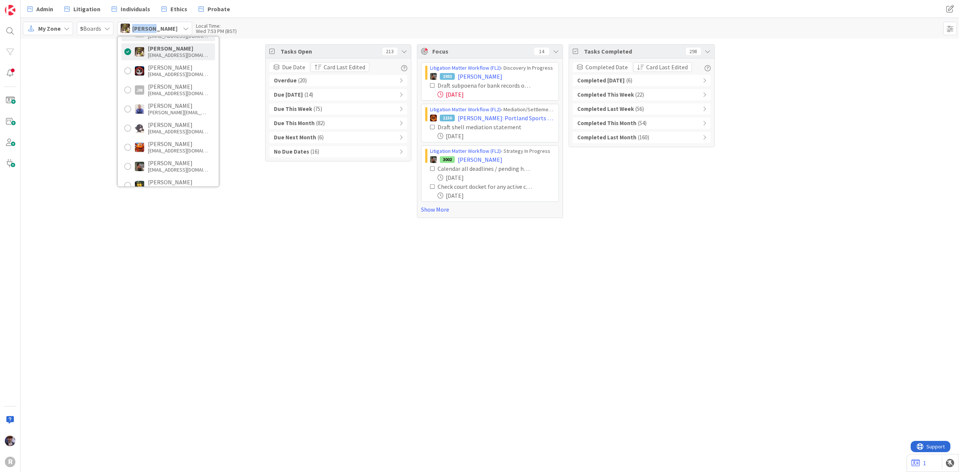
scroll to position [0, 0]
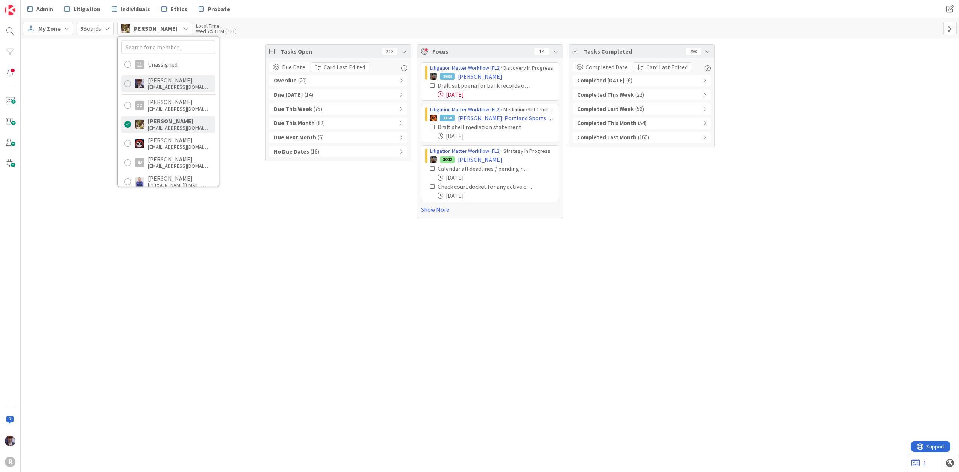
click at [161, 83] on div "[PERSON_NAME]" at bounding box center [178, 80] width 60 height 7
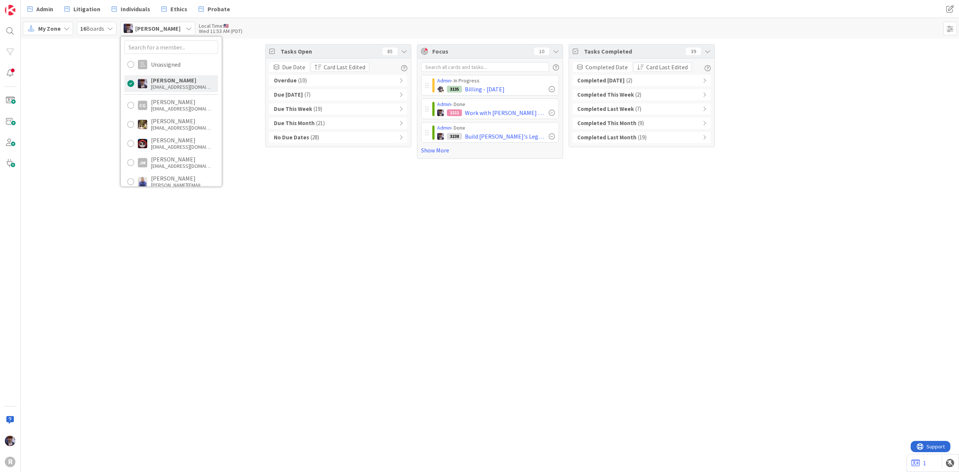
click at [738, 131] on div "Tasks Open 85 Due Date Card Last Edited Overdue ( 10 ) Due [DATE] ( 7 ) Due Thi…" at bounding box center [490, 102] width 939 height 126
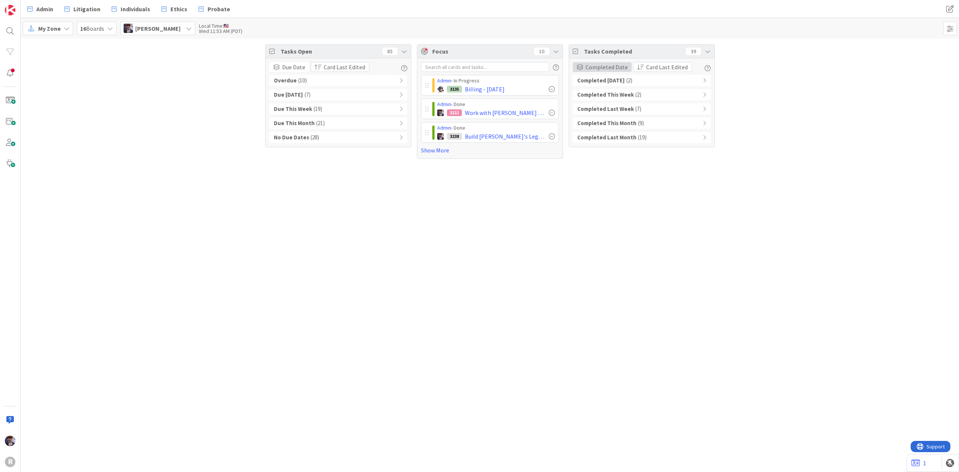
click at [619, 66] on span "Completed Date" at bounding box center [607, 67] width 42 height 9
click at [600, 89] on span "None" at bounding box center [621, 90] width 68 height 11
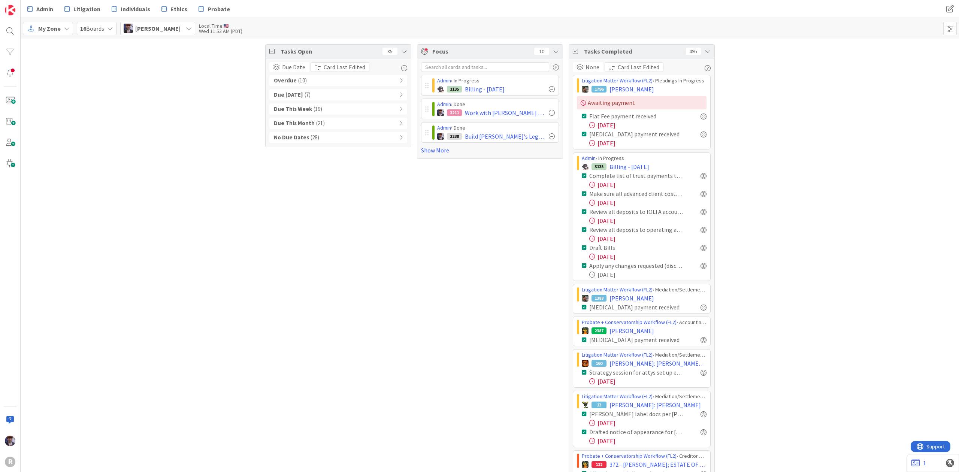
click at [581, 65] on div "None" at bounding box center [588, 67] width 30 height 10
click at [587, 129] on span "Completed Date" at bounding box center [621, 131] width 68 height 11
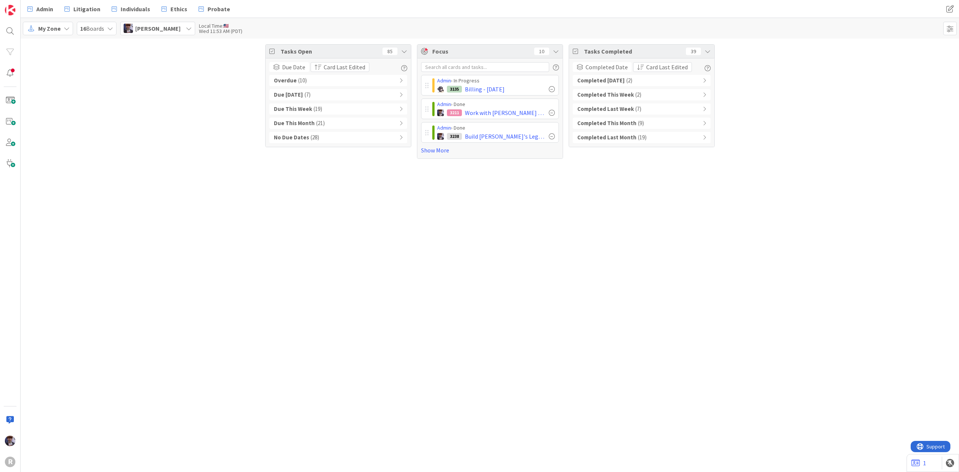
drag, startPoint x: 733, startPoint y: 79, endPoint x: 696, endPoint y: 64, distance: 40.0
click at [732, 78] on div "Tasks Open 85 Due Date Card Last Edited Overdue ( 10 ) Due [DATE] ( 7 ) Due Thi…" at bounding box center [490, 102] width 939 height 126
click at [177, 35] on div "[PERSON_NAME]" at bounding box center [157, 28] width 75 height 13
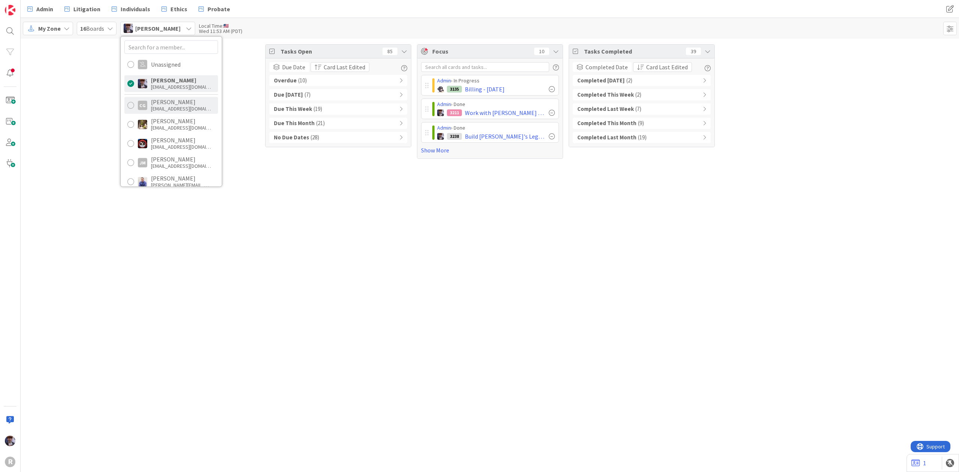
click at [194, 107] on div "[EMAIL_ADDRESS][DOMAIN_NAME]" at bounding box center [181, 108] width 60 height 7
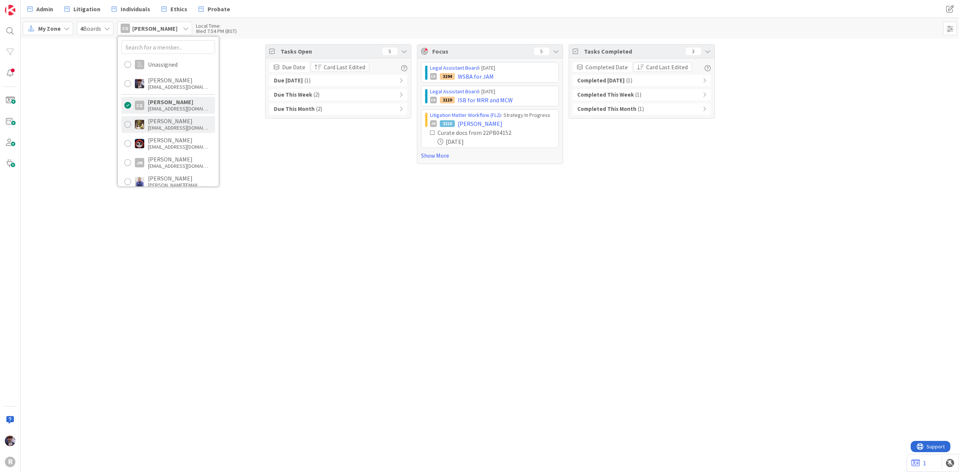
click at [190, 128] on div "[EMAIL_ADDRESS][DOMAIN_NAME]" at bounding box center [178, 127] width 60 height 7
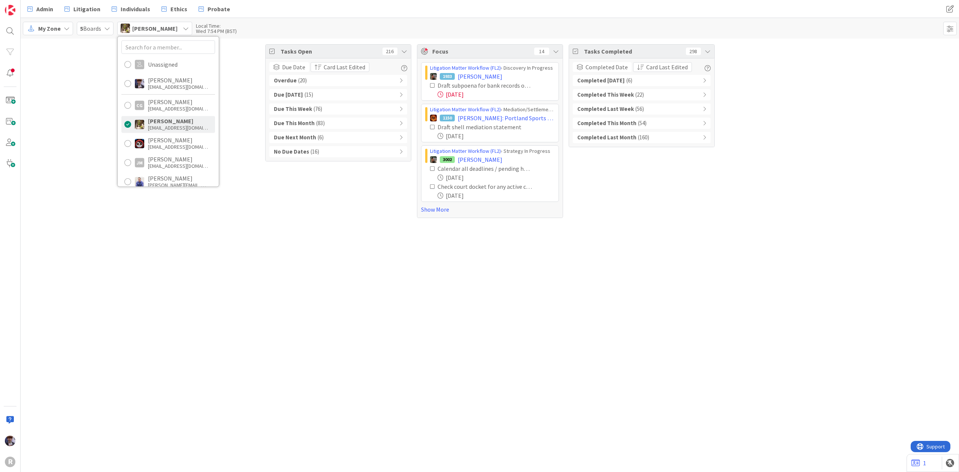
drag, startPoint x: 308, startPoint y: 213, endPoint x: 304, endPoint y: 206, distance: 8.4
click at [306, 210] on div "Tasks Open 216 Due Date Card Last Edited Overdue ( 20 ) Due [DATE] ( 15 ) Due T…" at bounding box center [338, 131] width 146 height 174
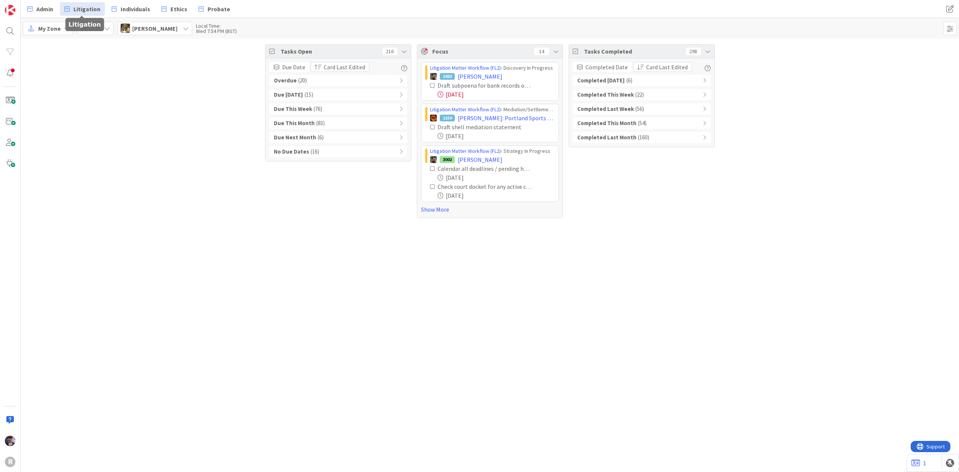
click at [81, 8] on span "Litigation" at bounding box center [86, 8] width 27 height 9
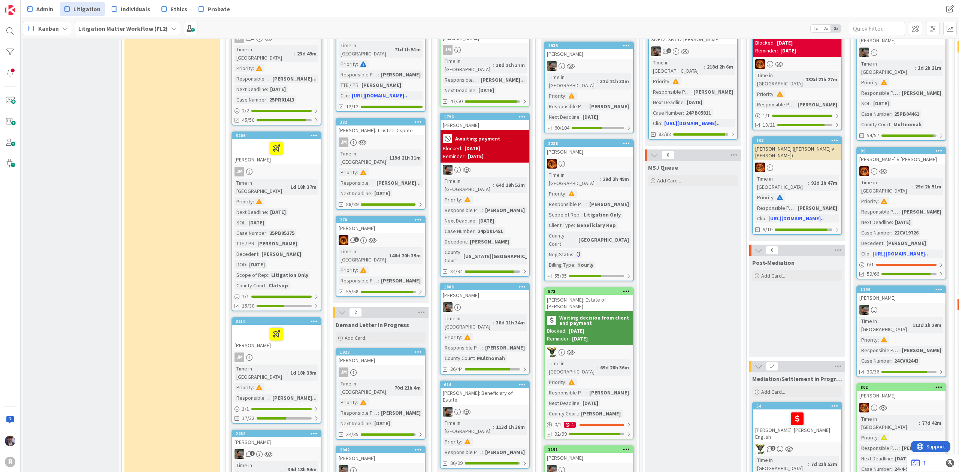
scroll to position [200, 0]
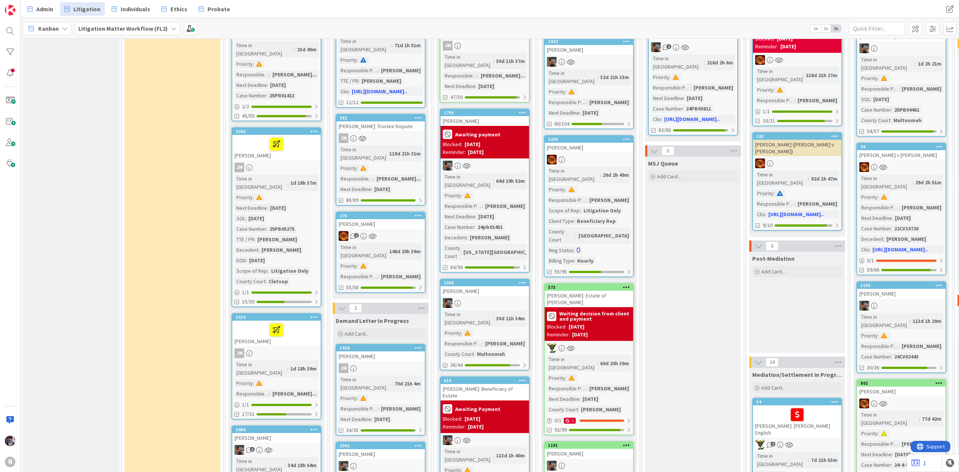
scroll to position [0, 0]
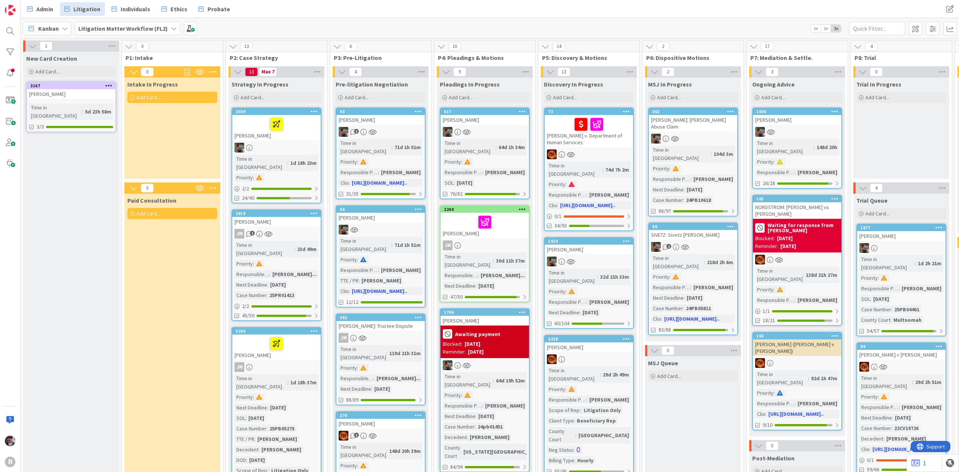
click at [58, 30] on span "Kanban" at bounding box center [48, 28] width 21 height 9
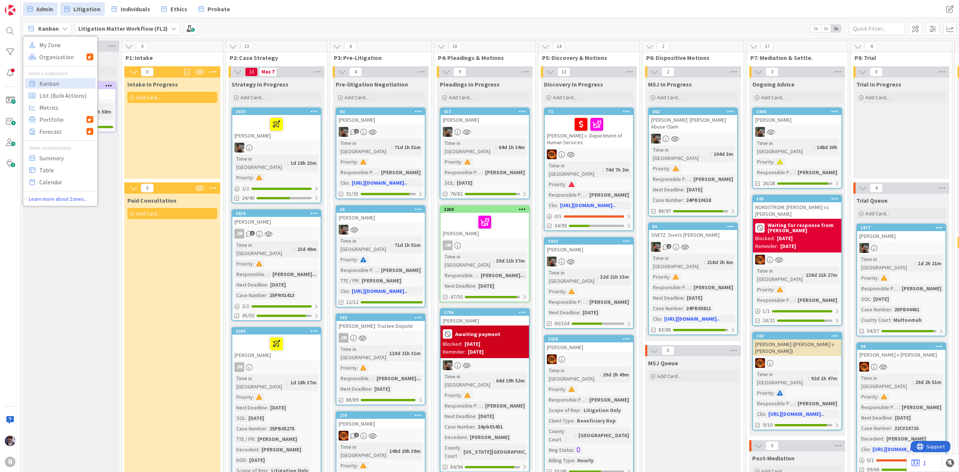
click at [56, 13] on link "Admin" at bounding box center [40, 8] width 35 height 13
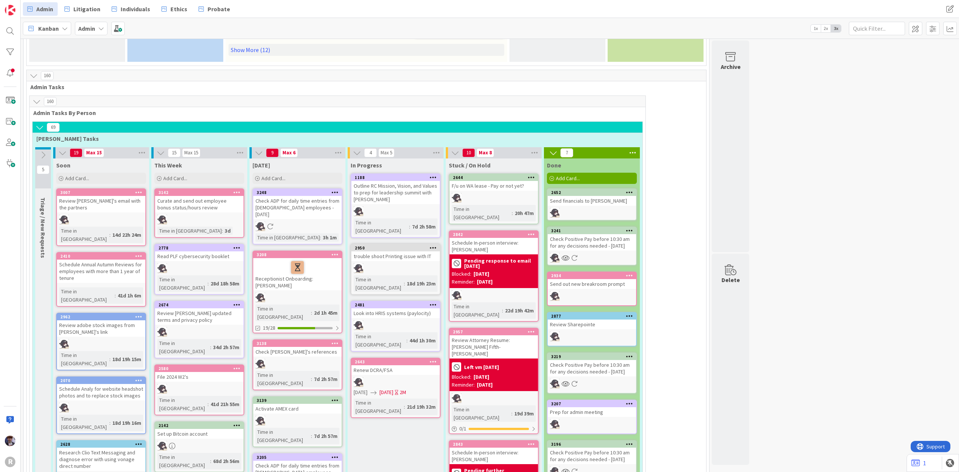
click at [435, 245] on icon at bounding box center [433, 247] width 7 height 5
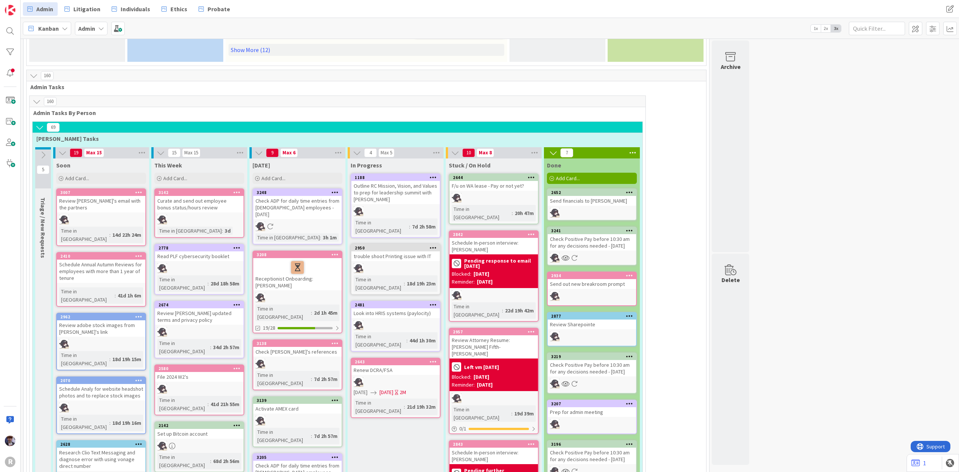
click at [42, 150] on button at bounding box center [43, 155] width 16 height 11
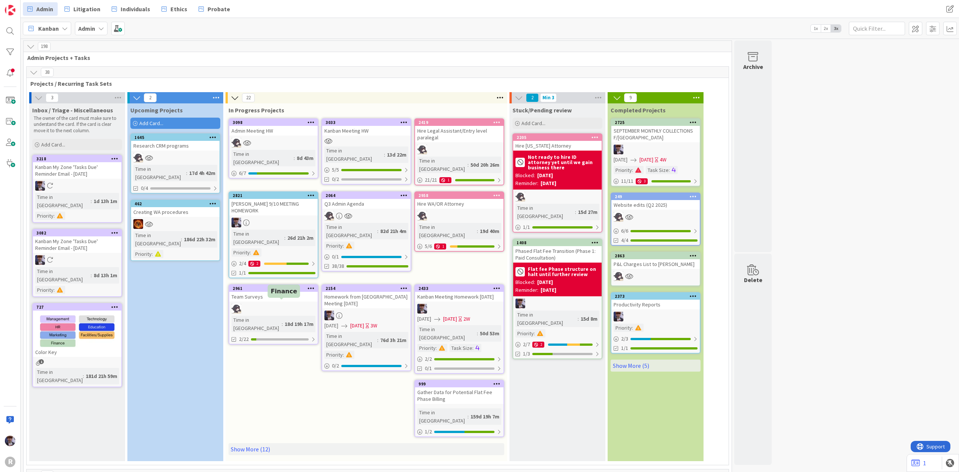
scroll to position [399, 0]
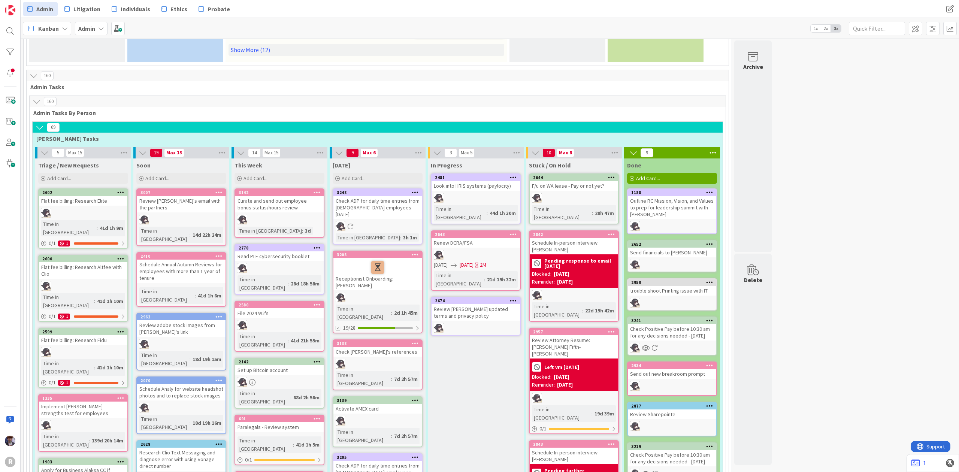
click at [43, 147] on div "5 Max 15" at bounding box center [83, 152] width 96 height 11
click at [42, 149] on icon at bounding box center [44, 153] width 8 height 8
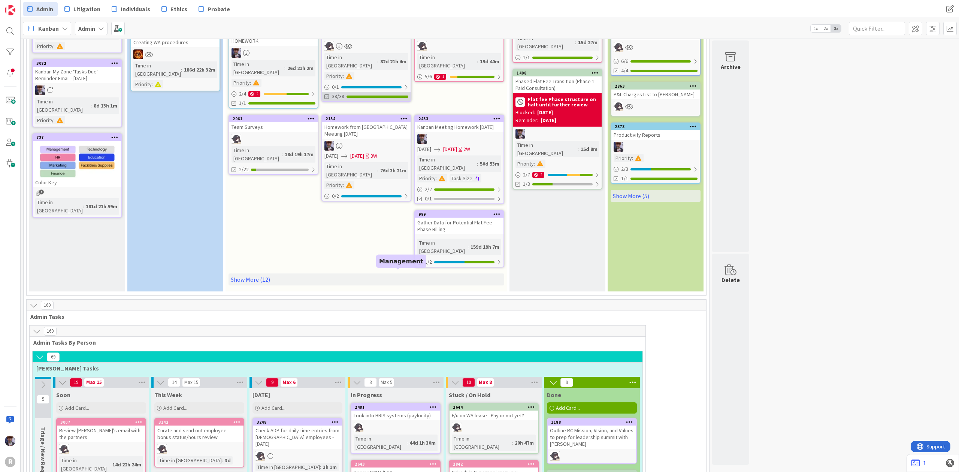
scroll to position [0, 0]
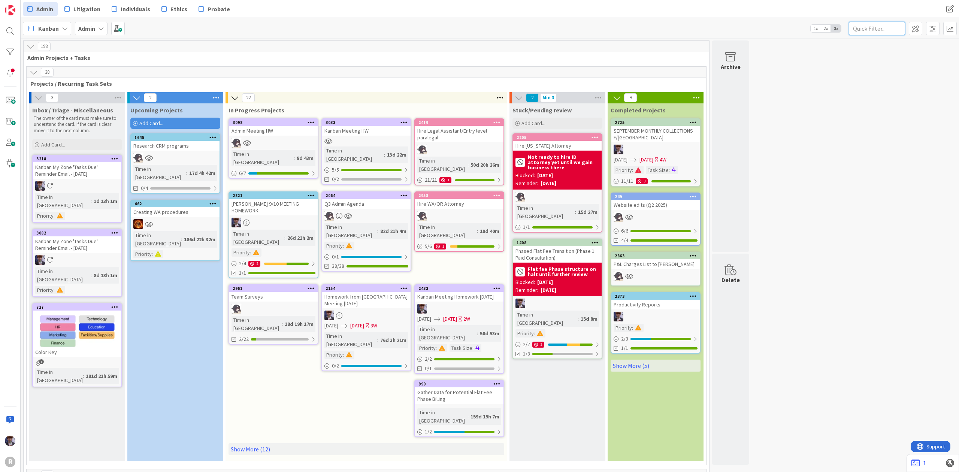
click at [860, 24] on input "text" at bounding box center [877, 28] width 56 height 13
type input "onb"
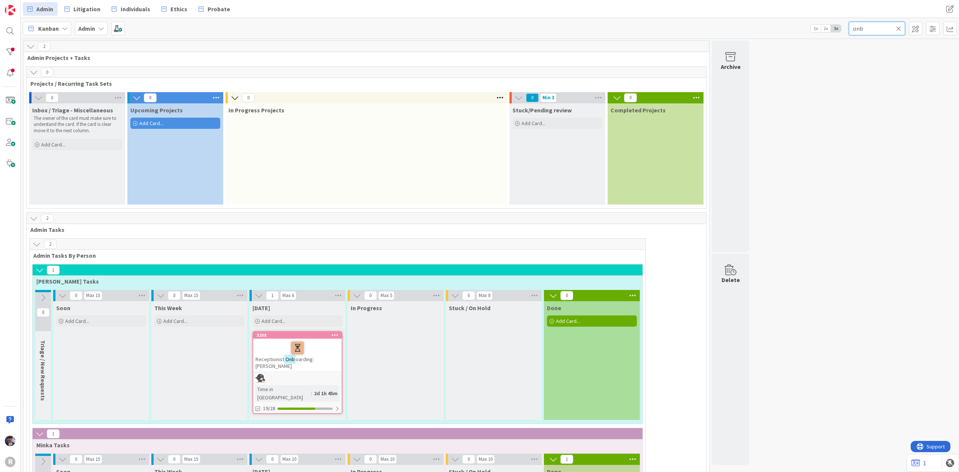
scroll to position [50, 0]
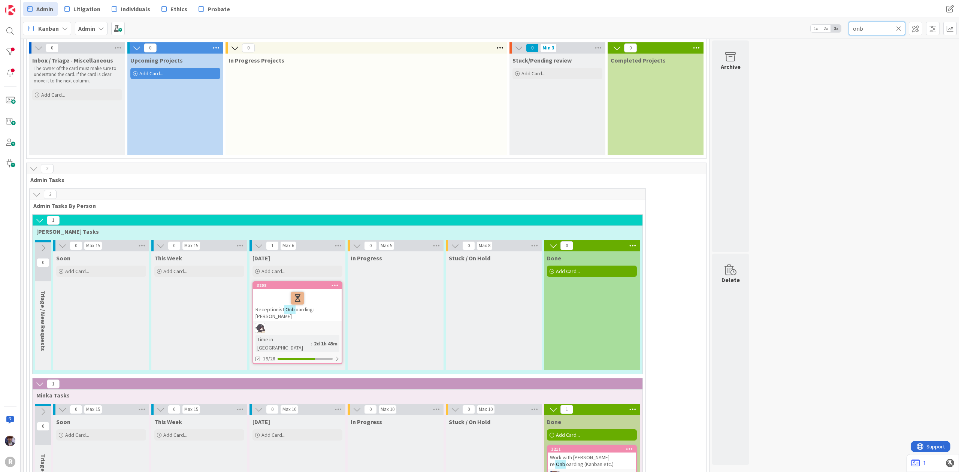
drag, startPoint x: 869, startPoint y: 27, endPoint x: 811, endPoint y: 21, distance: 58.4
click at [811, 21] on div "Kanban My Zone Organization Select a single board Kanban List (Bulk Actions) Me…" at bounding box center [490, 28] width 939 height 21
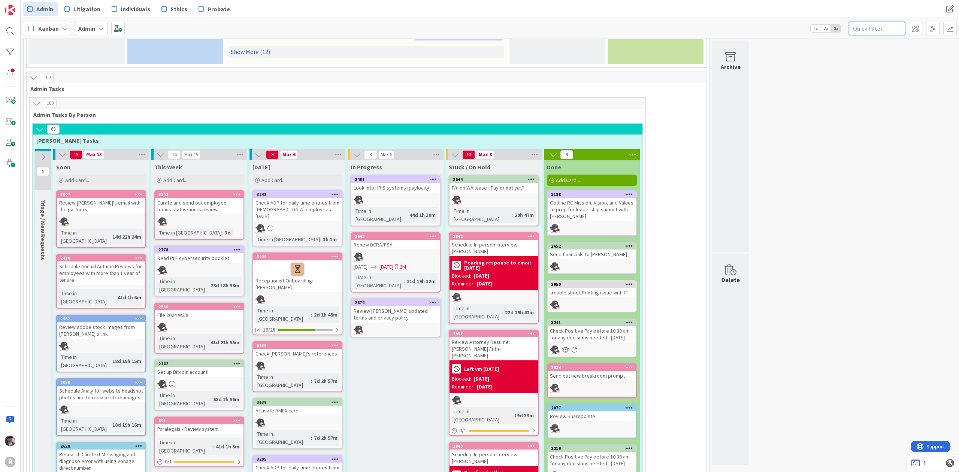
scroll to position [399, 0]
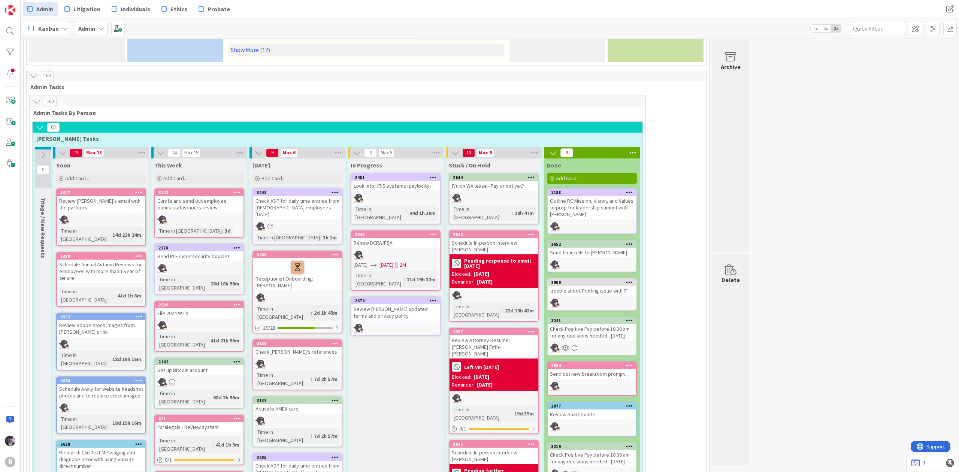
click at [322, 260] on div at bounding box center [298, 268] width 84 height 16
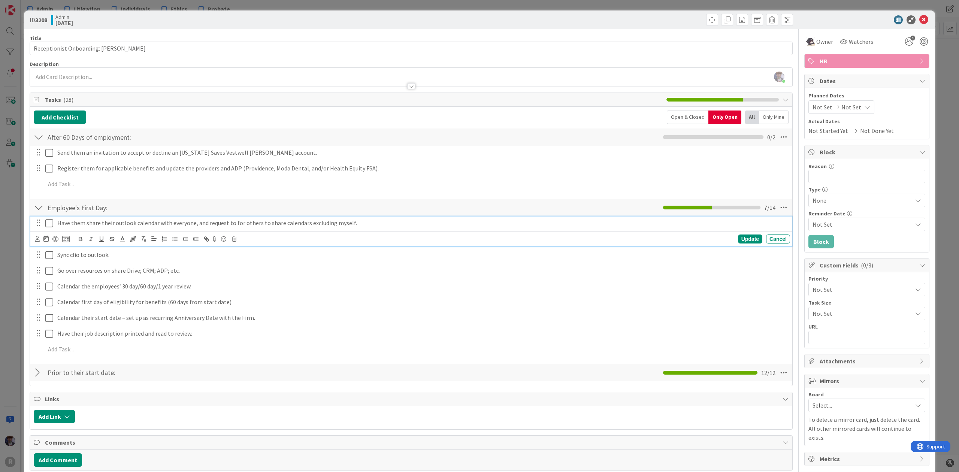
click at [49, 224] on icon at bounding box center [49, 223] width 8 height 9
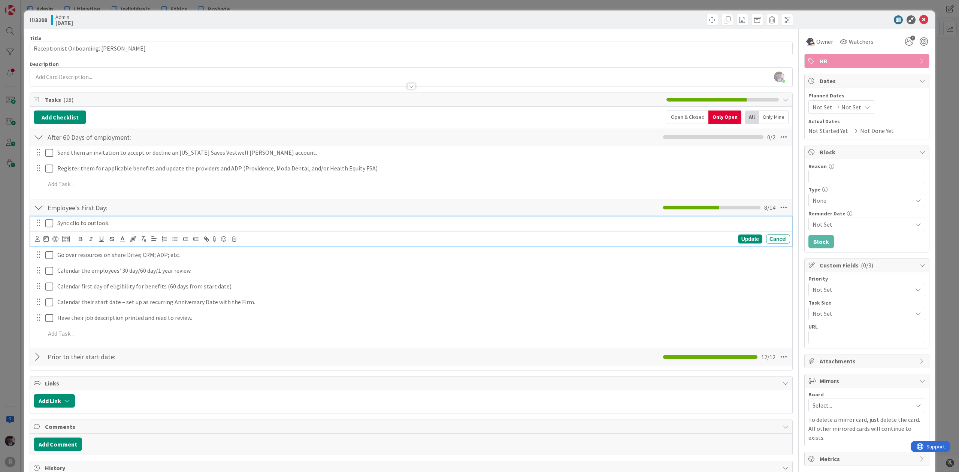
click at [48, 225] on icon at bounding box center [49, 223] width 8 height 9
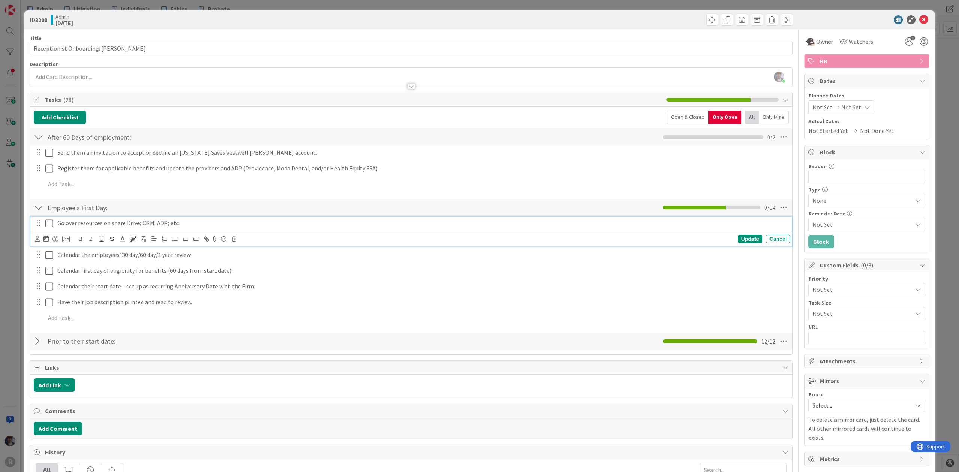
drag, startPoint x: 47, startPoint y: 224, endPoint x: 33, endPoint y: 223, distance: 13.9
click at [33, 223] on div at bounding box center [43, 223] width 21 height 13
click at [47, 226] on icon at bounding box center [49, 223] width 8 height 9
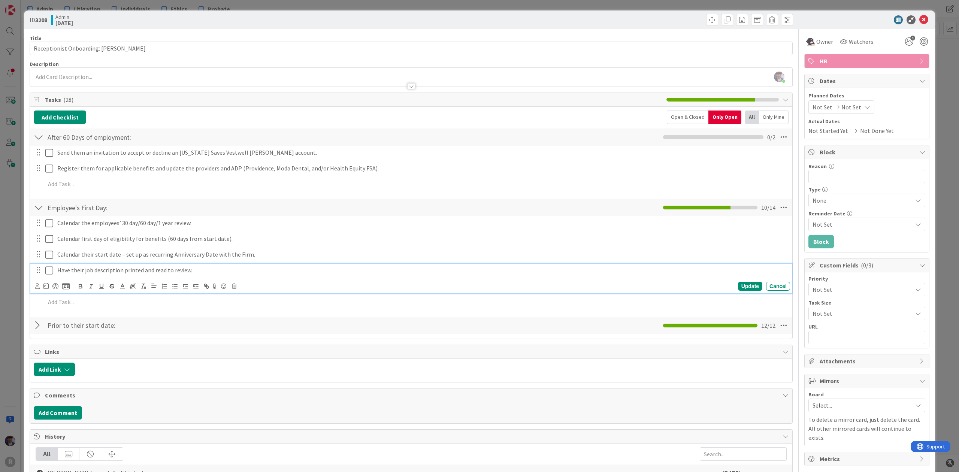
click at [48, 269] on icon at bounding box center [49, 270] width 8 height 9
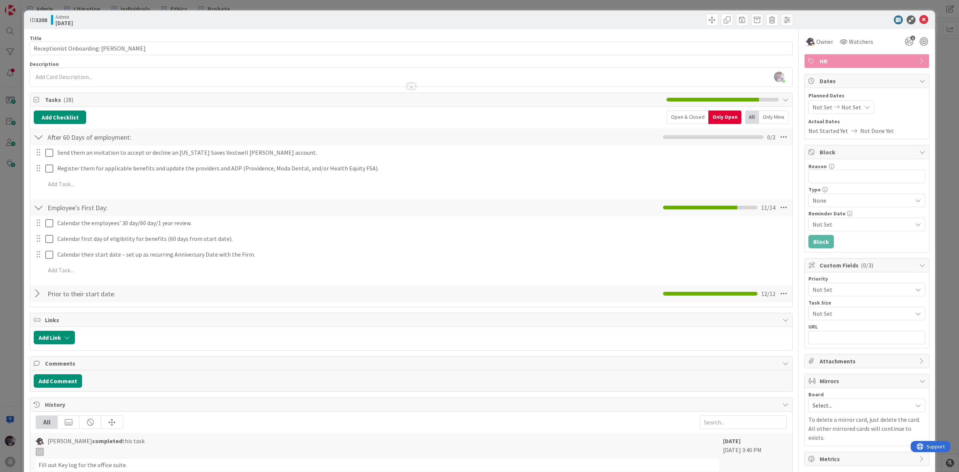
click at [11, 281] on div "ID 3208 Admin Today Title 46 / 128 Receptionist Onboarding: Casandra Garcia Lop…" at bounding box center [479, 236] width 959 height 472
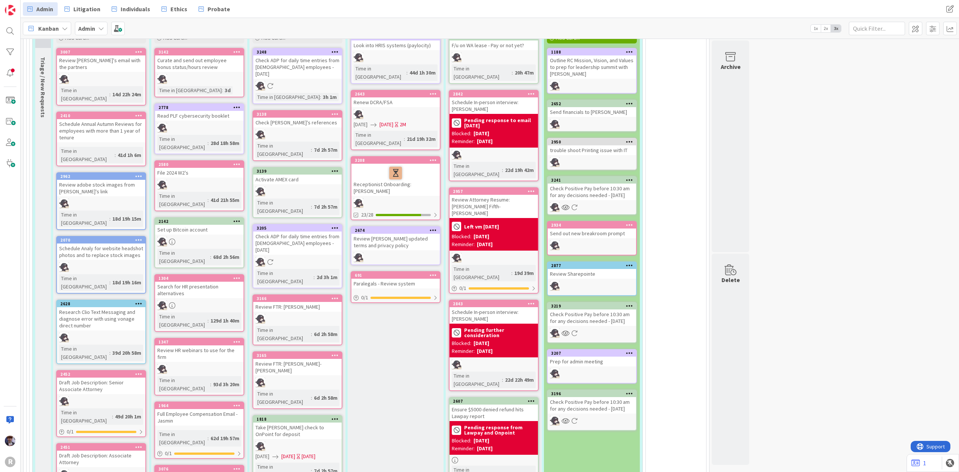
scroll to position [558, 0]
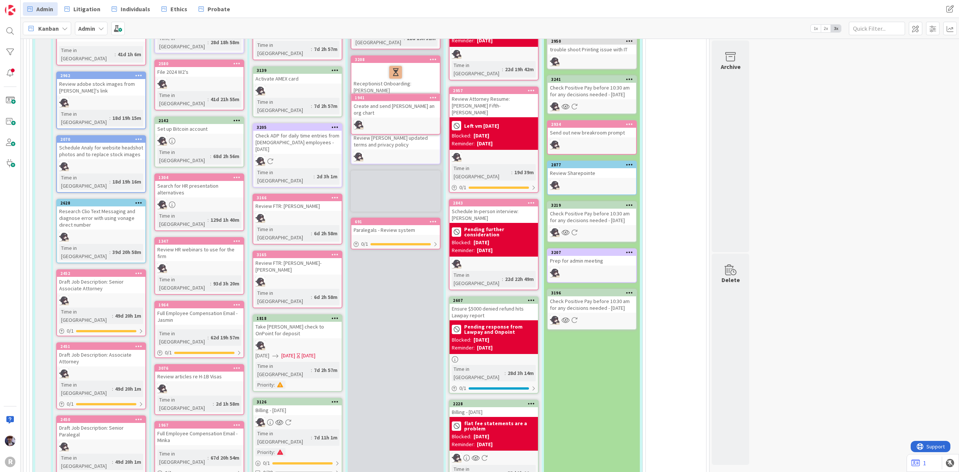
scroll to position [638, 0]
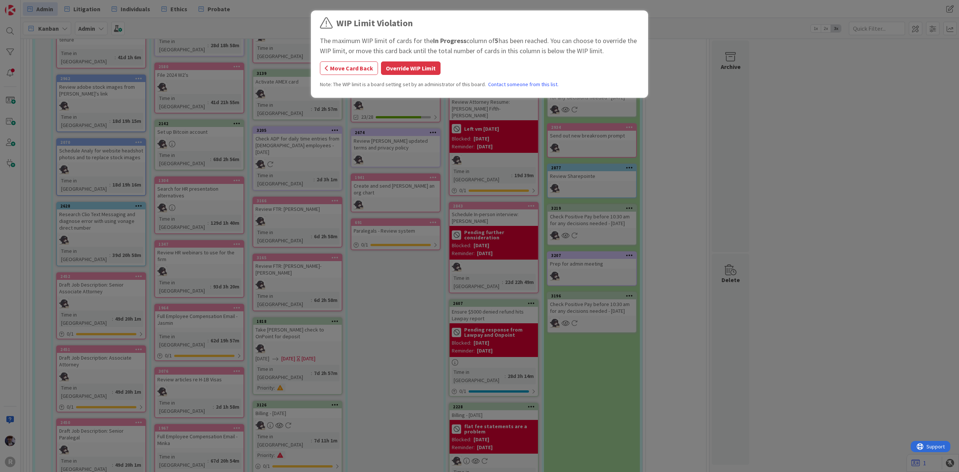
click at [405, 72] on button "Override WIP Limit" at bounding box center [411, 67] width 60 height 13
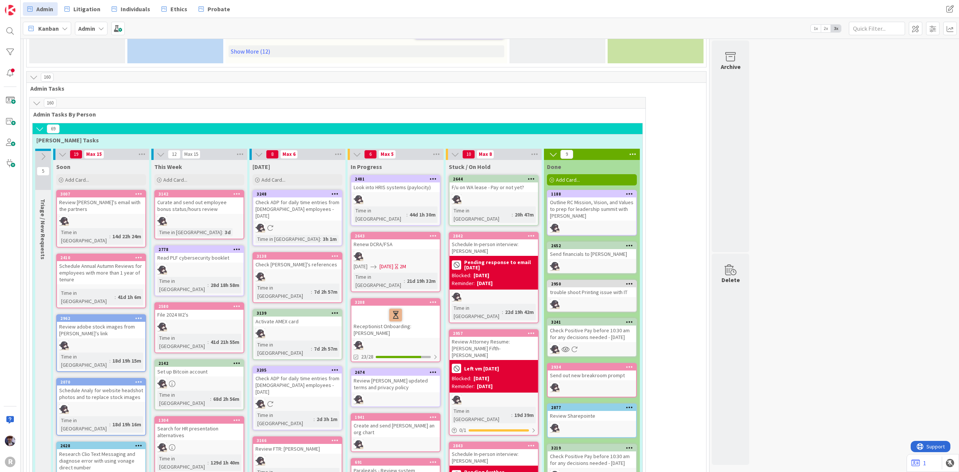
scroll to position [388, 0]
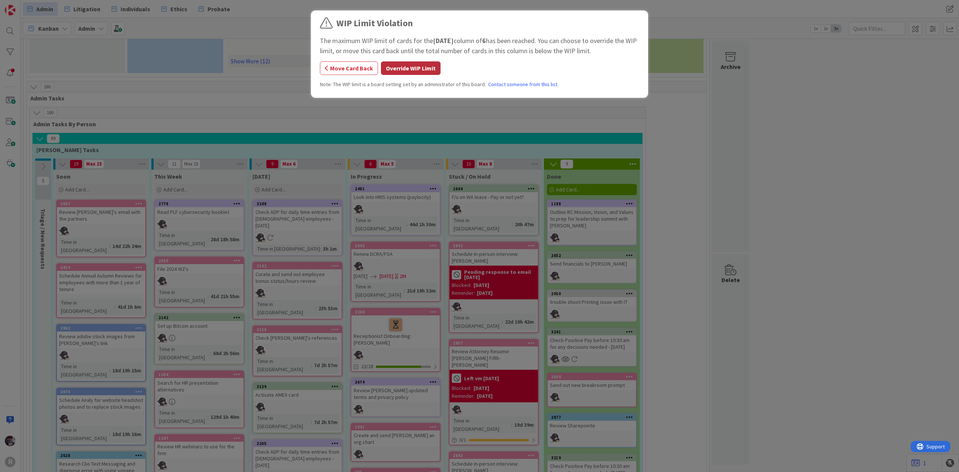
click at [410, 72] on button "Override WIP Limit" at bounding box center [411, 67] width 60 height 13
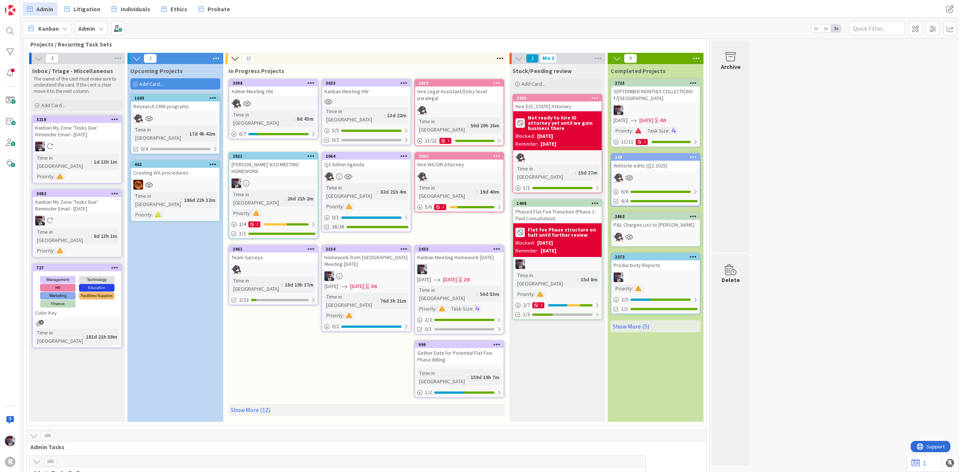
scroll to position [0, 0]
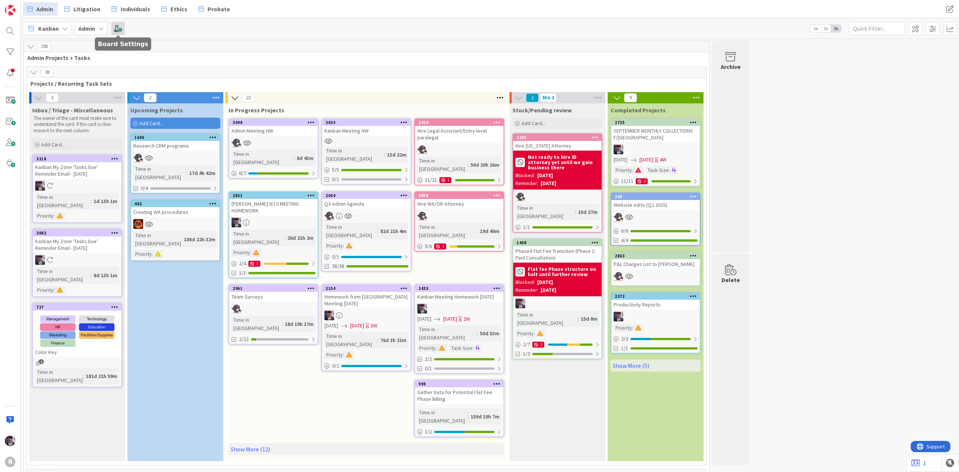
click at [115, 32] on span at bounding box center [117, 28] width 13 height 13
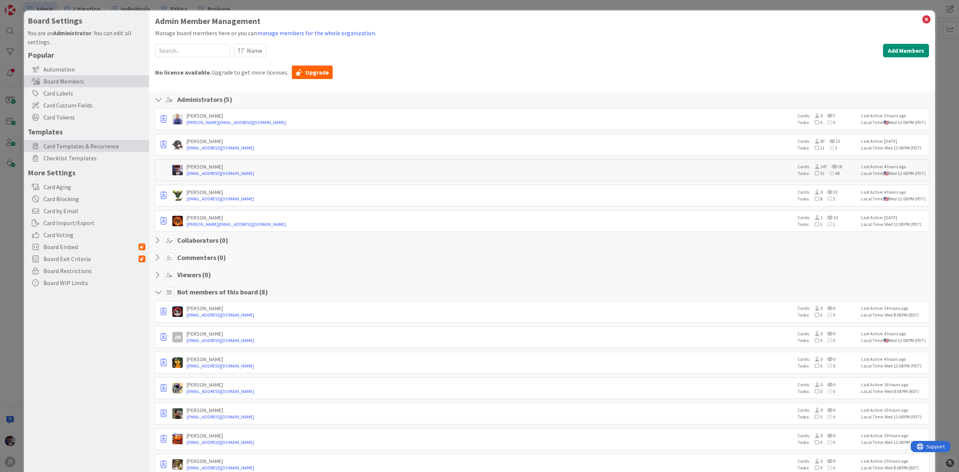
click at [87, 148] on span "Card Templates & Recurrence" at bounding box center [94, 146] width 102 height 9
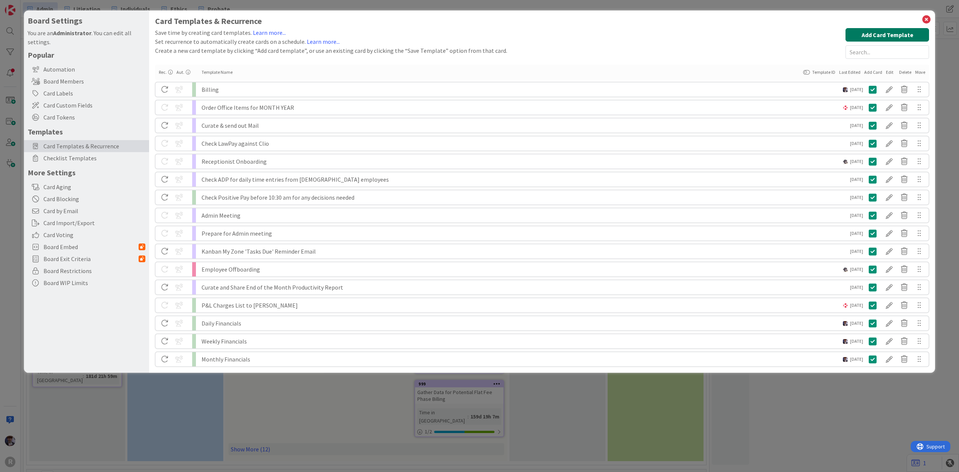
click at [926, 33] on button "Add Card Template" at bounding box center [888, 34] width 84 height 13
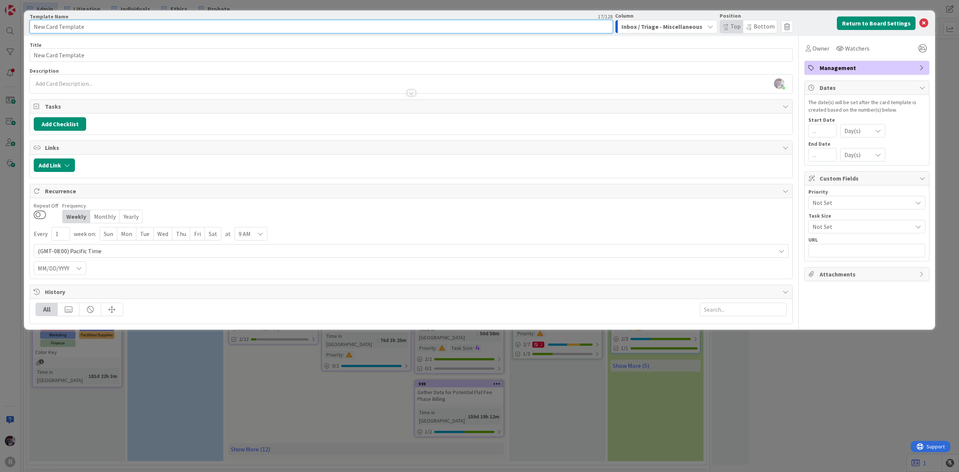
click at [183, 29] on input "New Card Template" at bounding box center [321, 26] width 583 height 13
click at [69, 26] on input "Payroll & Vestwell Reporting" at bounding box center [321, 26] width 583 height 13
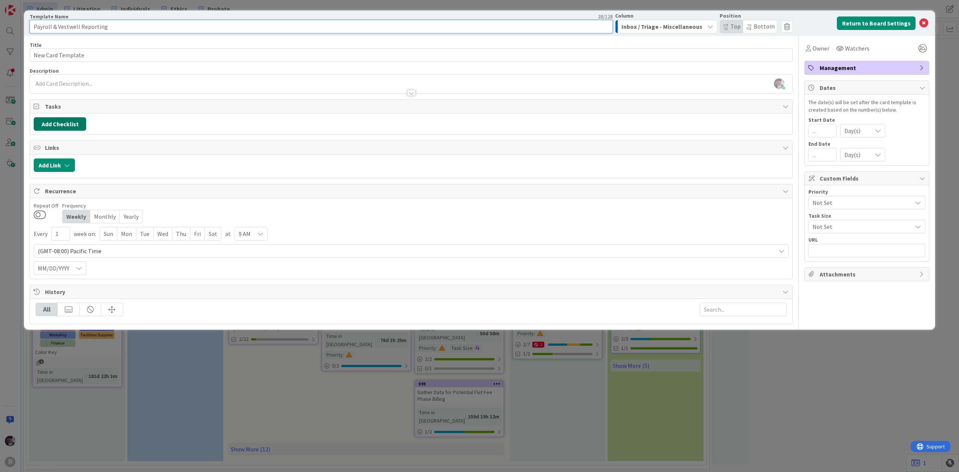
type input "Payroll & Vestwell Reporting"
click at [76, 131] on button "Add Checklist" at bounding box center [60, 123] width 52 height 13
click at [107, 18] on div "Template Name 28 / 128" at bounding box center [321, 16] width 583 height 7
click at [810, 51] on icon at bounding box center [808, 48] width 5 height 6
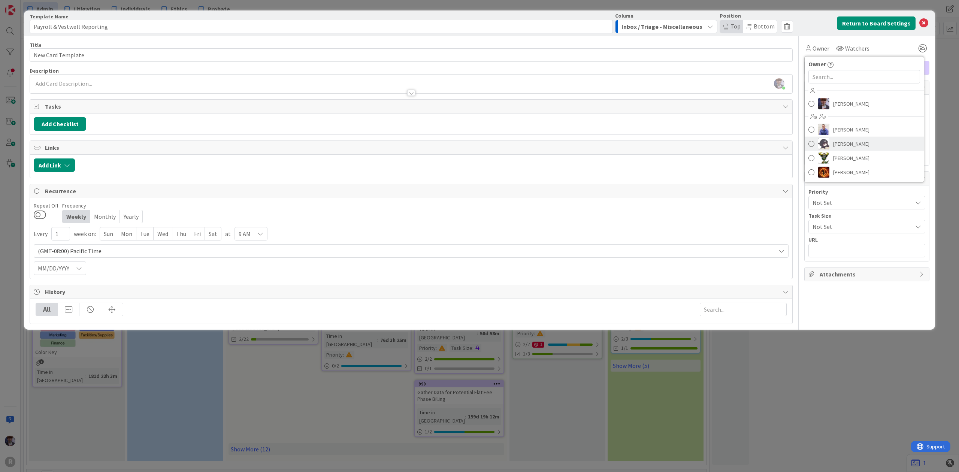
click at [853, 146] on span "[PERSON_NAME]" at bounding box center [851, 143] width 36 height 11
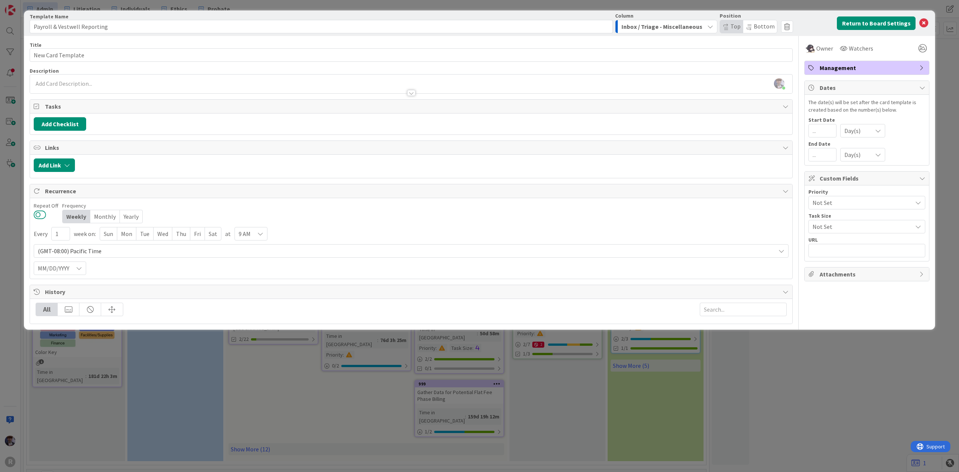
click at [42, 217] on button at bounding box center [40, 215] width 12 height 10
click at [341, 235] on div "9 AM" at bounding box center [330, 233] width 33 height 13
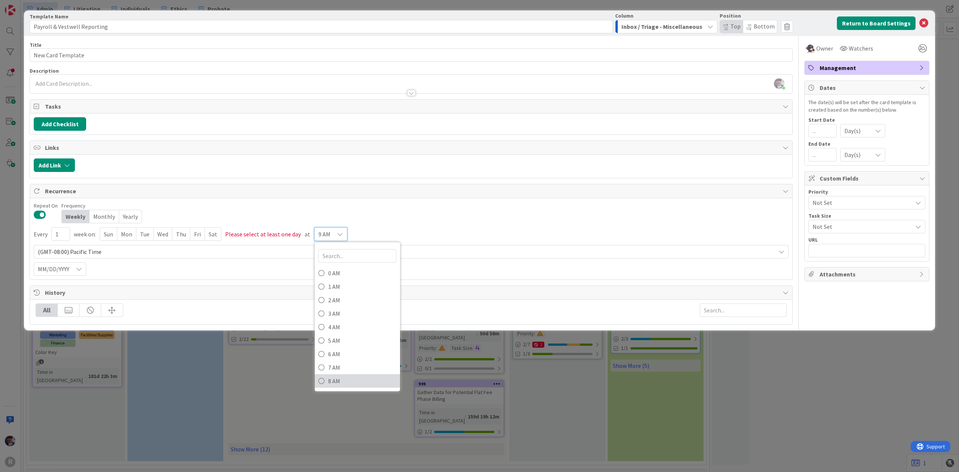
drag, startPoint x: 335, startPoint y: 383, endPoint x: 330, endPoint y: 383, distance: 4.5
click at [334, 383] on span "8 AM" at bounding box center [362, 380] width 68 height 11
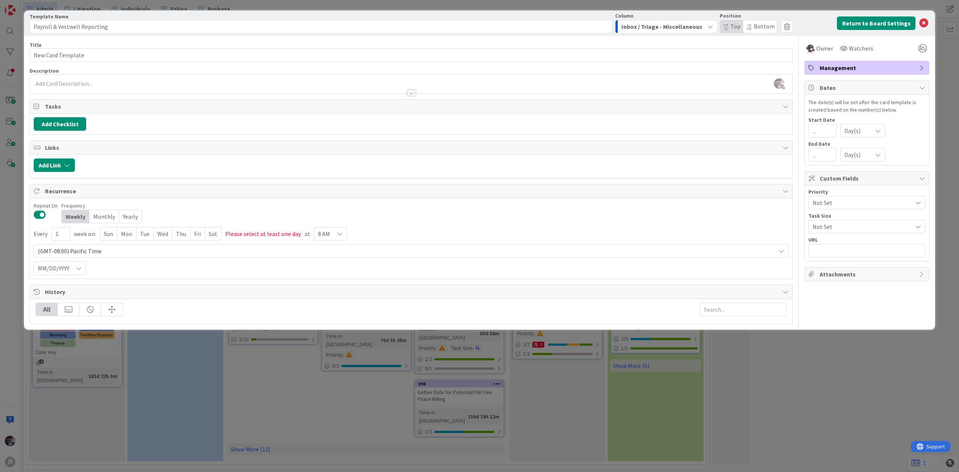
click at [144, 237] on div "Tue" at bounding box center [144, 233] width 17 height 13
click at [66, 239] on input "1" at bounding box center [60, 233] width 19 height 13
click at [57, 233] on input "1" at bounding box center [60, 233] width 19 height 13
drag, startPoint x: 57, startPoint y: 235, endPoint x: 52, endPoint y: 237, distance: 6.2
click at [52, 237] on input "1" at bounding box center [60, 233] width 19 height 13
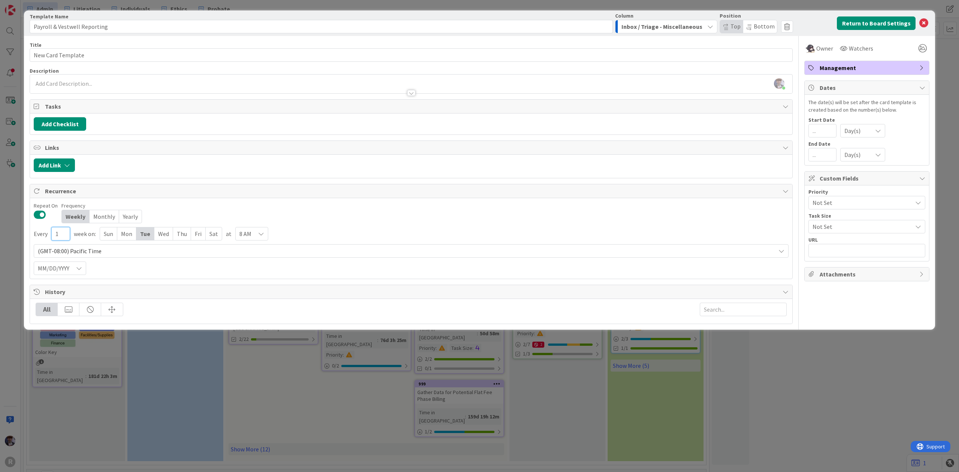
type input "1"
click at [211, 174] on div "Add Link" at bounding box center [411, 166] width 763 height 23
click at [872, 20] on button "Return to Board Settings" at bounding box center [876, 22] width 79 height 13
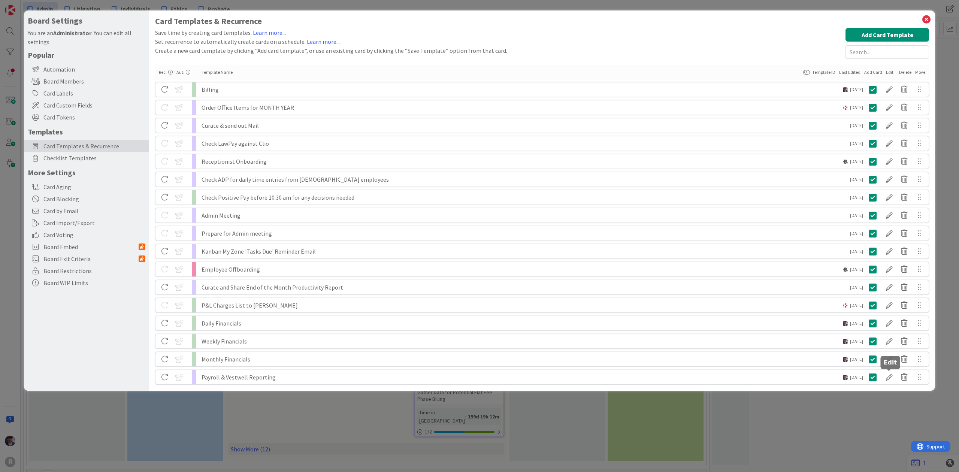
click at [891, 378] on div at bounding box center [889, 377] width 15 height 13
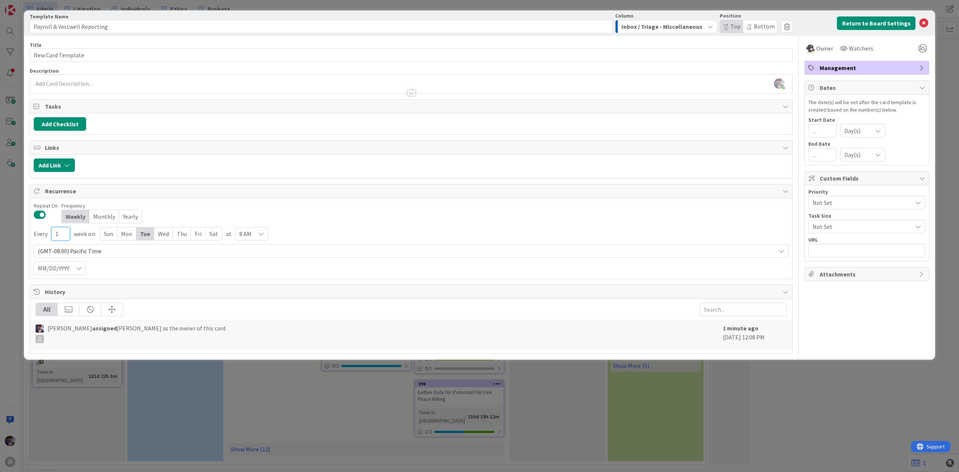
click at [54, 233] on input "1" at bounding box center [60, 233] width 19 height 13
drag, startPoint x: 56, startPoint y: 235, endPoint x: 60, endPoint y: 235, distance: 4.6
click at [60, 235] on input "1" at bounding box center [60, 233] width 19 height 13
type input "2"
click at [189, 211] on div "Repeat On Frequency Weekly Monthly Yearly" at bounding box center [411, 212] width 755 height 21
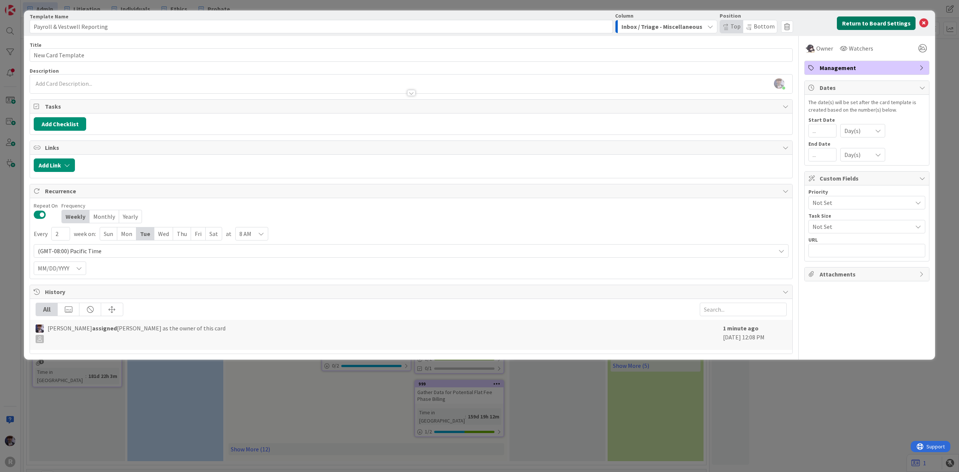
click at [901, 24] on button "Return to Board Settings" at bounding box center [876, 22] width 79 height 13
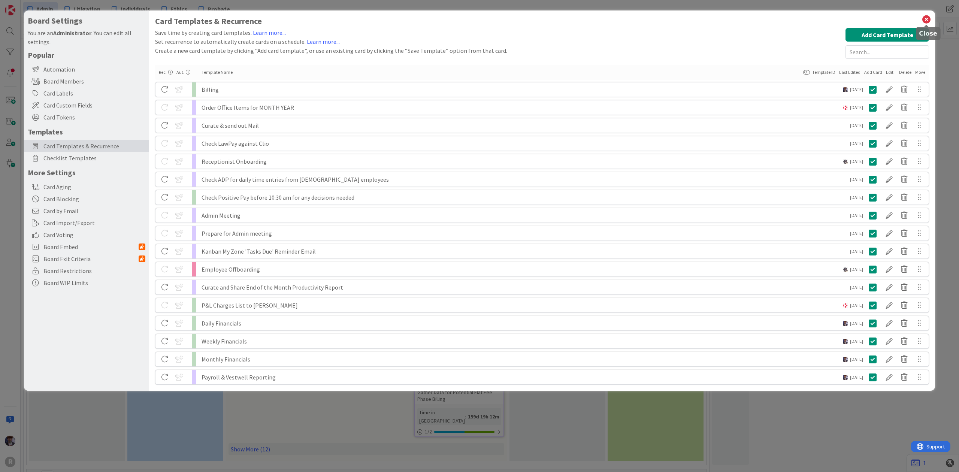
click at [927, 20] on icon at bounding box center [927, 19] width 10 height 10
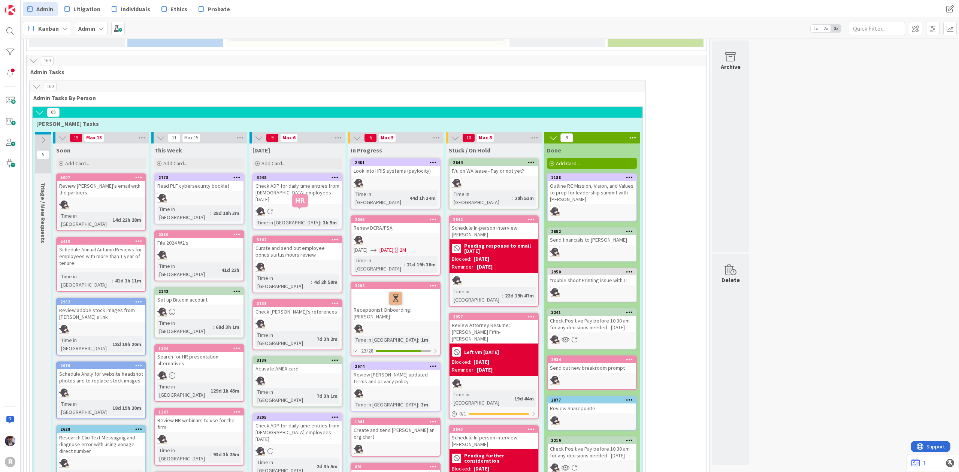
scroll to position [399, 0]
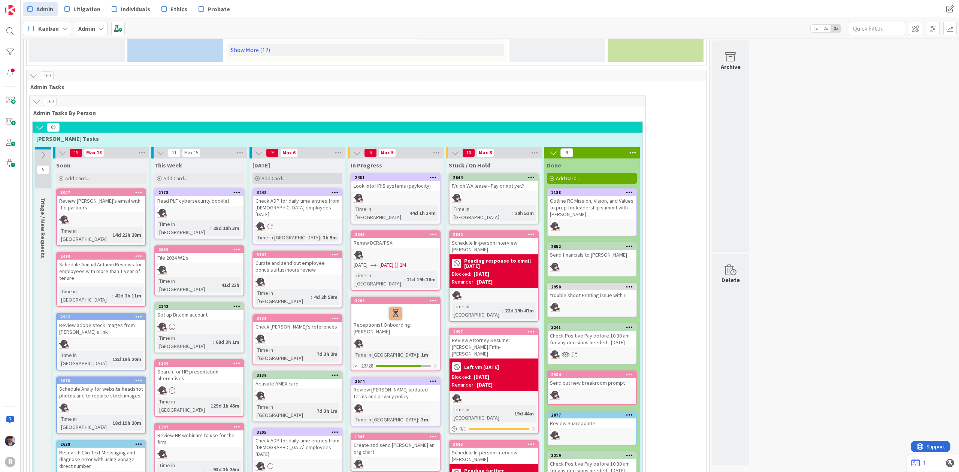
click at [275, 175] on span "Add Card..." at bounding box center [274, 178] width 24 height 7
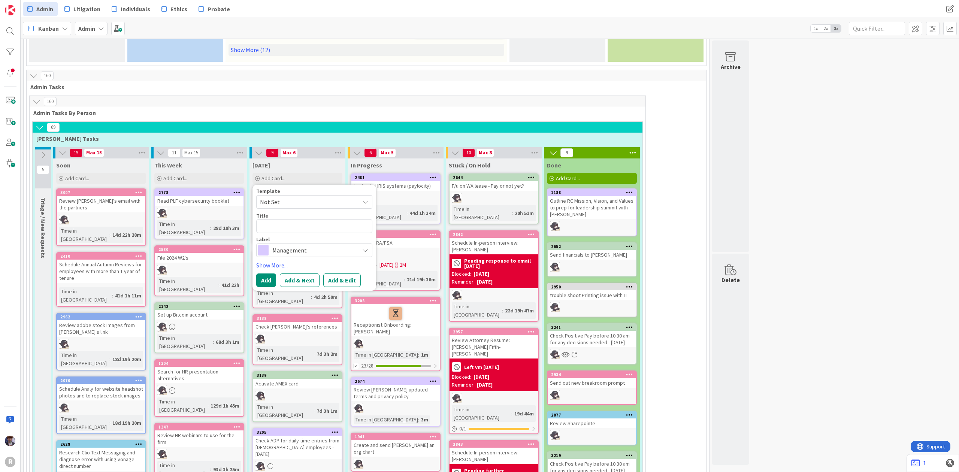
click at [288, 197] on span "Not Set" at bounding box center [307, 202] width 94 height 10
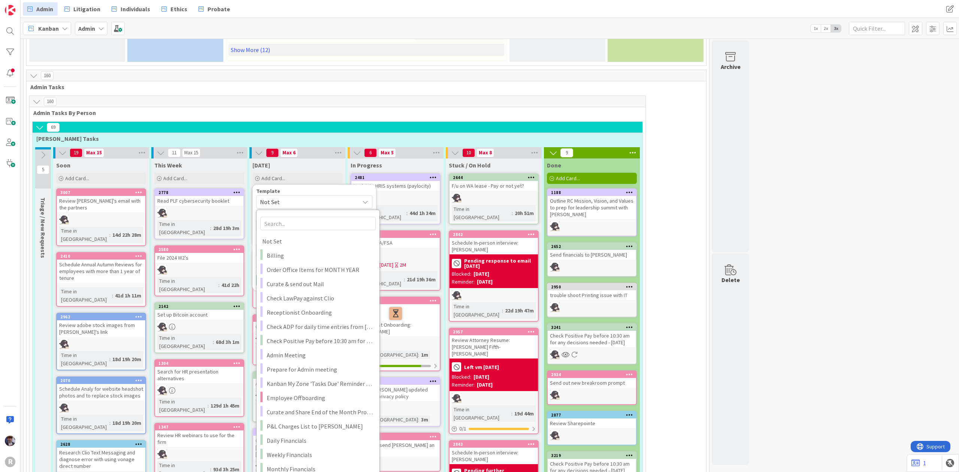
type textarea "x"
type textarea "New Card Template"
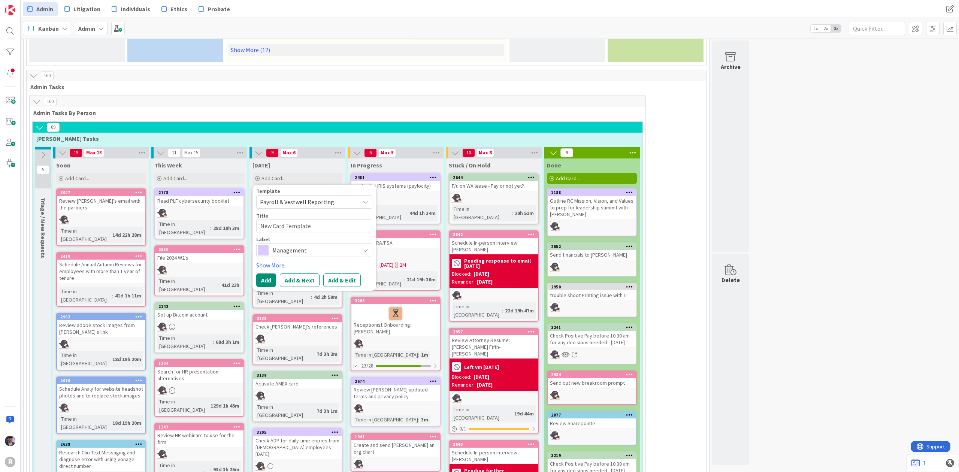
click at [279, 245] on span "Management" at bounding box center [313, 250] width 83 height 10
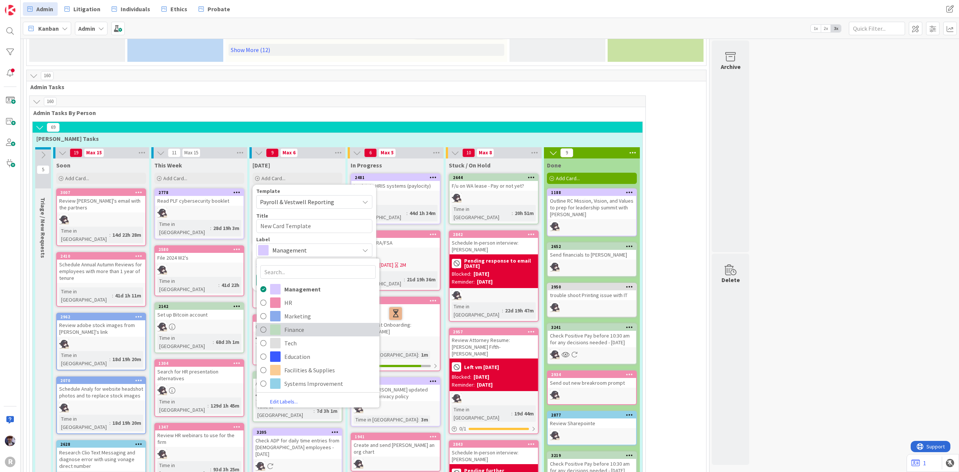
click at [280, 324] on span at bounding box center [275, 329] width 10 height 10
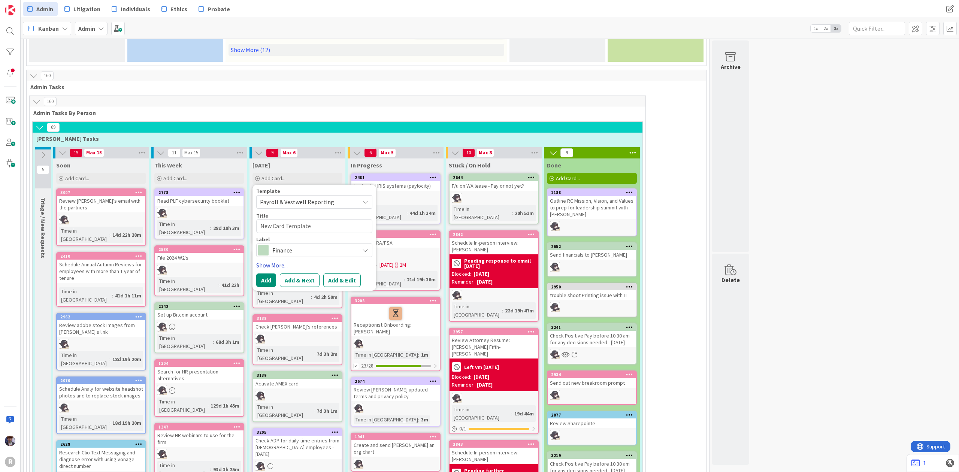
click at [271, 261] on link "Show More..." at bounding box center [314, 265] width 116 height 9
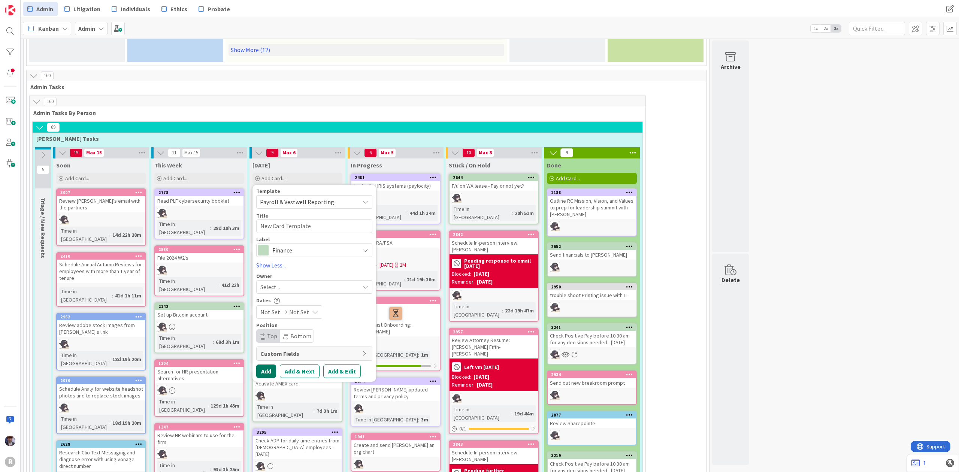
click at [261, 365] on button "Add" at bounding box center [266, 371] width 20 height 13
type textarea "x"
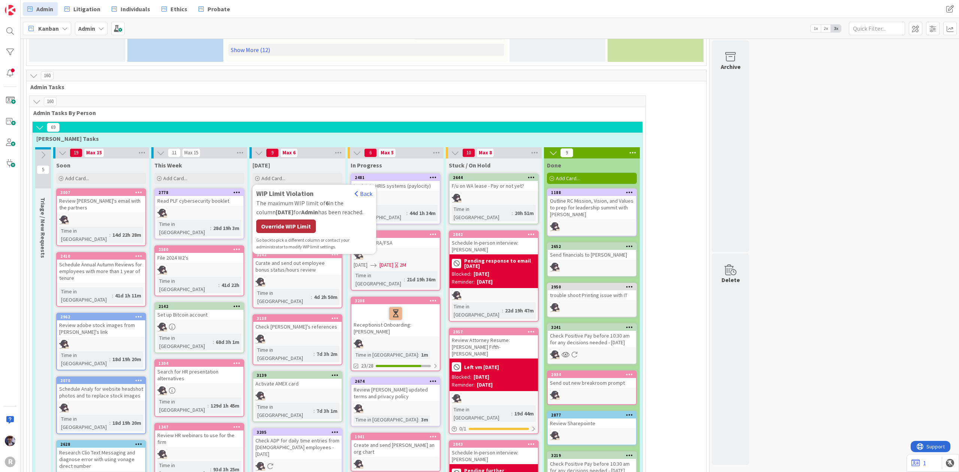
click at [283, 220] on div "Override WIP Limit" at bounding box center [286, 226] width 60 height 13
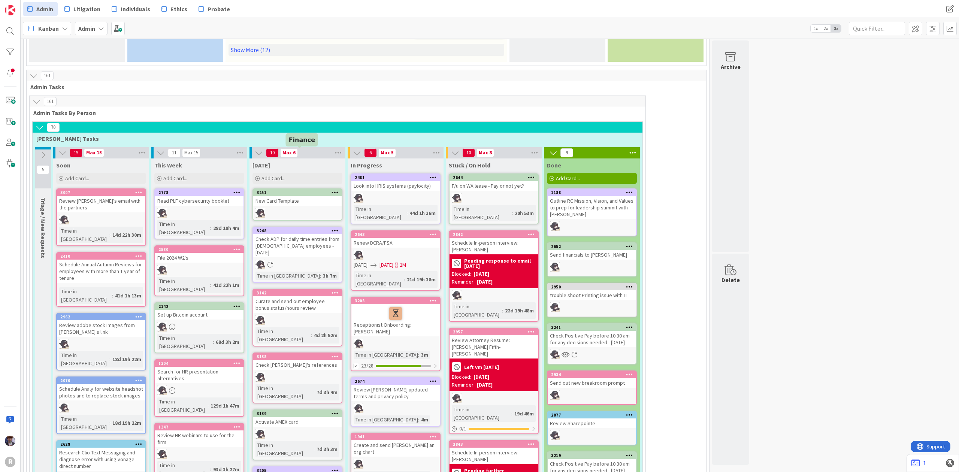
click at [332, 190] on icon at bounding box center [335, 192] width 7 height 5
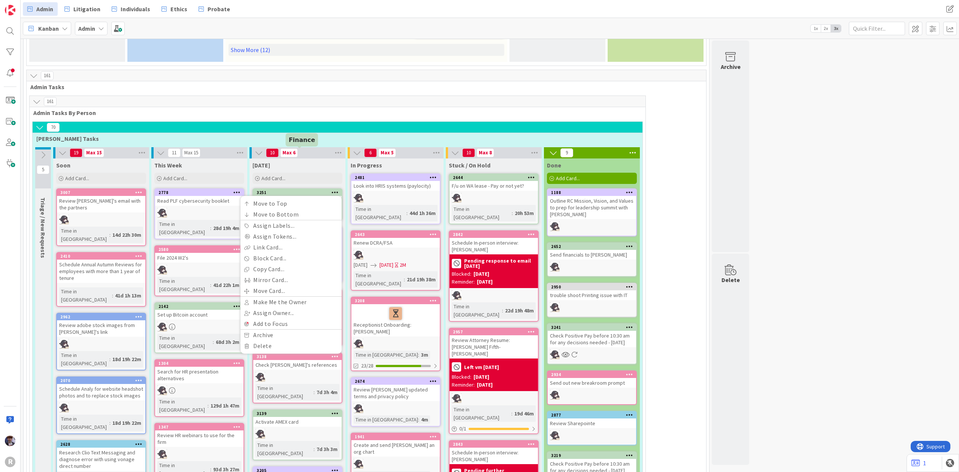
click at [293, 190] on div "3251" at bounding box center [299, 192] width 85 height 5
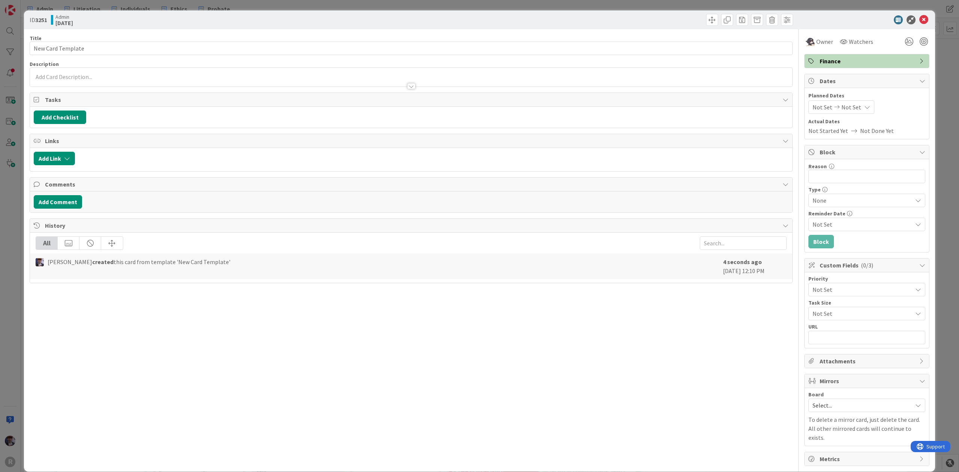
click at [811, 69] on div "Owner Watchers Finance Dates Planned Dates Not Set Not Set Actual Dates Not Sta…" at bounding box center [867, 247] width 125 height 437
click at [820, 61] on span "Finance" at bounding box center [868, 61] width 96 height 9
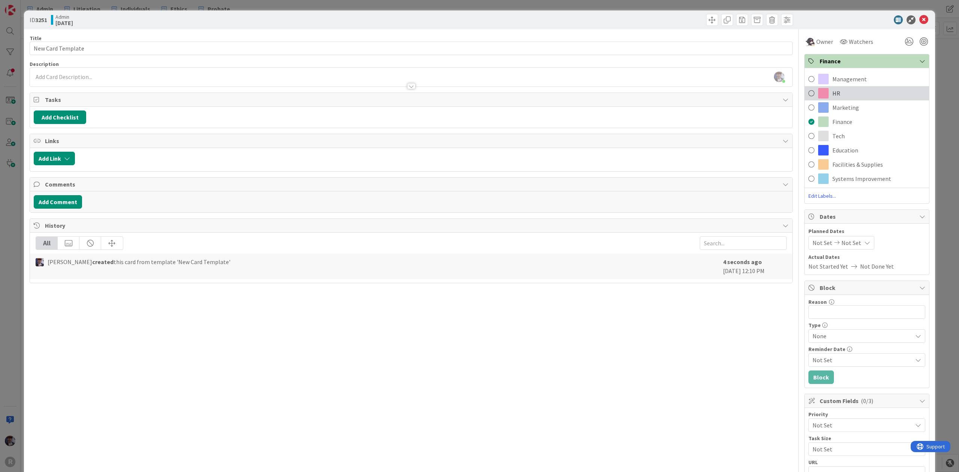
click at [833, 92] on span "HR" at bounding box center [837, 93] width 8 height 9
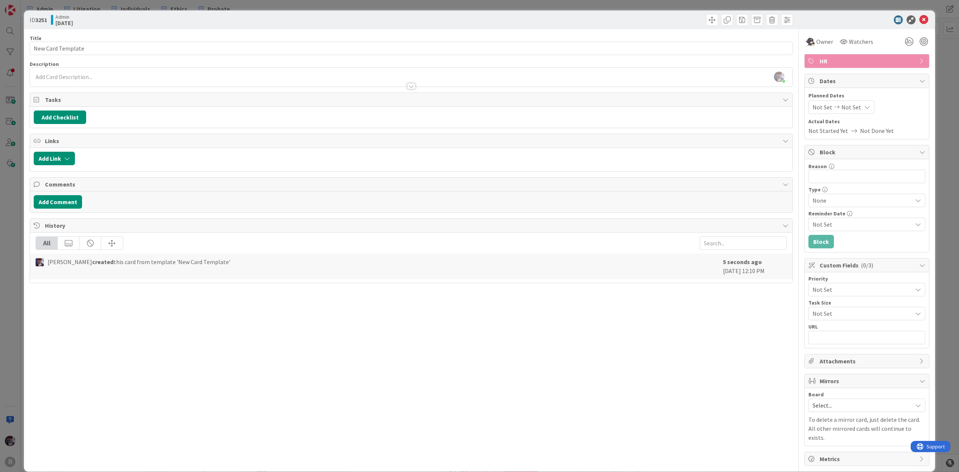
click at [933, 66] on div "ID 3251 Admin Today Title 17 / 128 New Card Template Description Minka Laine Fr…" at bounding box center [479, 236] width 959 height 472
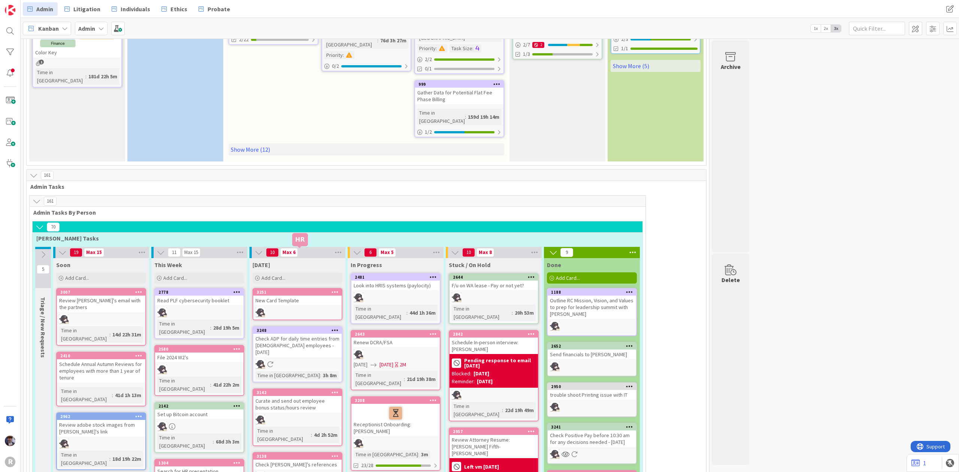
click at [326, 289] on div "3251" at bounding box center [297, 292] width 88 height 7
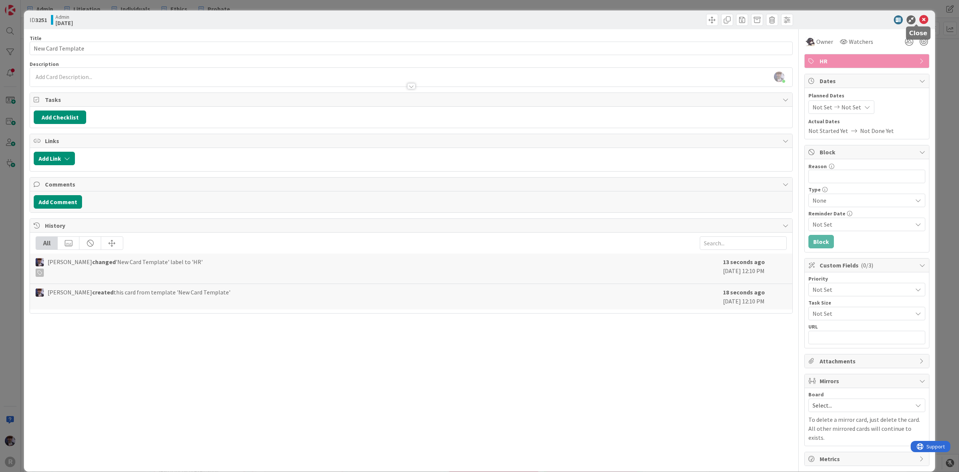
click at [920, 18] on icon at bounding box center [924, 19] width 9 height 9
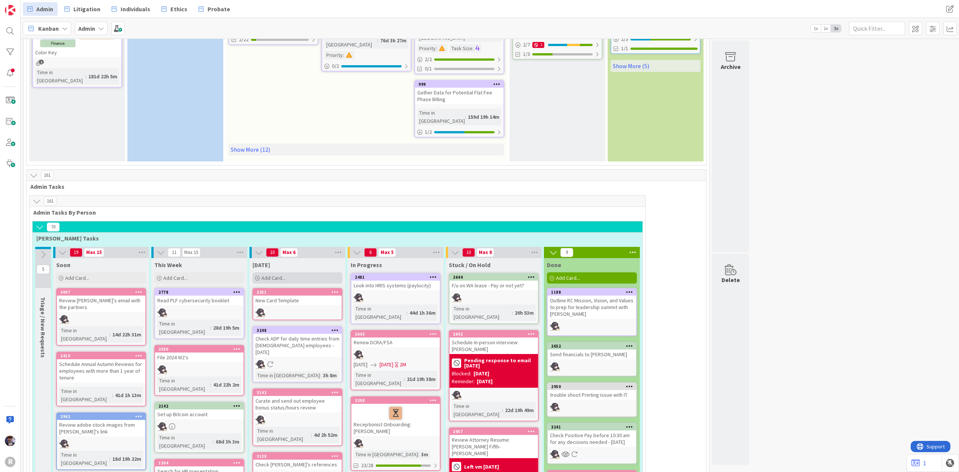
click at [289, 272] on div "Add Card..." at bounding box center [298, 277] width 90 height 11
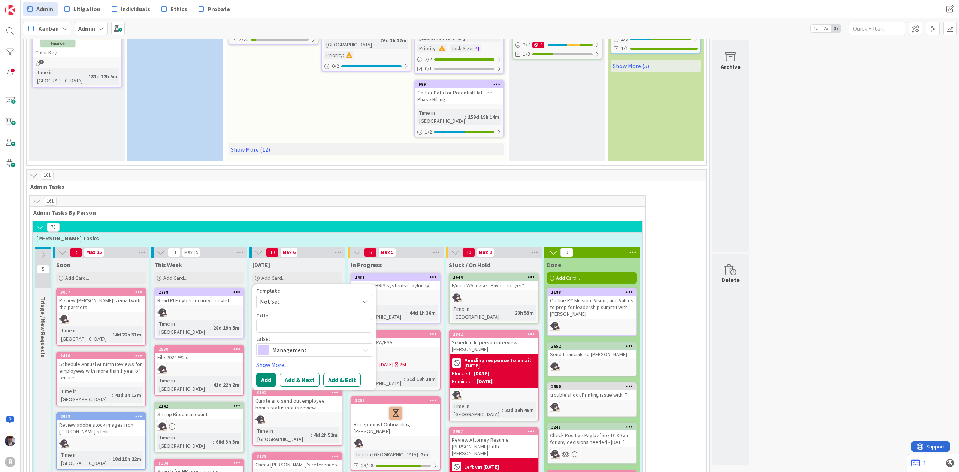
click at [296, 297] on span "Not Set" at bounding box center [307, 302] width 94 height 10
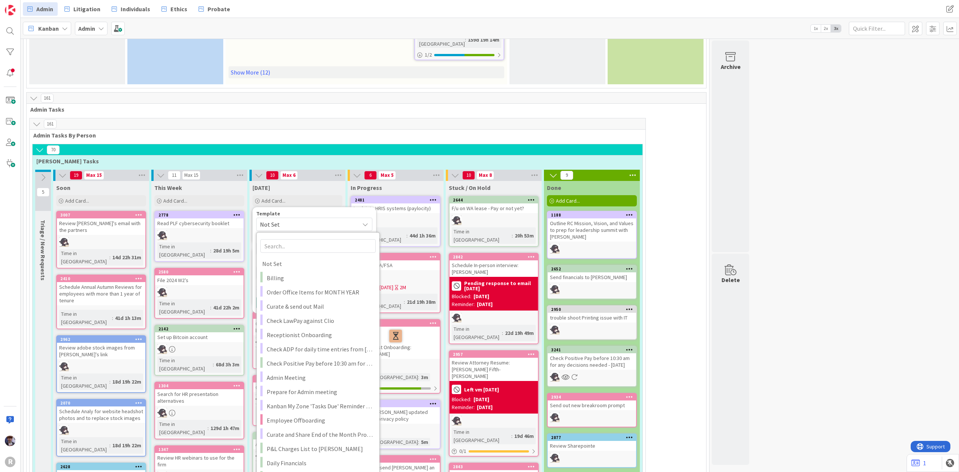
scroll to position [399, 0]
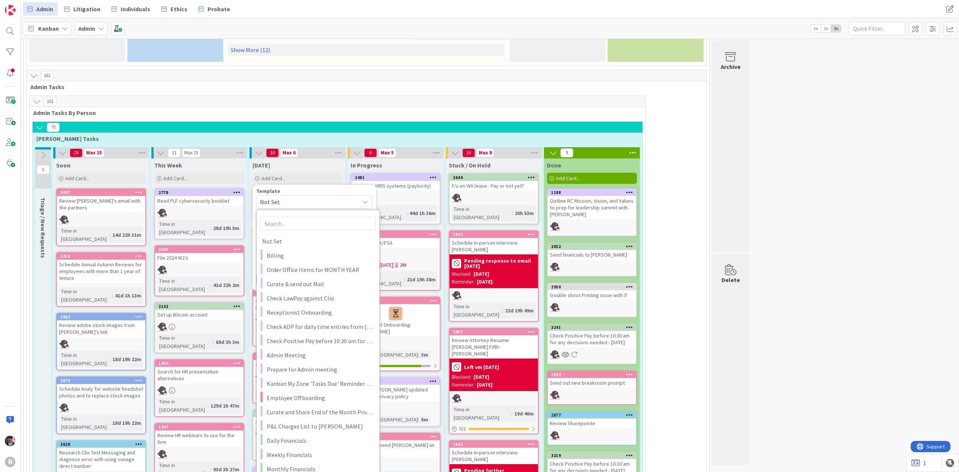
type textarea "x"
type textarea "New Card Template"
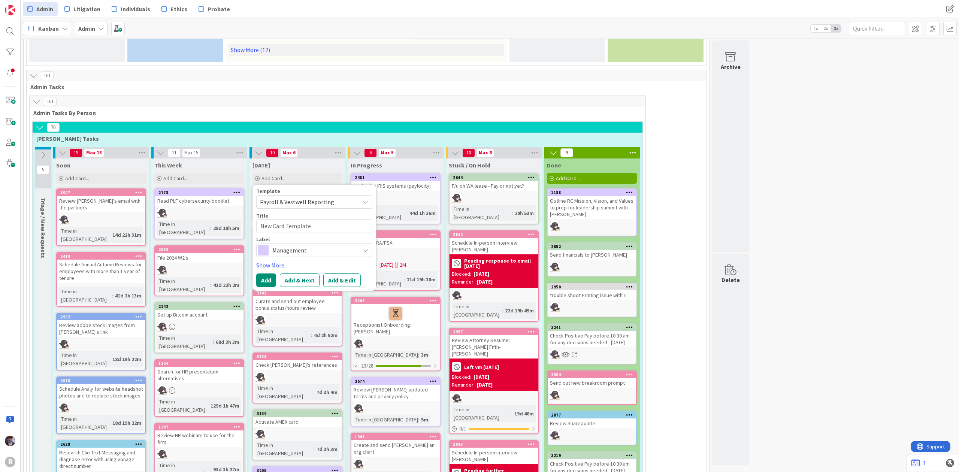
click at [303, 245] on span "Management" at bounding box center [313, 250] width 83 height 10
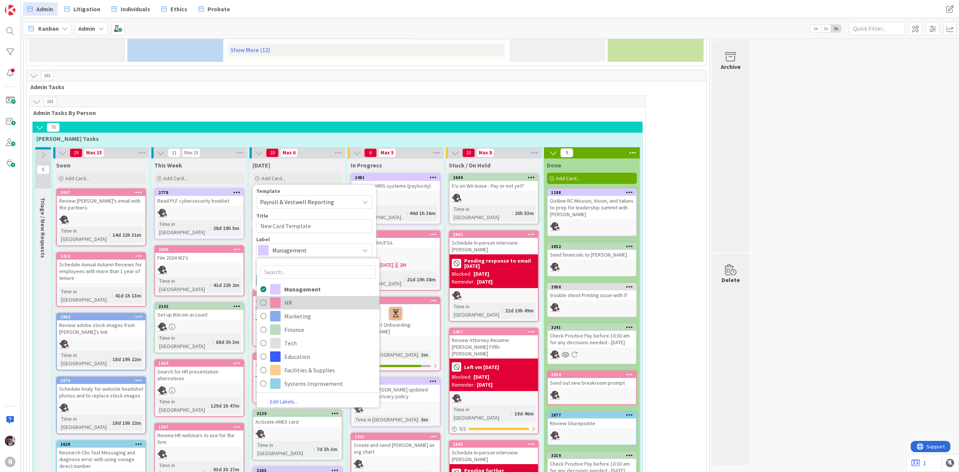
click at [285, 297] on span "HR" at bounding box center [329, 302] width 91 height 11
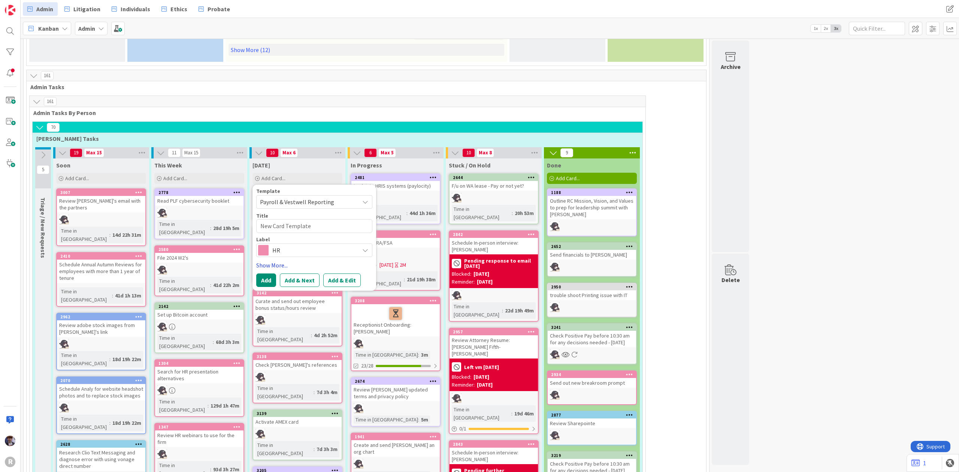
click at [282, 261] on link "Show More..." at bounding box center [314, 265] width 116 height 9
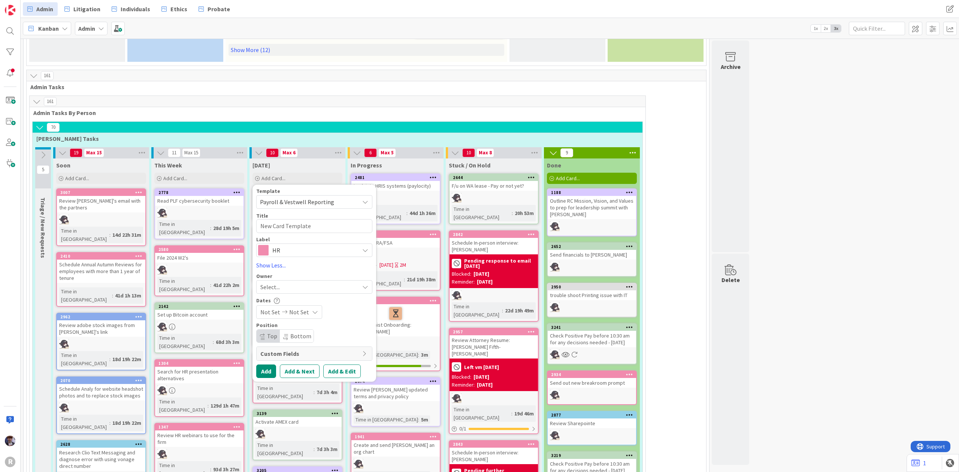
click at [290, 283] on div "Select..." at bounding box center [309, 287] width 99 height 9
click at [297, 330] on span "[PERSON_NAME]" at bounding box center [303, 335] width 36 height 11
click at [274, 365] on button "Add" at bounding box center [266, 371] width 20 height 13
type textarea "x"
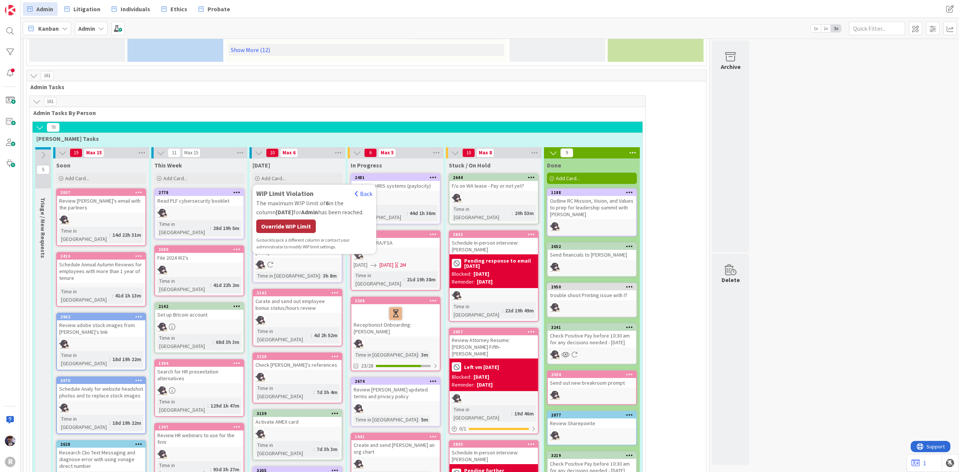
click at [302, 220] on div "Override WIP Limit" at bounding box center [286, 226] width 60 height 13
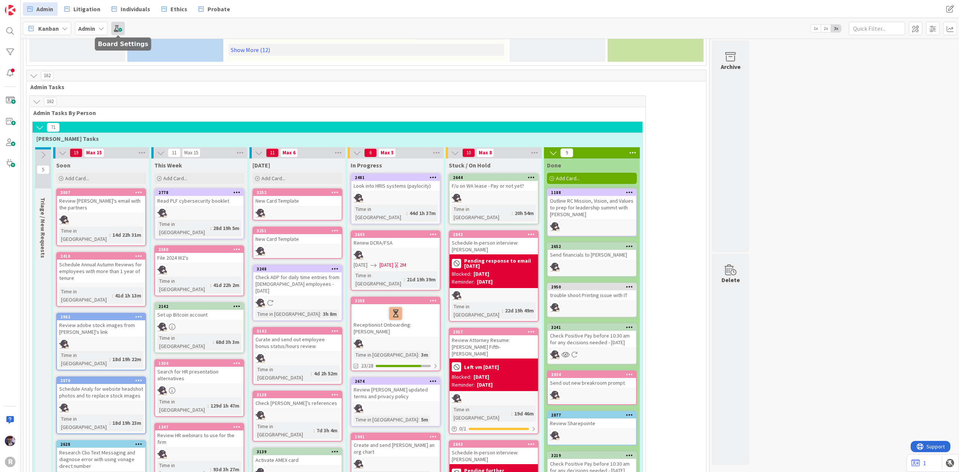
click at [123, 27] on span at bounding box center [117, 28] width 13 height 13
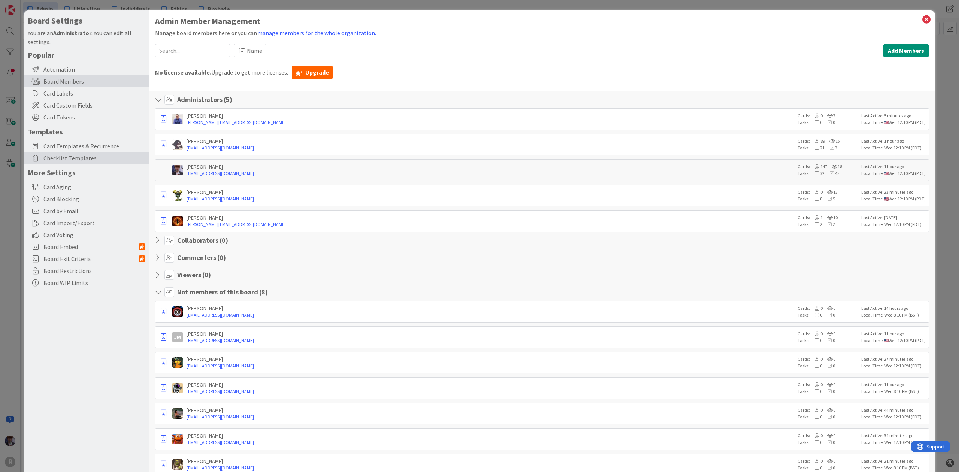
click at [98, 156] on span "Checklist Templates" at bounding box center [94, 158] width 102 height 9
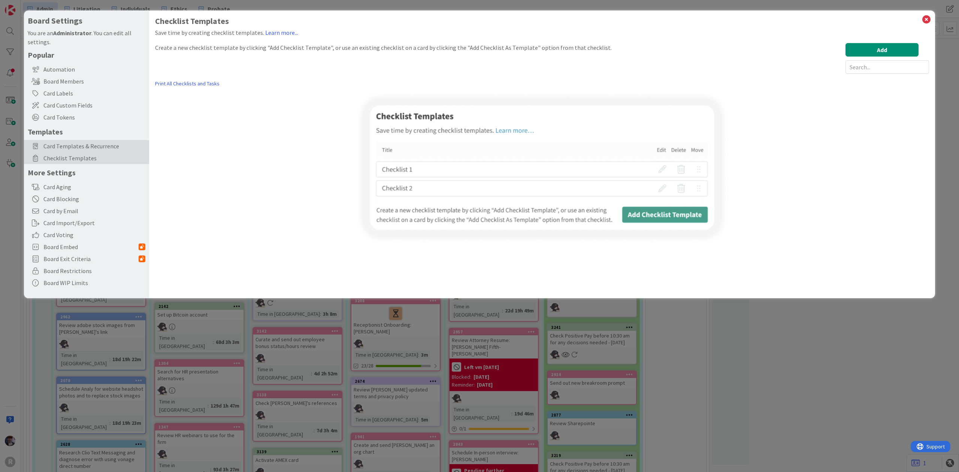
click at [98, 145] on span "Card Templates & Recurrence" at bounding box center [94, 146] width 102 height 9
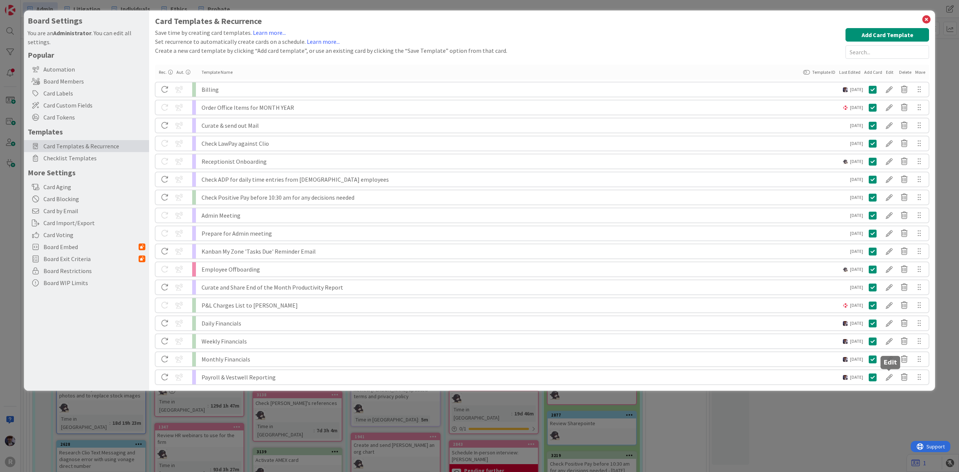
click at [893, 378] on div at bounding box center [889, 377] width 15 height 13
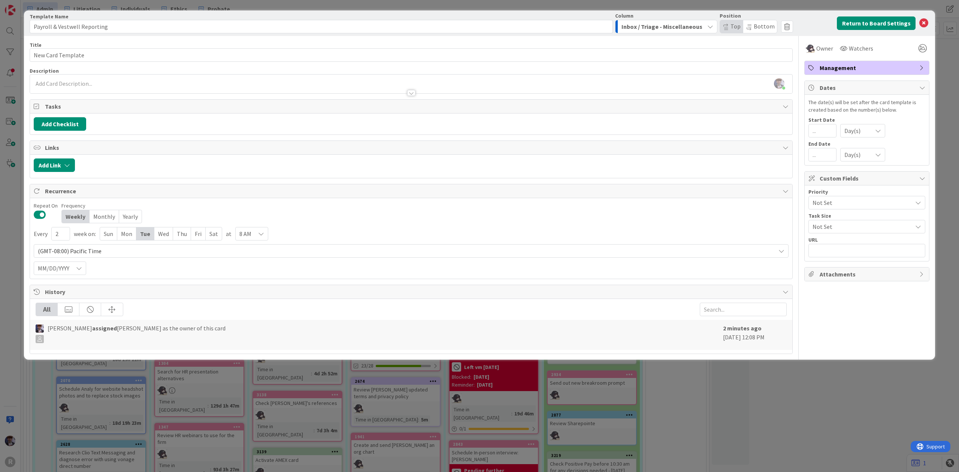
click at [827, 69] on span "Management" at bounding box center [868, 67] width 96 height 9
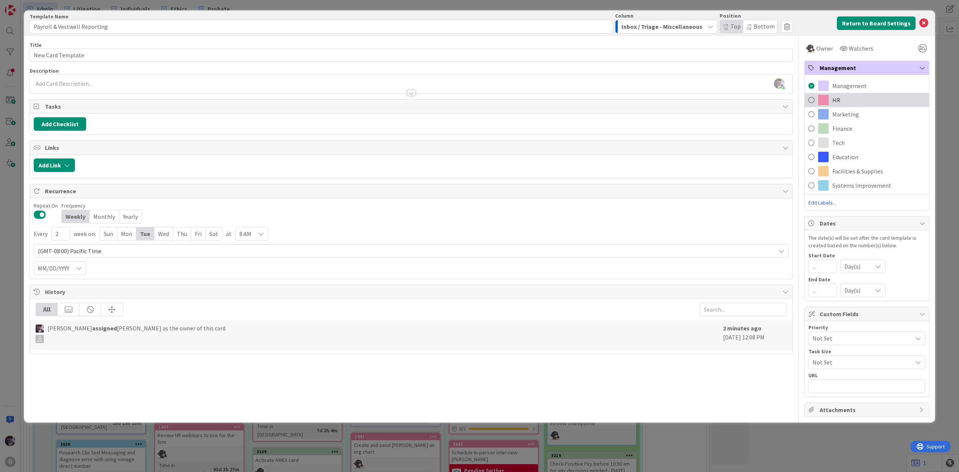
click at [846, 100] on div "HR" at bounding box center [867, 100] width 124 height 14
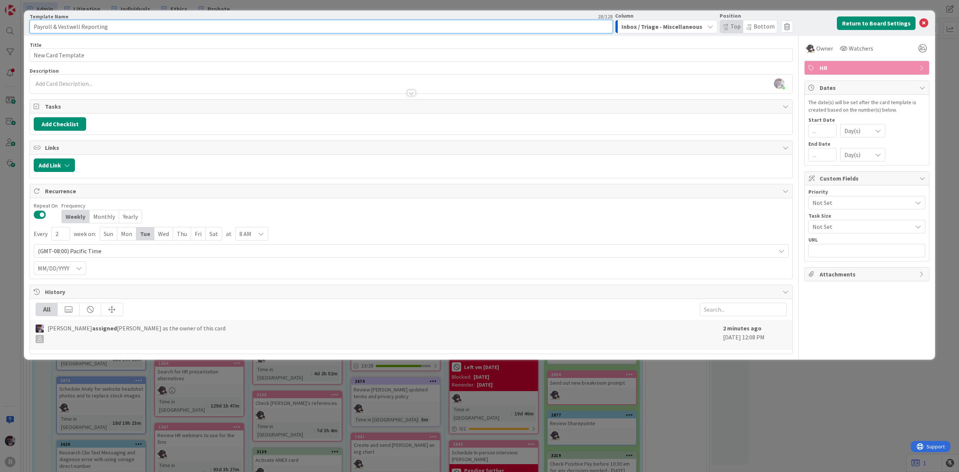
drag, startPoint x: 131, startPoint y: 25, endPoint x: -1, endPoint y: 37, distance: 132.7
click at [0, 37] on html "R Admin Litigation Individuals Ethics Probate Admin Litigation Individuals Ethi…" at bounding box center [479, 236] width 959 height 472
drag, startPoint x: 94, startPoint y: 52, endPoint x: 40, endPoint y: 53, distance: 54.0
click at [37, 53] on input "New Card Template" at bounding box center [411, 54] width 763 height 13
type input "N"
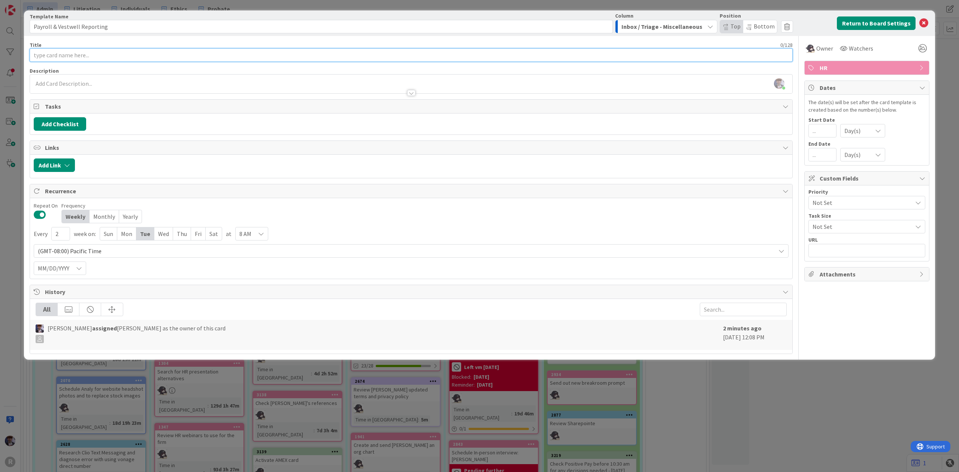
paste input "Payroll & Vestwell Reporting"
type input "Payroll & Vestwell Reporting"
click at [64, 42] on div "Title 28 / 128" at bounding box center [411, 45] width 763 height 7
click at [860, 24] on button "Return to Board Settings" at bounding box center [876, 22] width 79 height 13
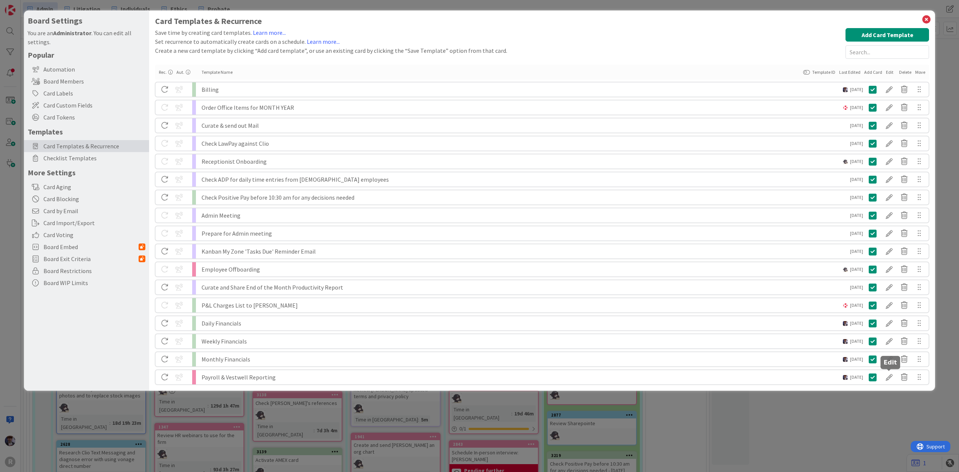
click at [887, 377] on div at bounding box center [889, 377] width 15 height 13
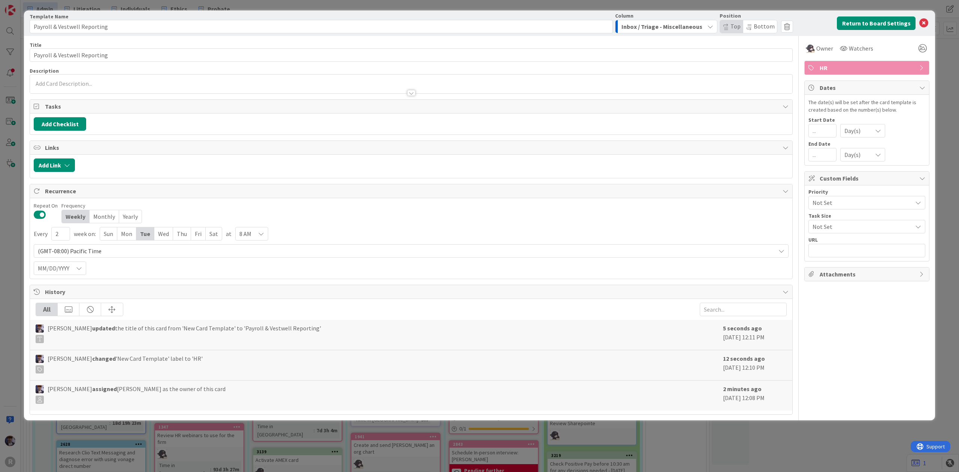
click at [666, 31] on span "Inbox / Triage - Miscellaneous" at bounding box center [662, 27] width 81 height 10
click at [668, 85] on span "[DATE]" at bounding box center [667, 84] width 16 height 9
click at [922, 23] on icon at bounding box center [924, 23] width 9 height 9
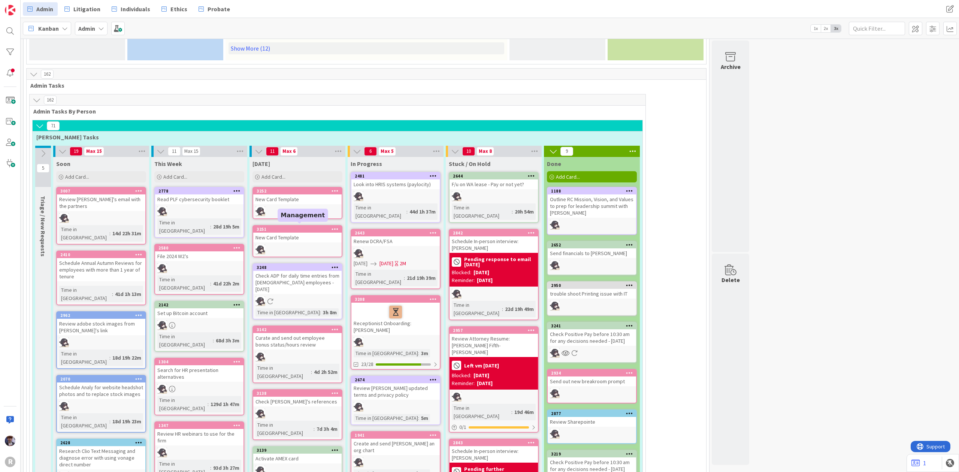
scroll to position [399, 0]
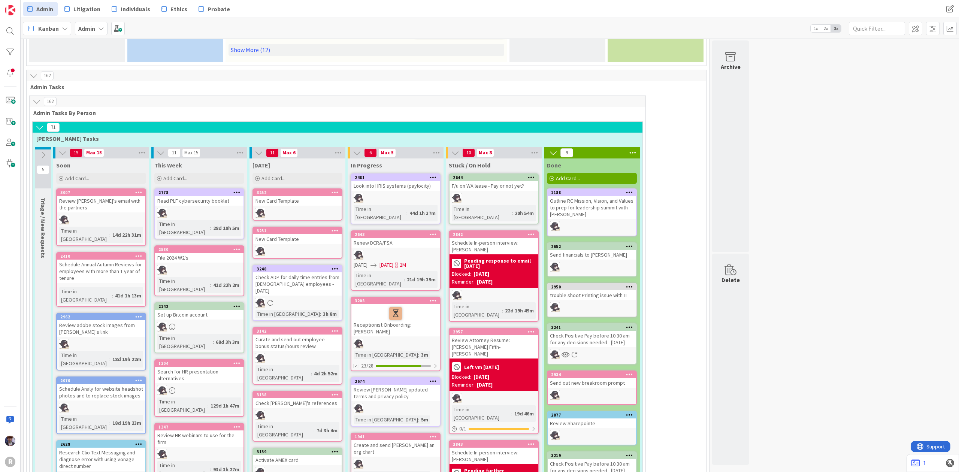
click at [335, 190] on icon at bounding box center [335, 192] width 7 height 5
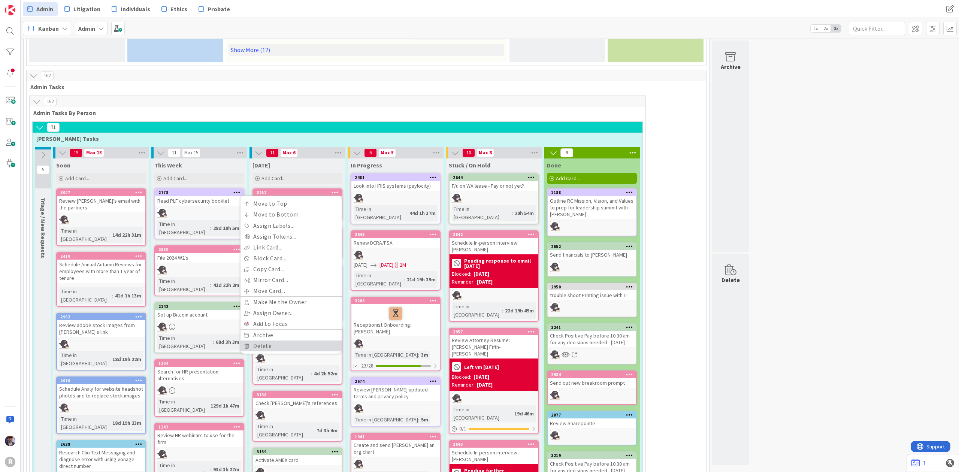
click at [282, 341] on link "Delete" at bounding box center [291, 346] width 101 height 11
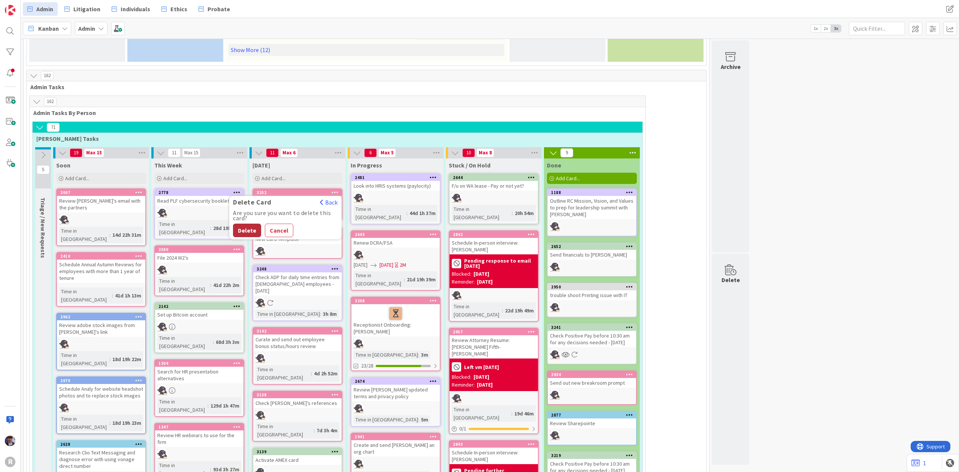
click at [238, 224] on button "Delete" at bounding box center [247, 230] width 28 height 13
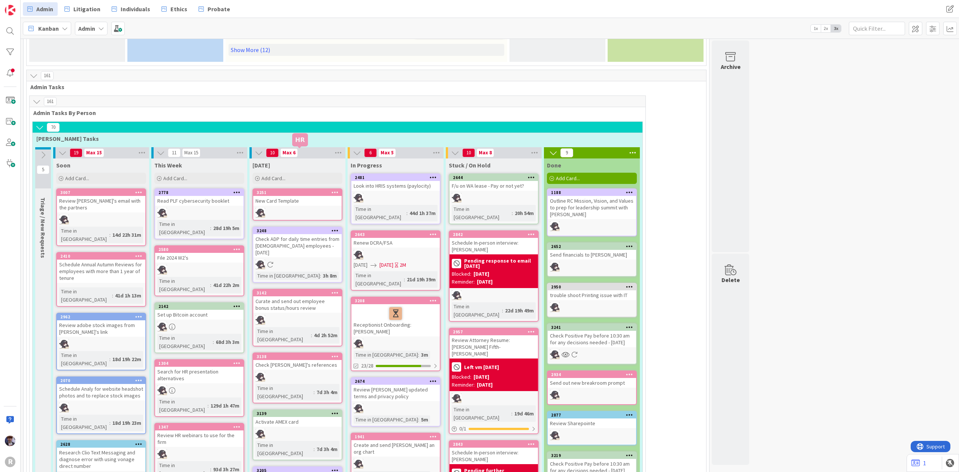
click at [333, 190] on icon at bounding box center [335, 192] width 7 height 5
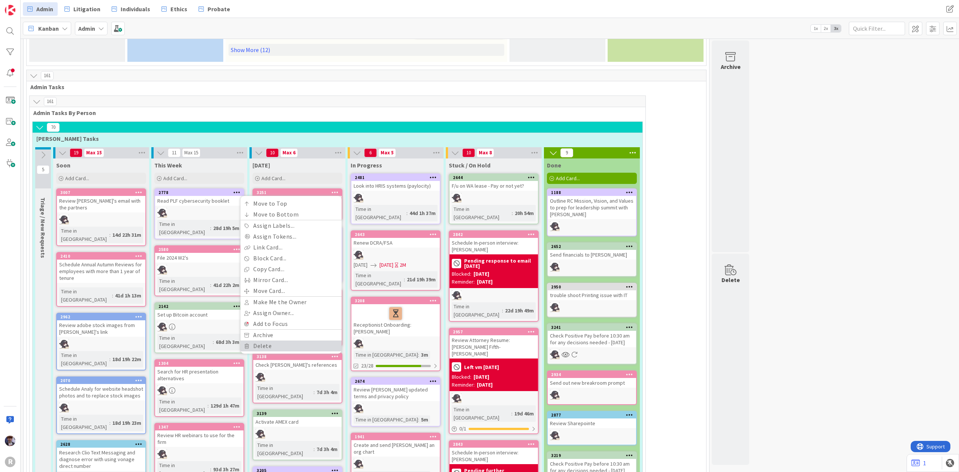
click at [265, 341] on link "Delete" at bounding box center [291, 346] width 101 height 11
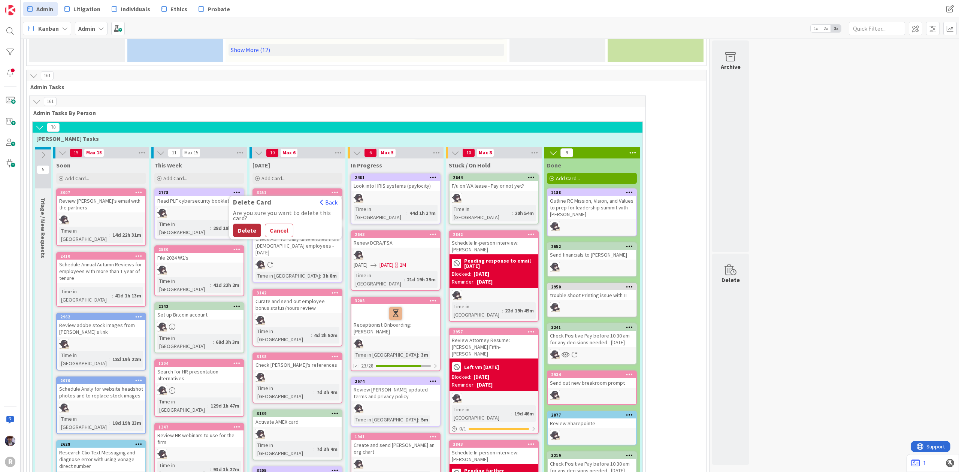
click at [243, 224] on button "Delete" at bounding box center [247, 230] width 28 height 13
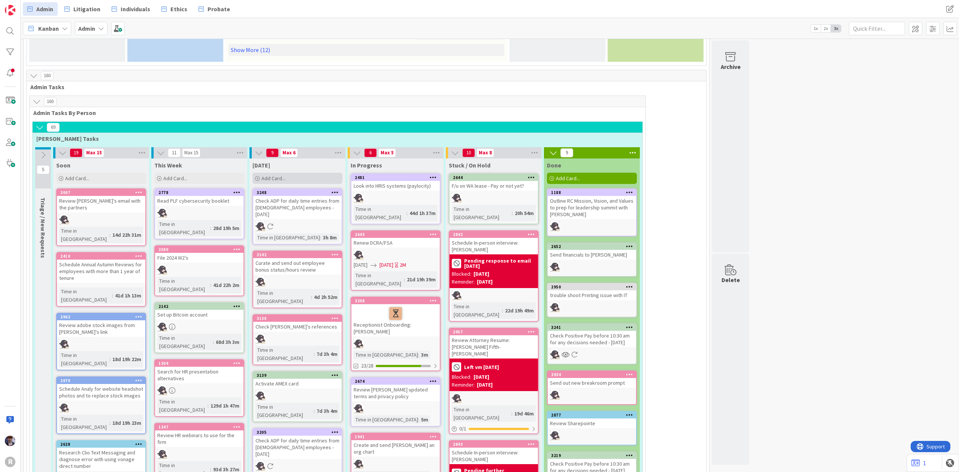
click at [300, 173] on div "Add Card..." at bounding box center [298, 178] width 90 height 11
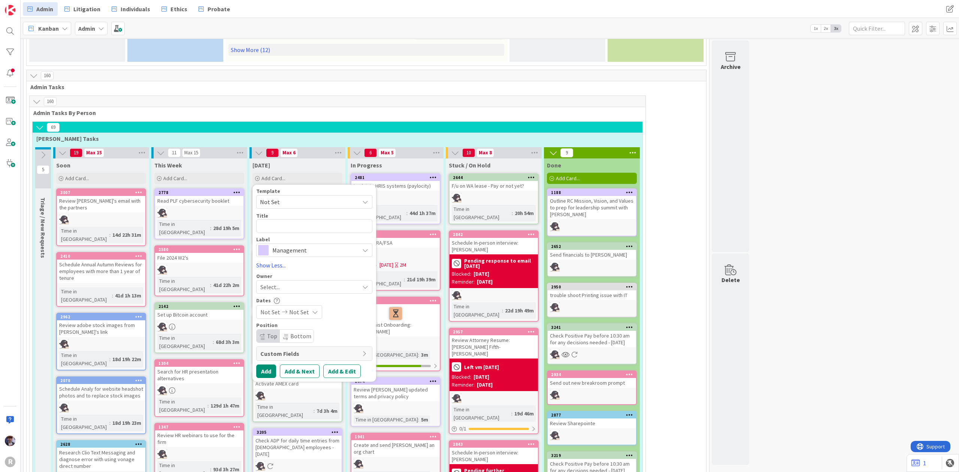
click at [305, 197] on span "Not Set" at bounding box center [307, 202] width 94 height 10
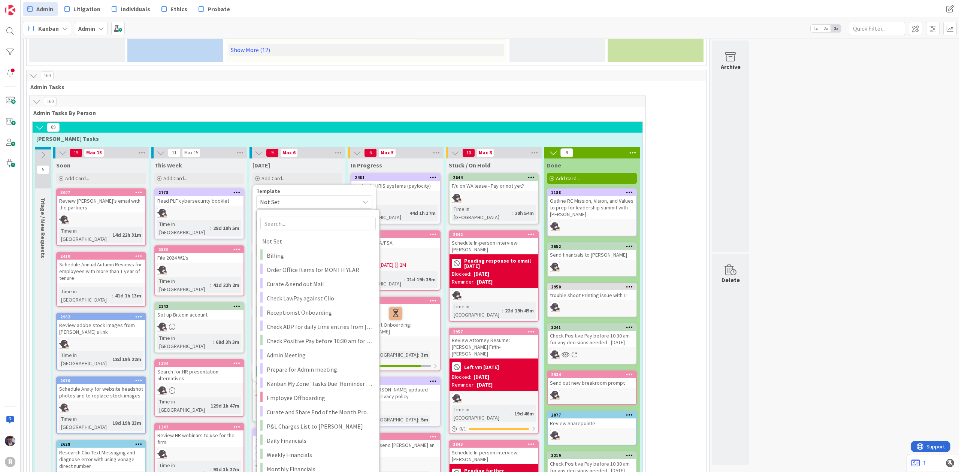
type textarea "x"
type textarea "Payroll & Vestwell Reporting"
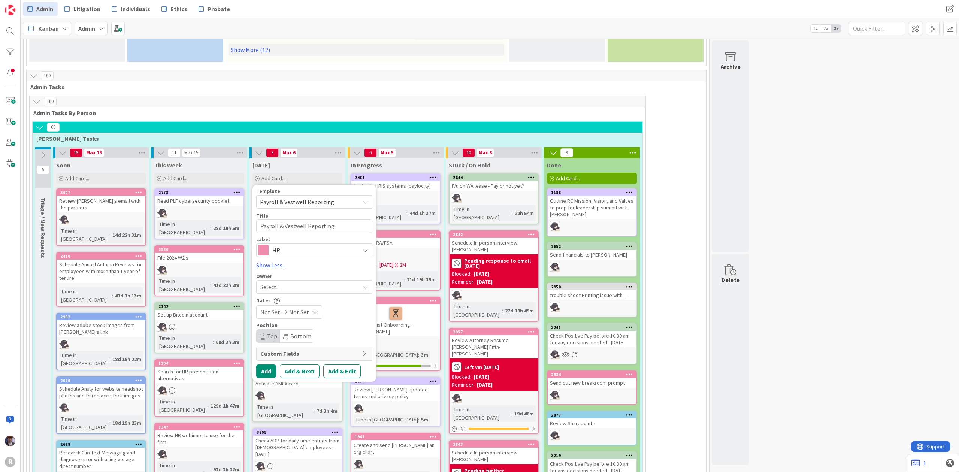
click at [287, 283] on div "Select..." at bounding box center [309, 287] width 99 height 9
click at [295, 330] on span "[PERSON_NAME]" at bounding box center [303, 335] width 36 height 11
click at [267, 365] on button "Add" at bounding box center [266, 371] width 20 height 13
type textarea "x"
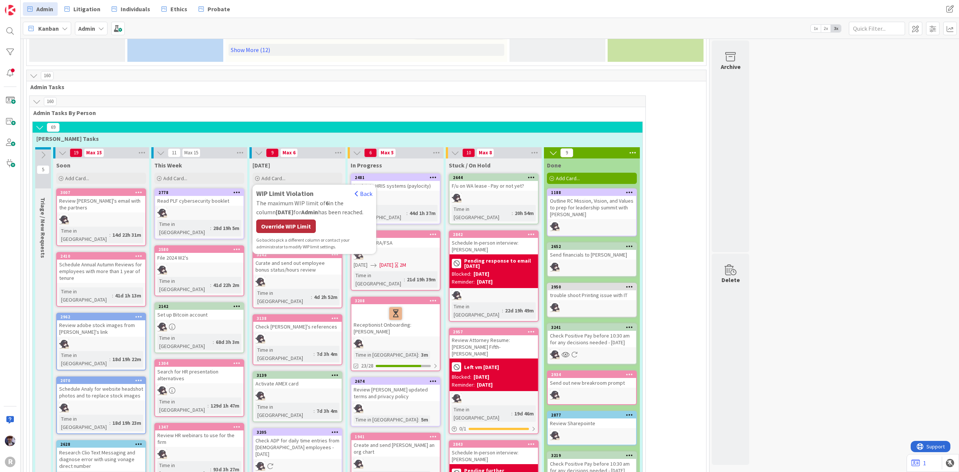
click at [294, 220] on div "Override WIP Limit" at bounding box center [286, 226] width 60 height 13
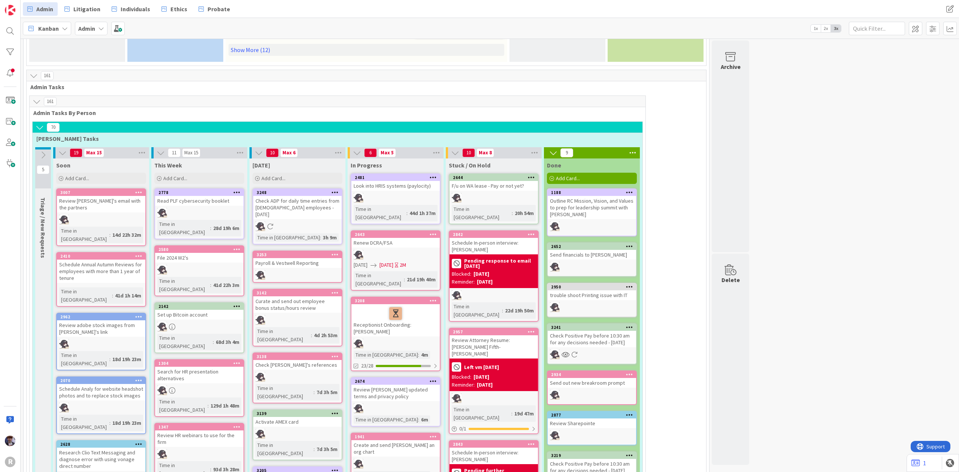
click at [293, 258] on div "Payroll & Vestwell Reporting" at bounding box center [297, 263] width 88 height 10
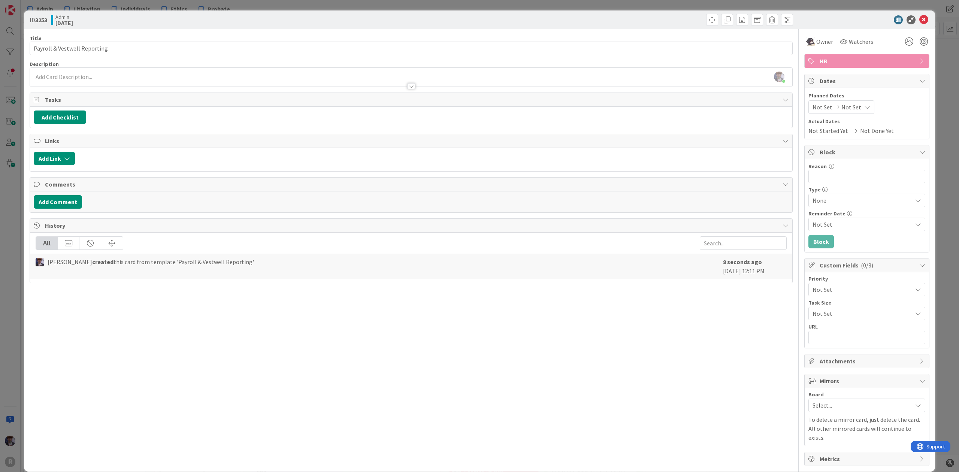
click at [938, 59] on div "ID 3253 Admin Today Title 28 / 128 Payroll & Vestwell Reporting Description Min…" at bounding box center [479, 236] width 959 height 472
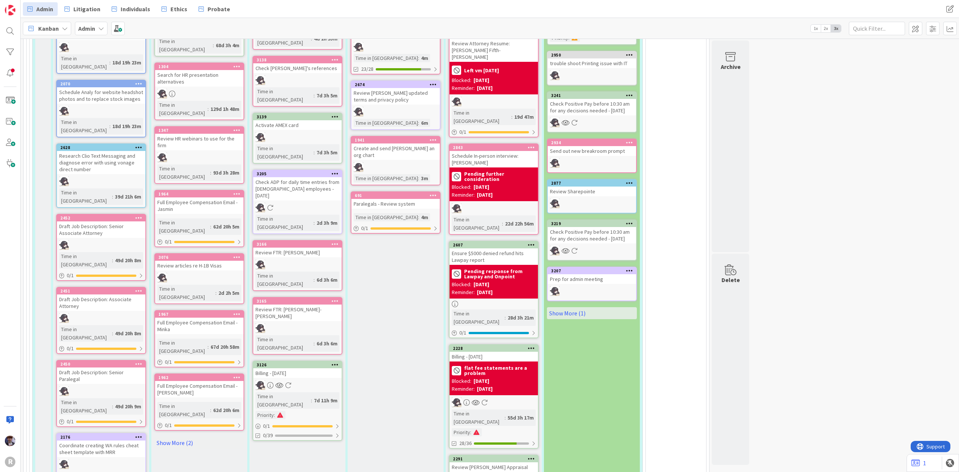
scroll to position [647, 0]
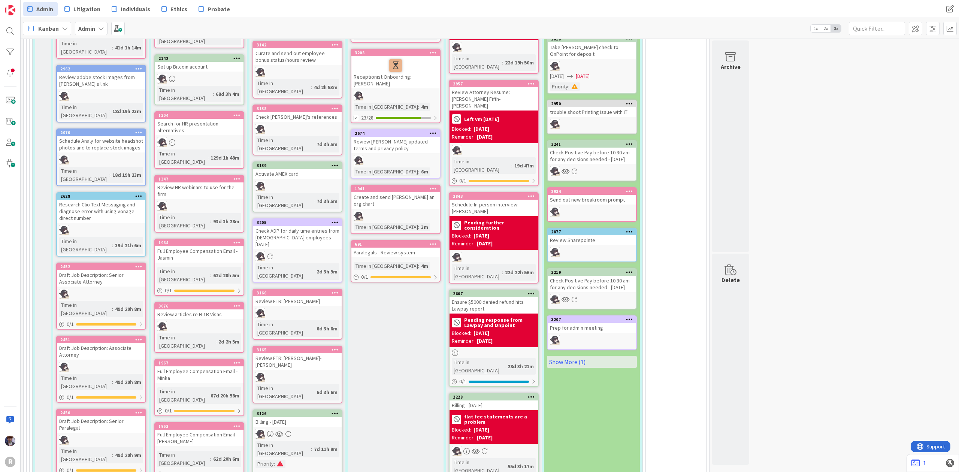
click at [336, 347] on icon at bounding box center [335, 349] width 7 height 5
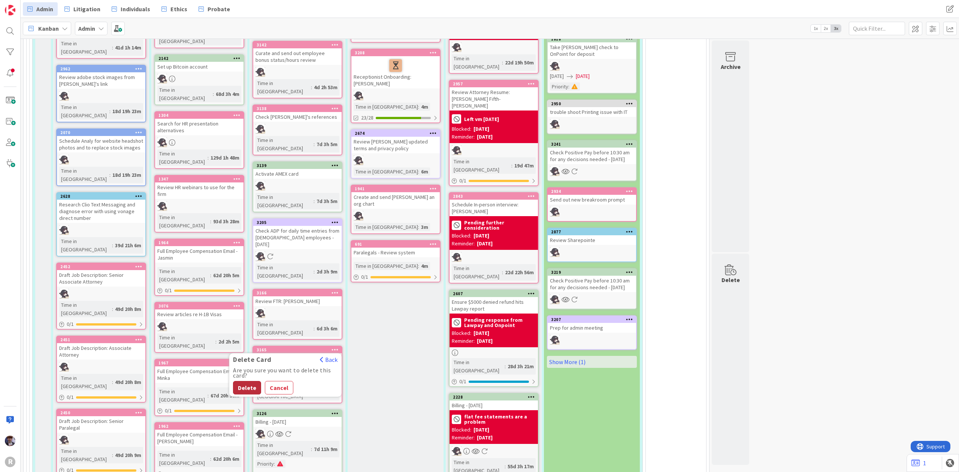
click at [250, 381] on button "Delete" at bounding box center [247, 387] width 28 height 13
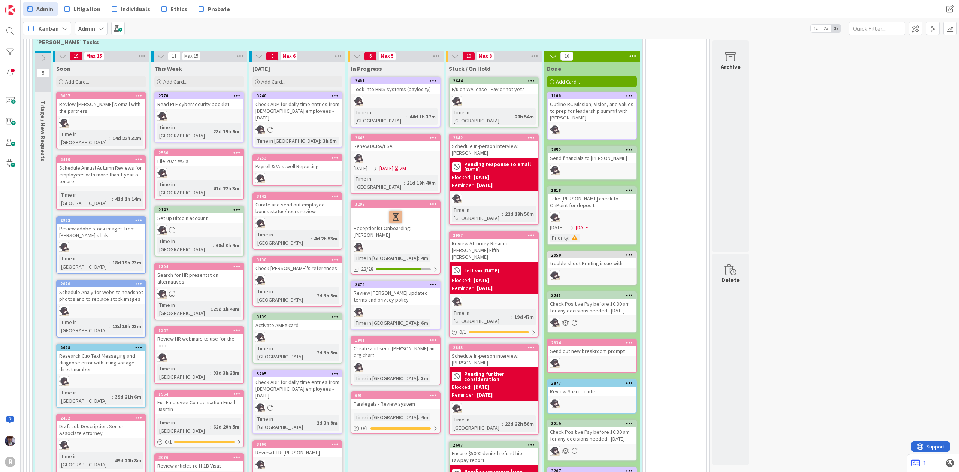
scroll to position [447, 0]
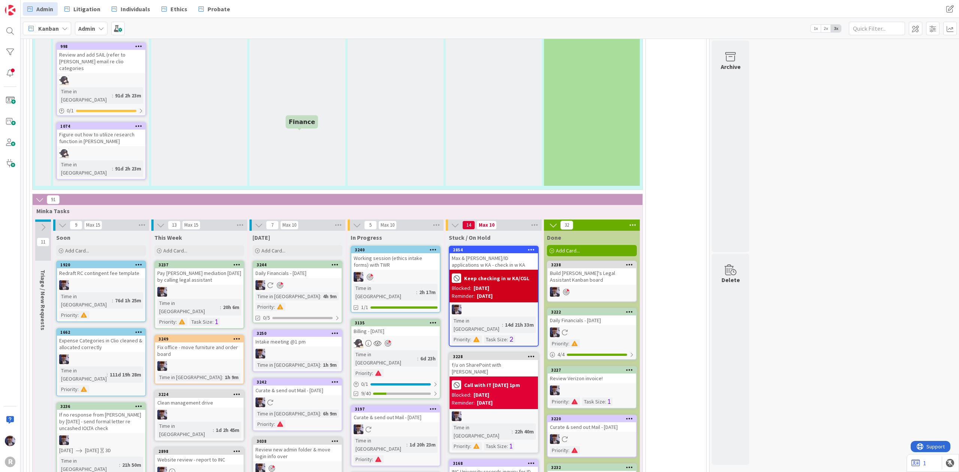
scroll to position [1697, 0]
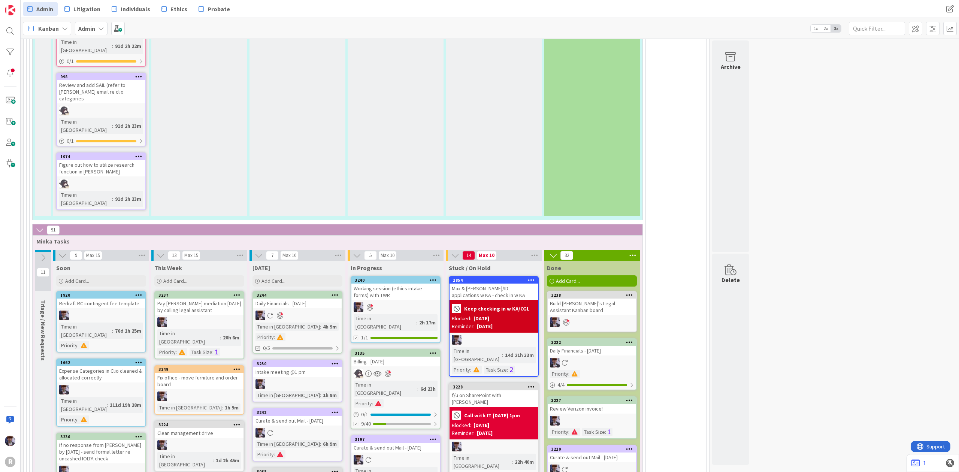
scroll to position [1547, 0]
